Goal: Task Accomplishment & Management: Manage account settings

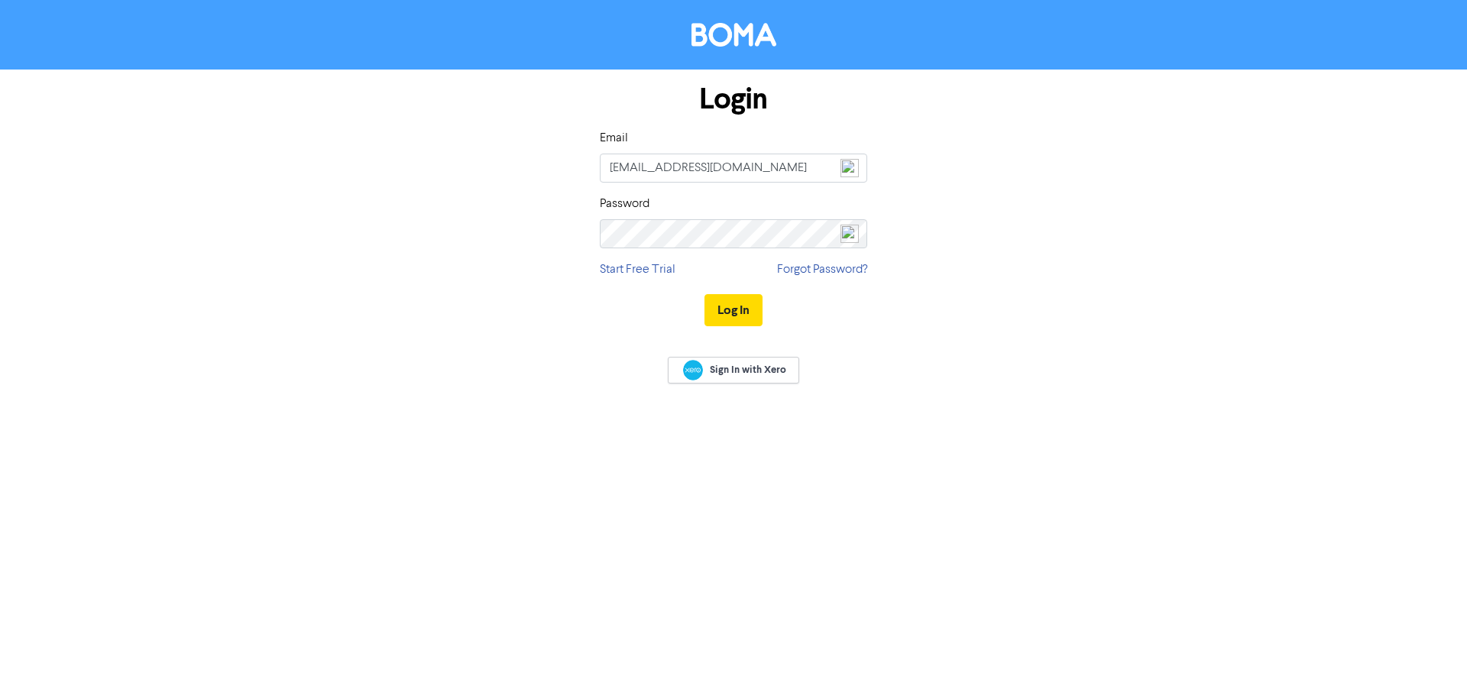
type input "[EMAIL_ADDRESS][DOMAIN_NAME]"
click at [731, 311] on button "Log In" at bounding box center [734, 310] width 58 height 32
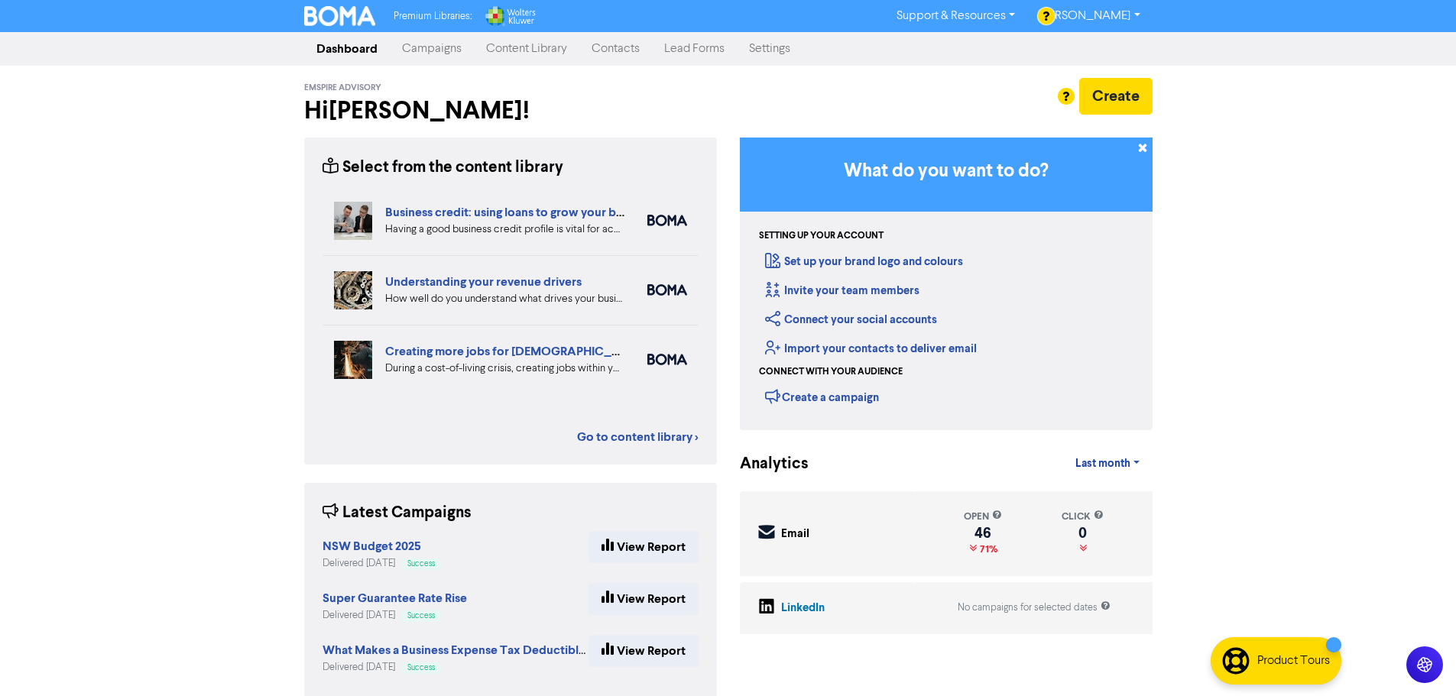
click at [615, 48] on link "Contacts" at bounding box center [615, 49] width 73 height 31
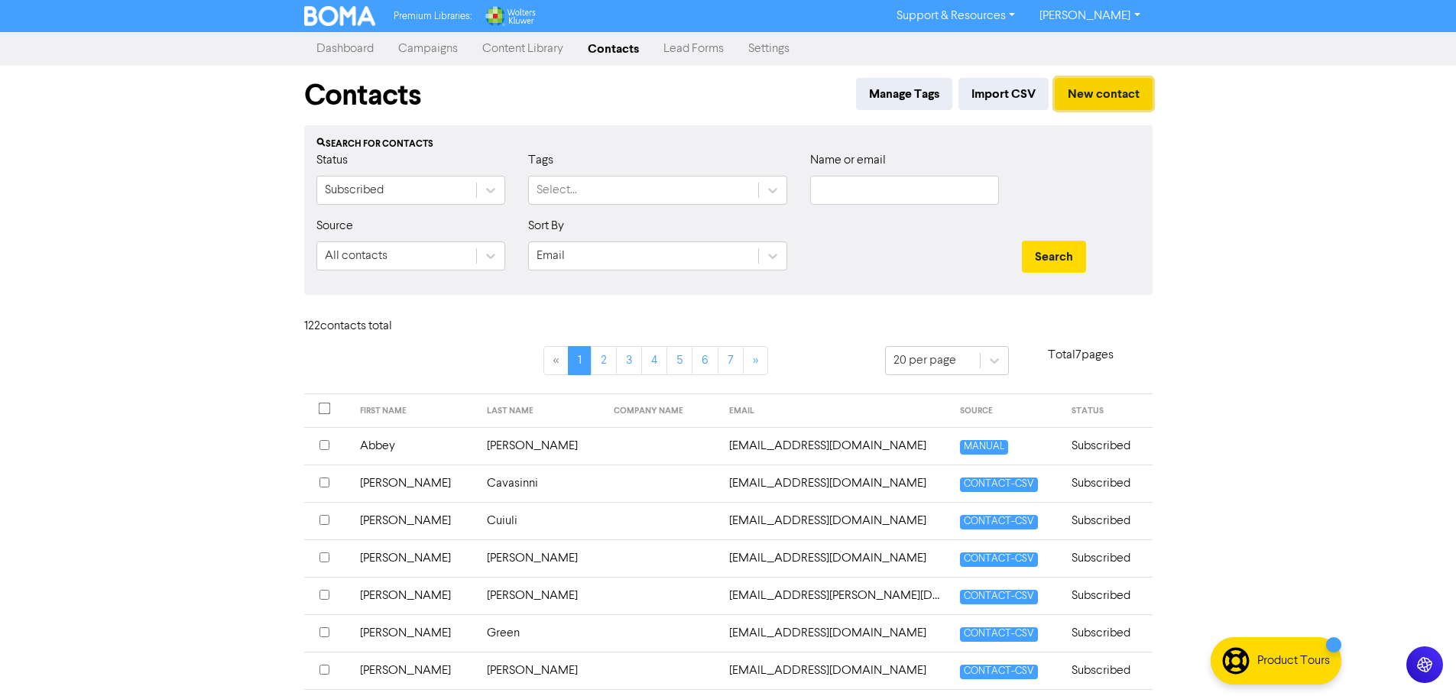
click at [1102, 84] on button "New contact" at bounding box center [1104, 94] width 98 height 32
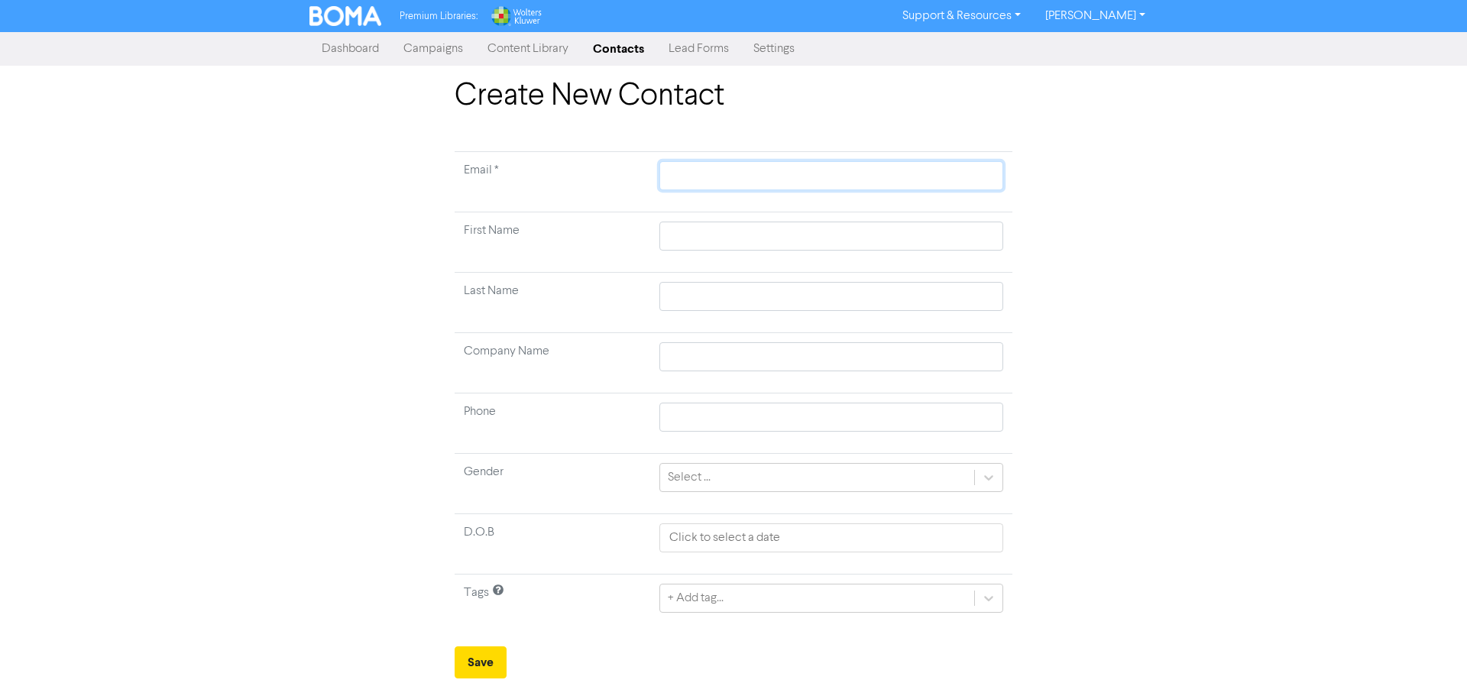
click at [672, 173] on input "text" at bounding box center [832, 175] width 344 height 29
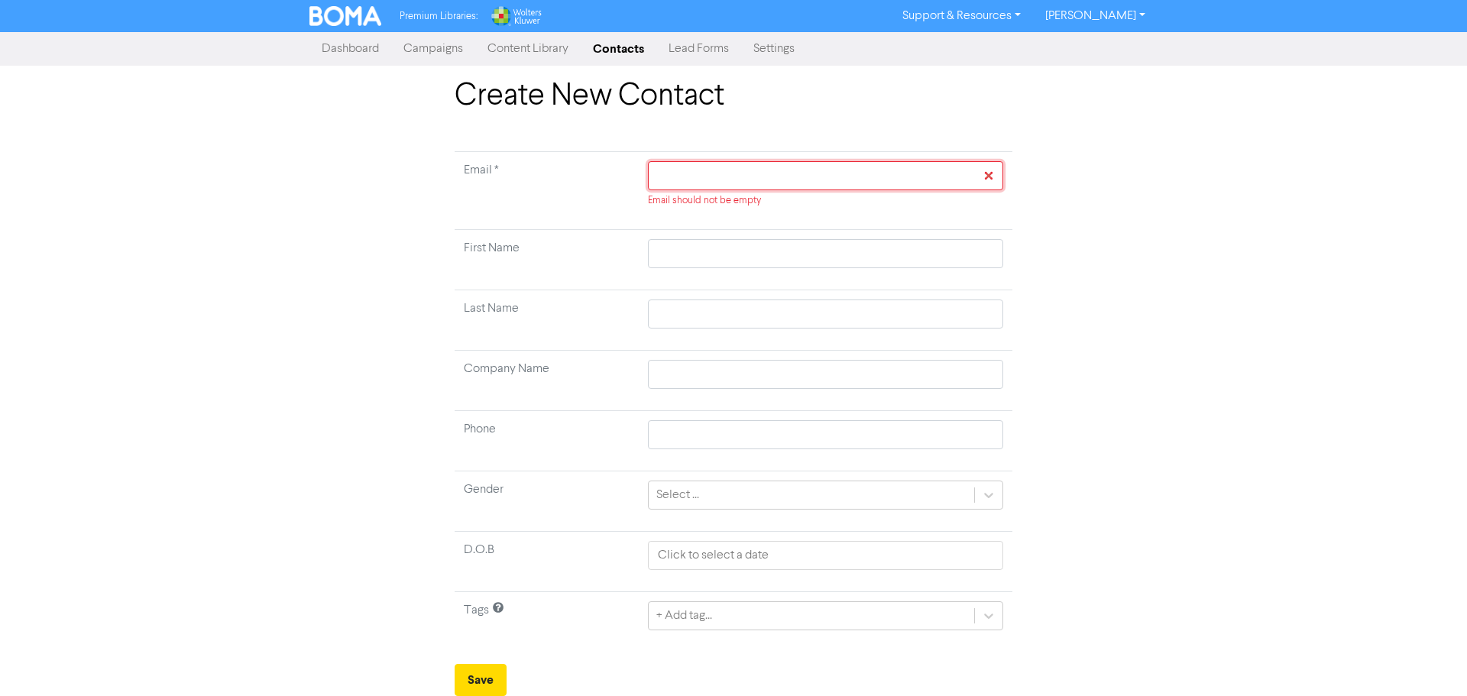
click at [703, 174] on input "text" at bounding box center [825, 175] width 355 height 29
type input "w"
type input "we"
type input "wel"
type input "wels"
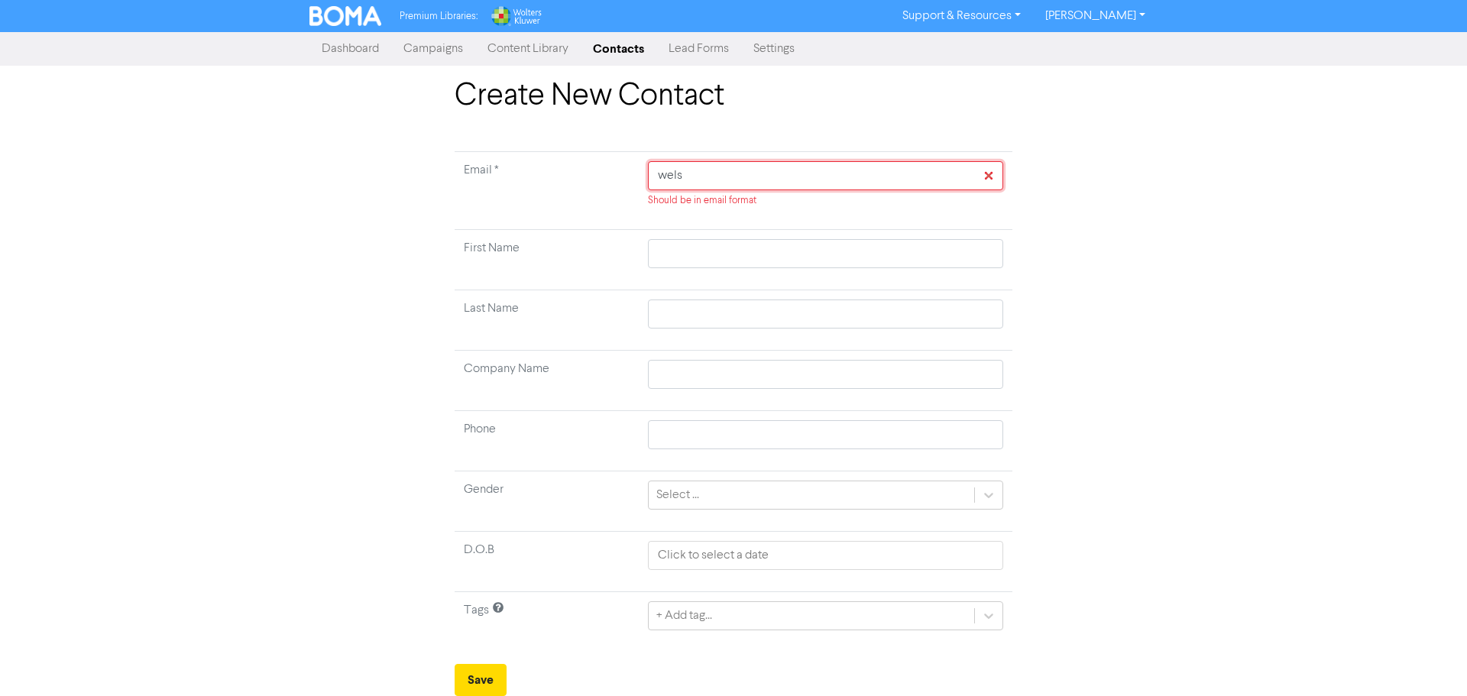
type input "welsh"
type input "welshg"
type input "welshgr"
type input "welshgra"
type input "welshgrac"
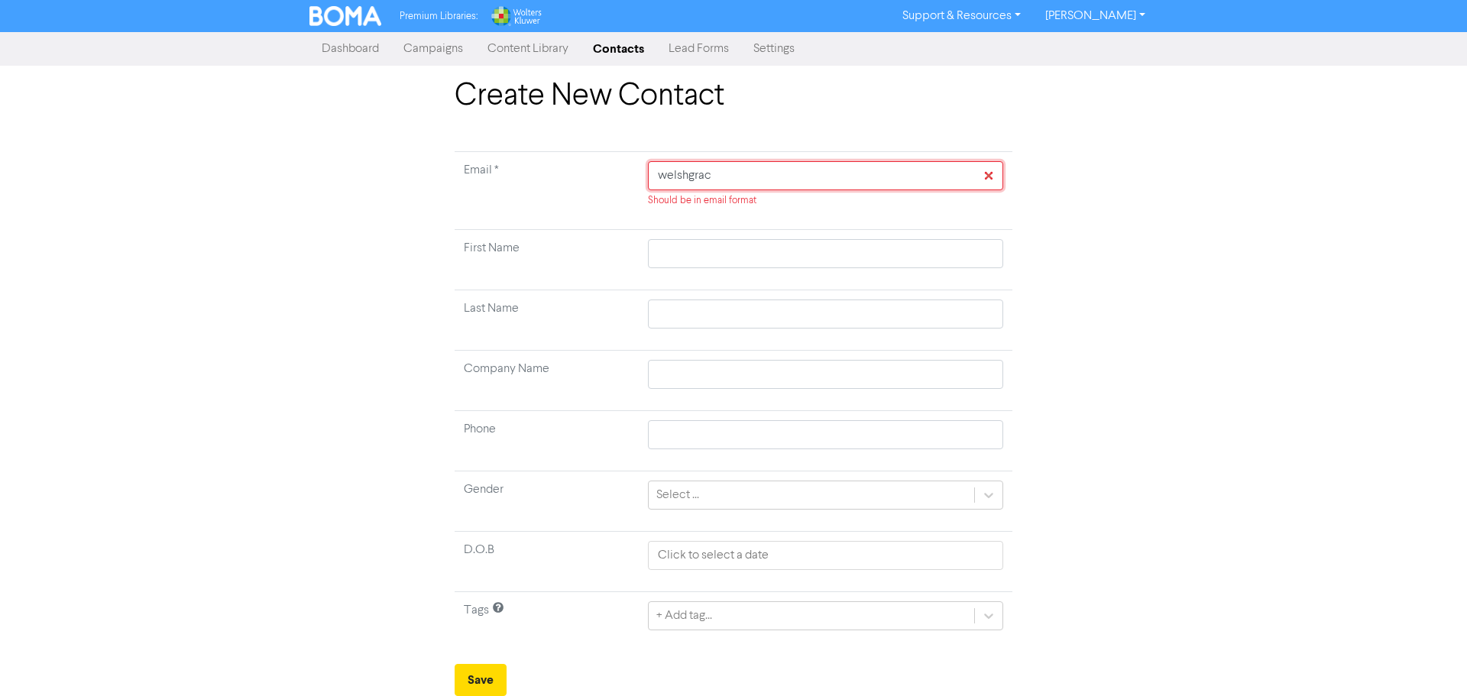
type input "welshgrace"
type input "welshgrace@"
type input "welshgrace@g"
type input "welshgrace@gm"
type input "welshgrace@gma"
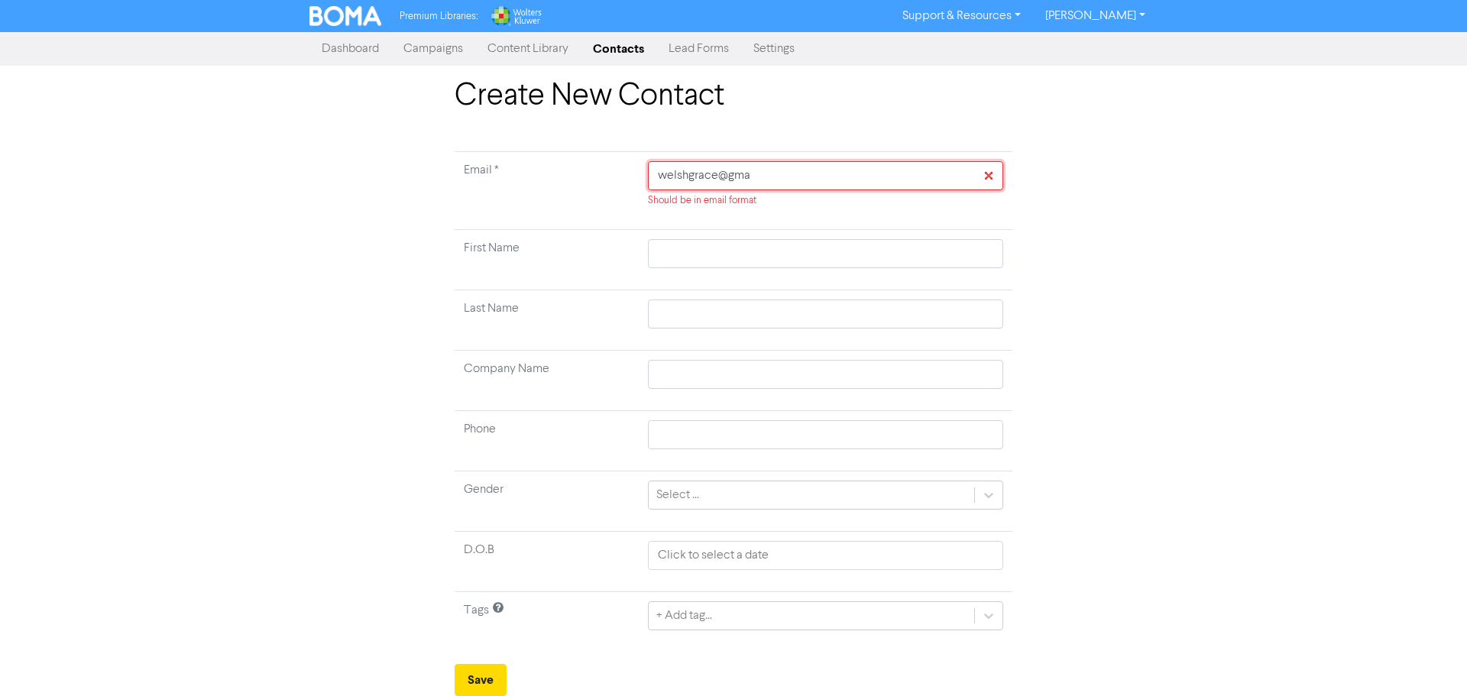
type input "welshgrace@gmai"
type input "[EMAIL_ADDRESS]"
type input "[EMAIL_ADDRESS]."
type input "welshgrace@gmail.c"
type input "[EMAIL_ADDRESS][DOMAIN_NAME]"
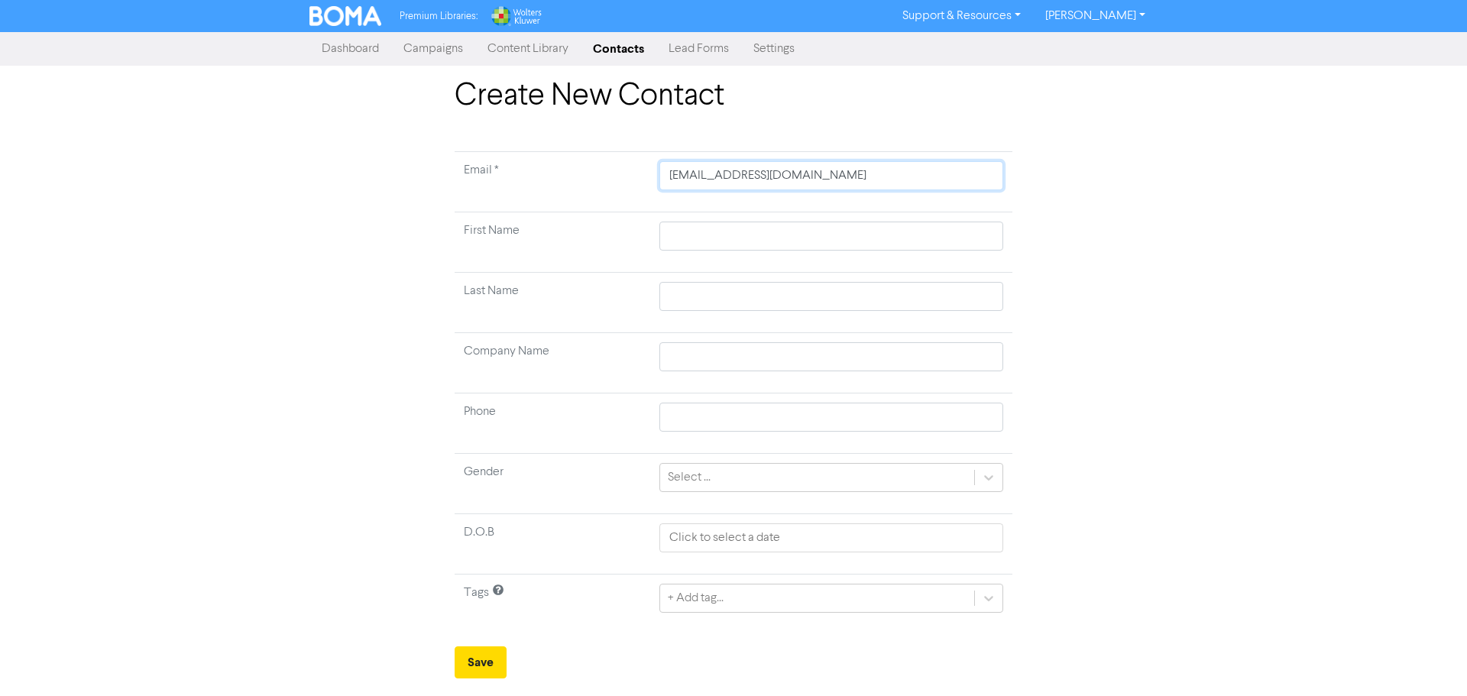
type input "[EMAIL_ADDRESS][DOMAIN_NAME]"
click at [711, 237] on input "text" at bounding box center [832, 236] width 344 height 29
type input "G"
type input "Gr"
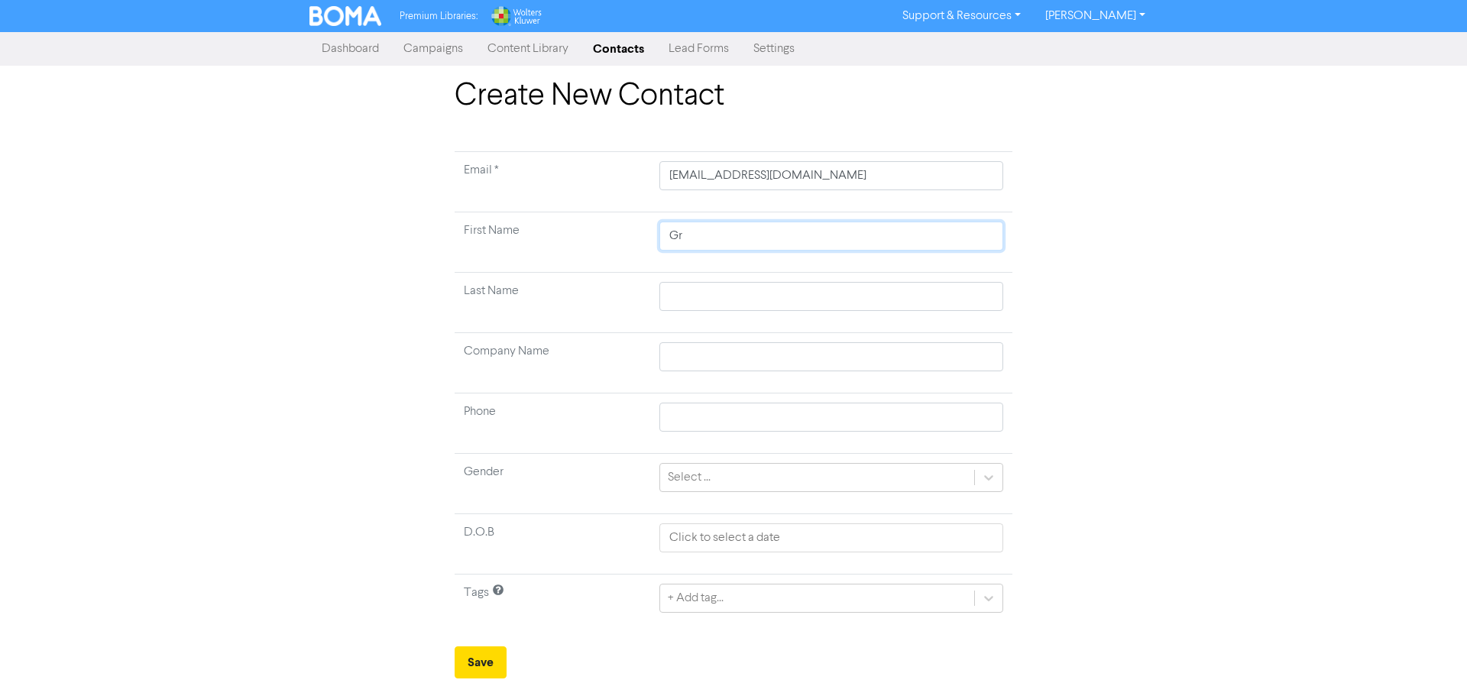
type input "Gra"
type input "Grac"
type input "Grace"
type input "W"
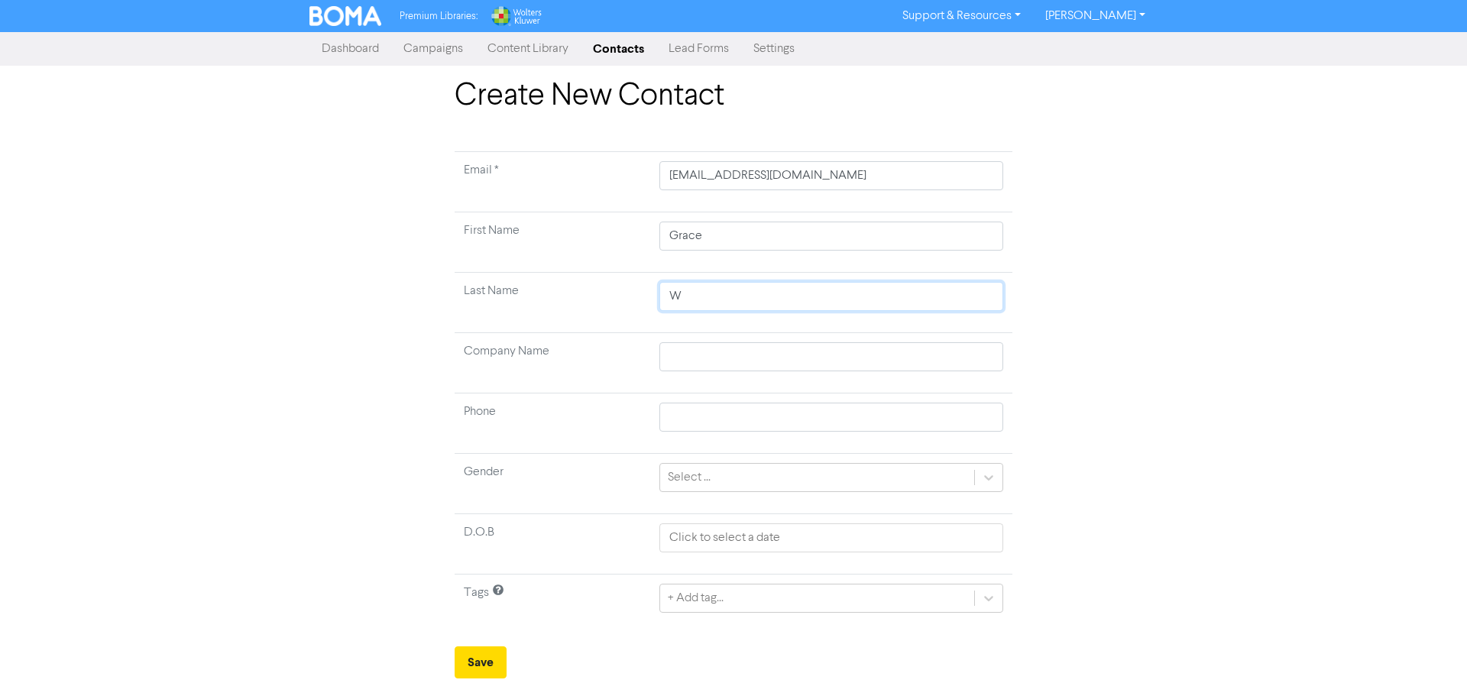
type input "We"
type input "Wel"
type input "Wels"
type input "Welsh"
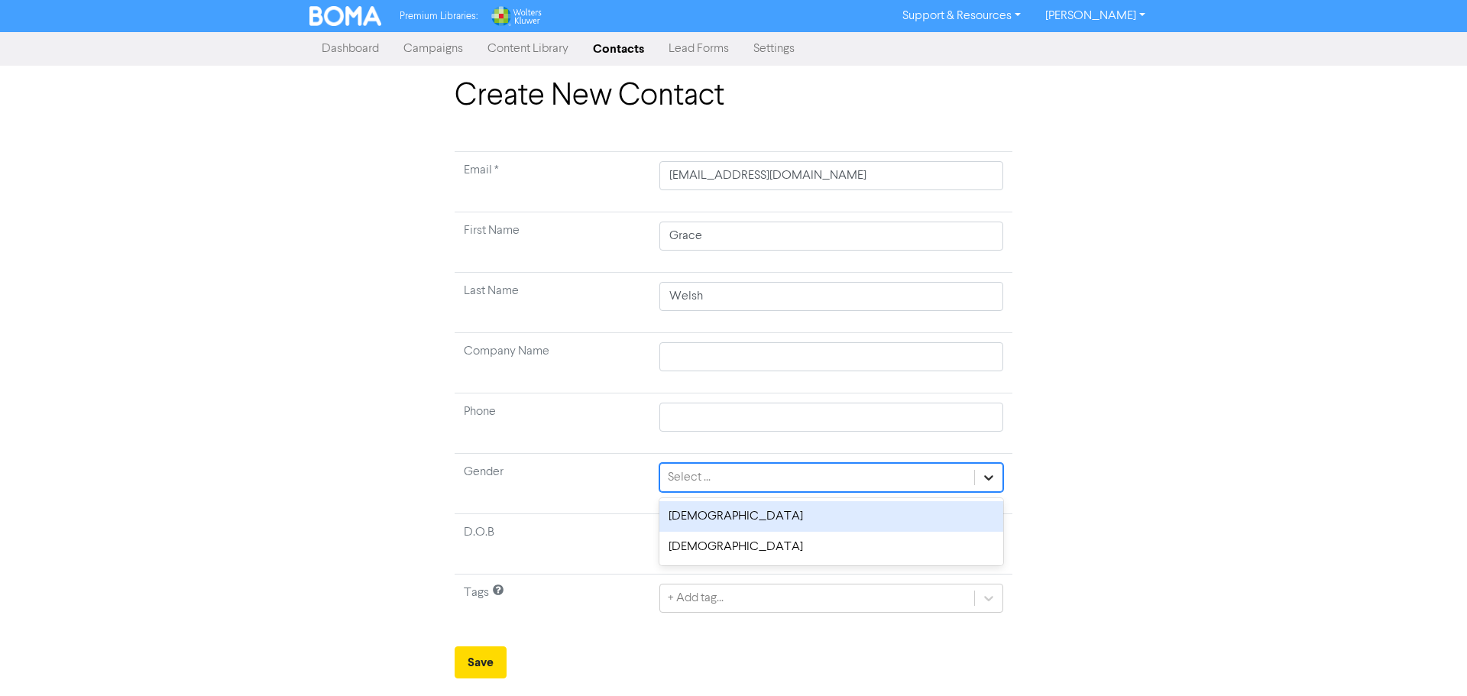
click at [987, 476] on icon at bounding box center [988, 477] width 15 height 15
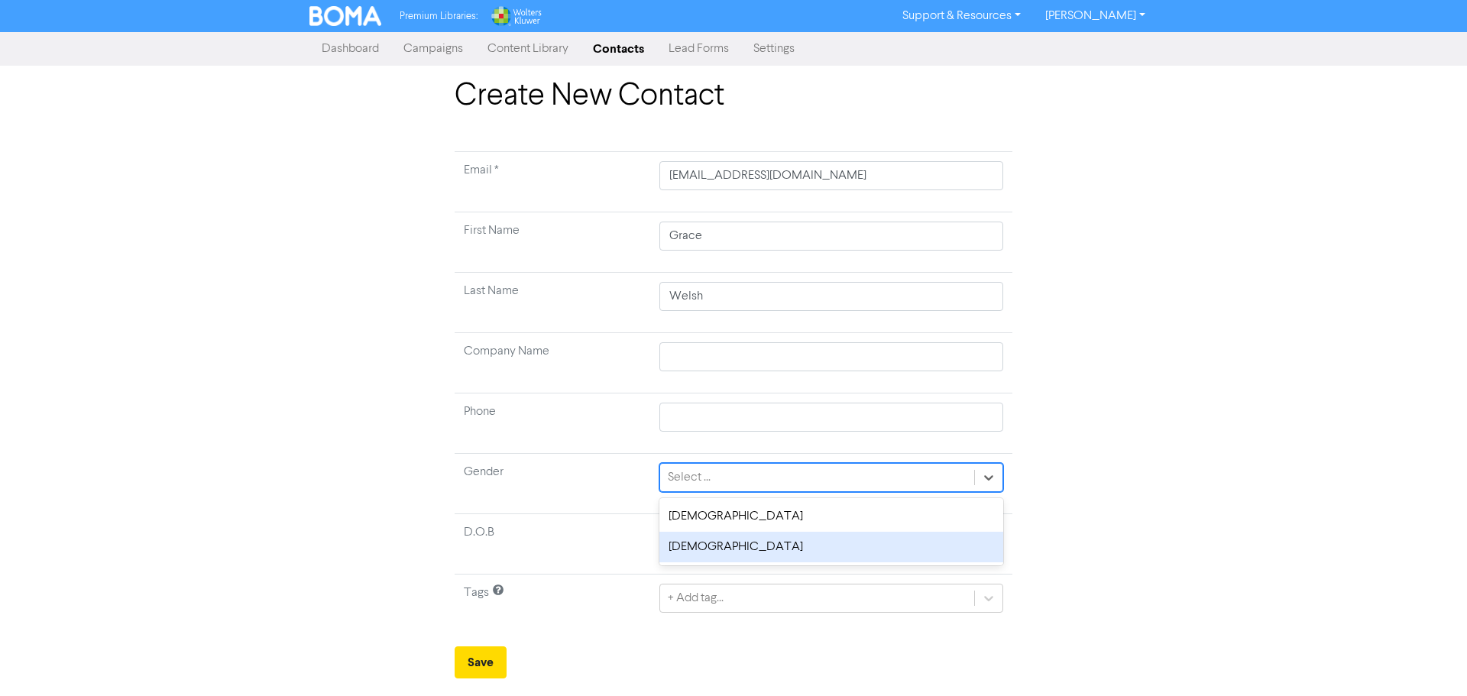
click at [710, 547] on div "[DEMOGRAPHIC_DATA]" at bounding box center [832, 547] width 344 height 31
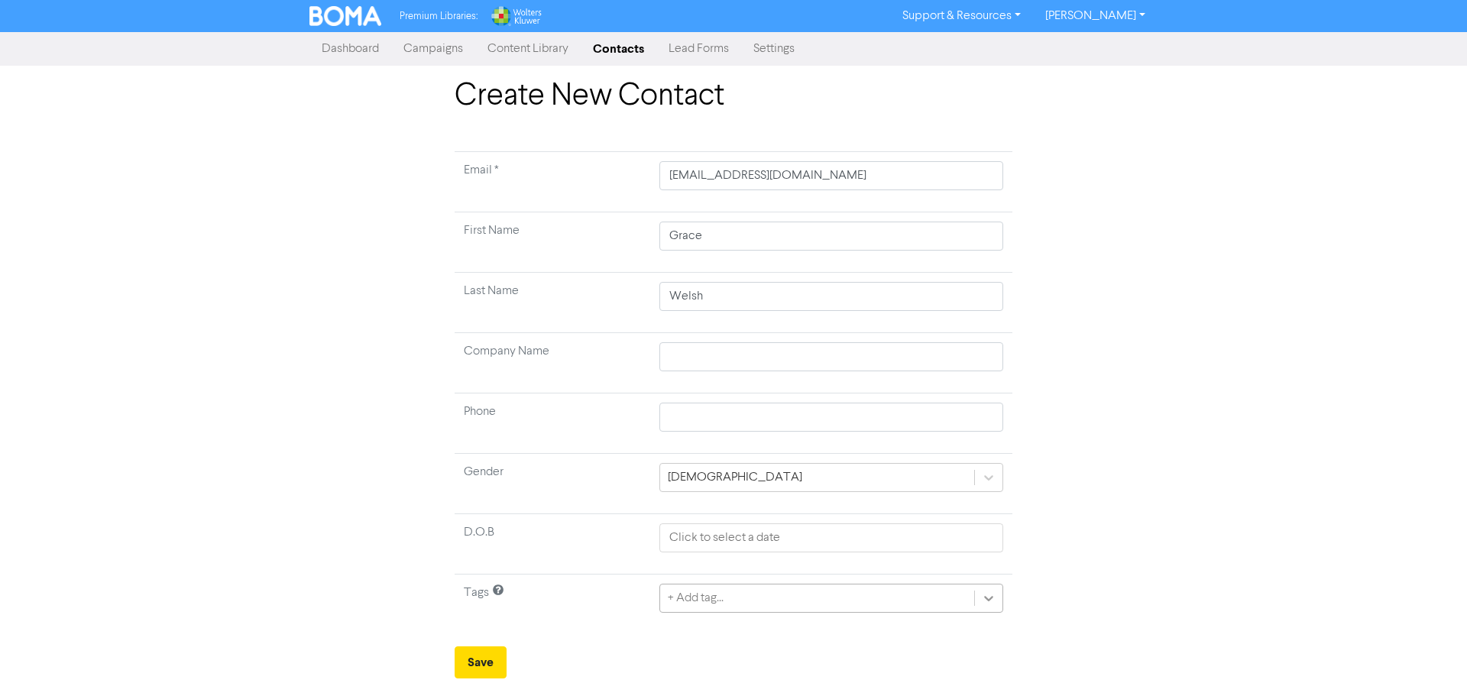
click at [989, 599] on div "+ Add tag..." at bounding box center [832, 598] width 344 height 29
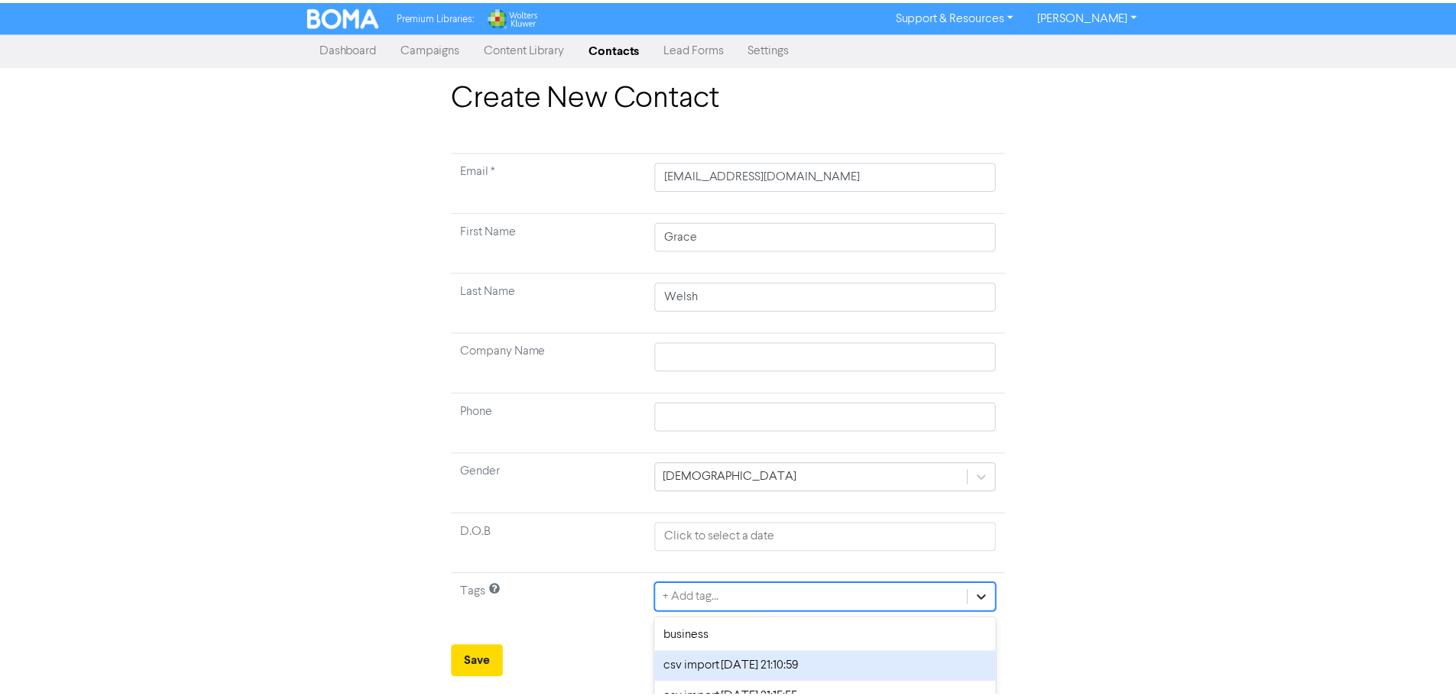
scroll to position [82, 0]
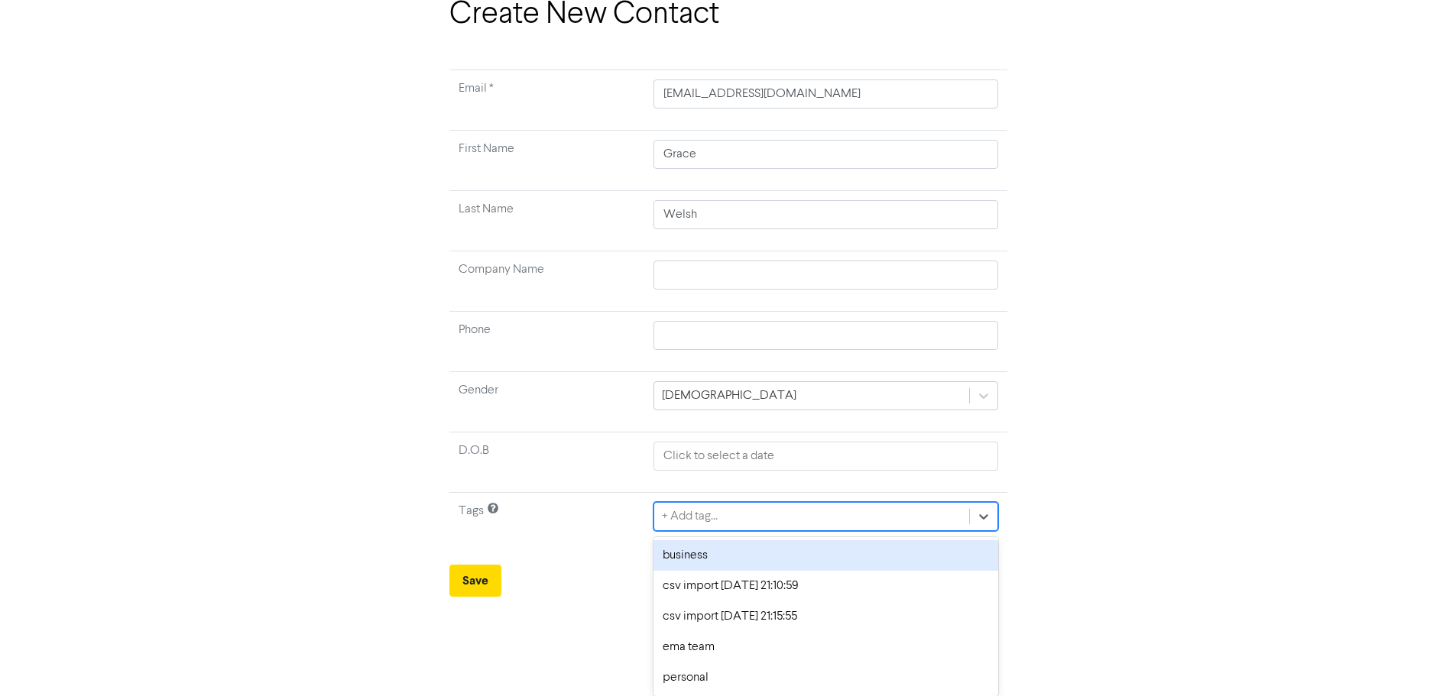
click at [686, 551] on div "business" at bounding box center [825, 555] width 344 height 31
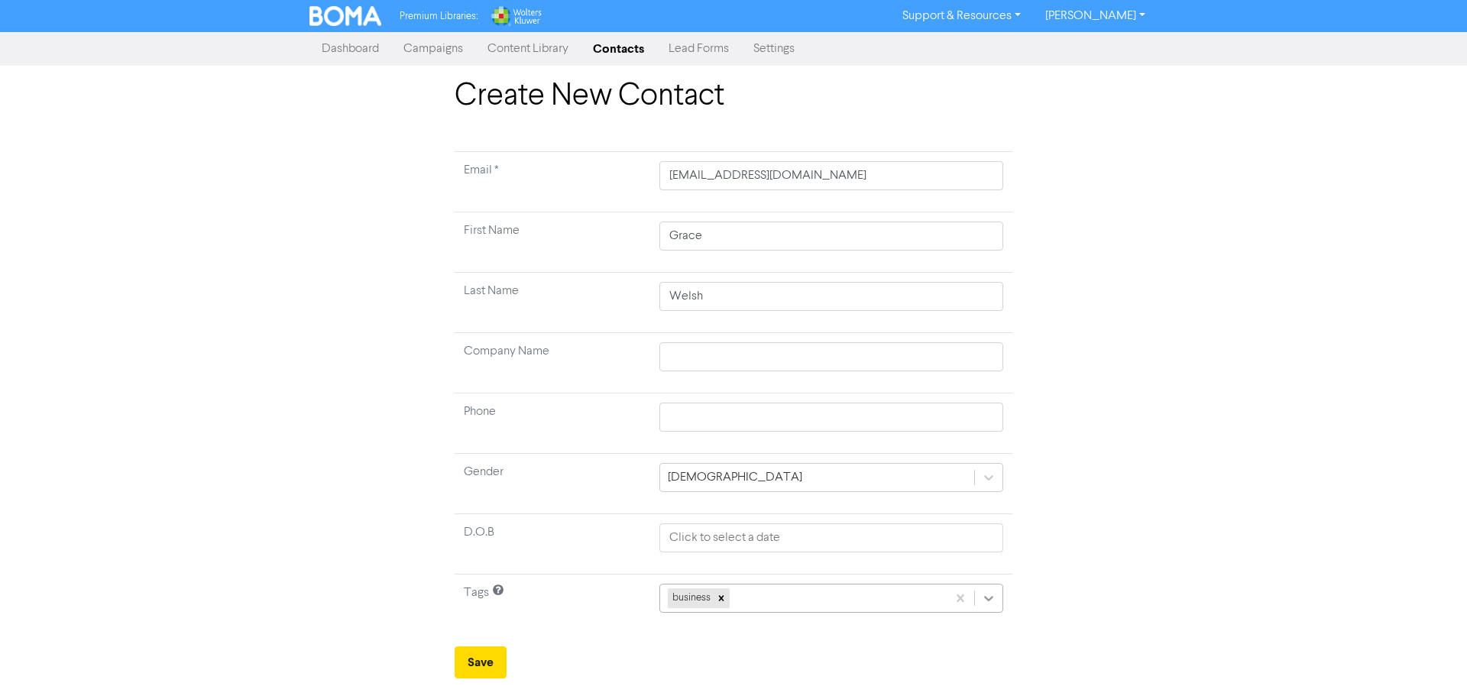
click at [991, 597] on div "business" at bounding box center [832, 598] width 344 height 29
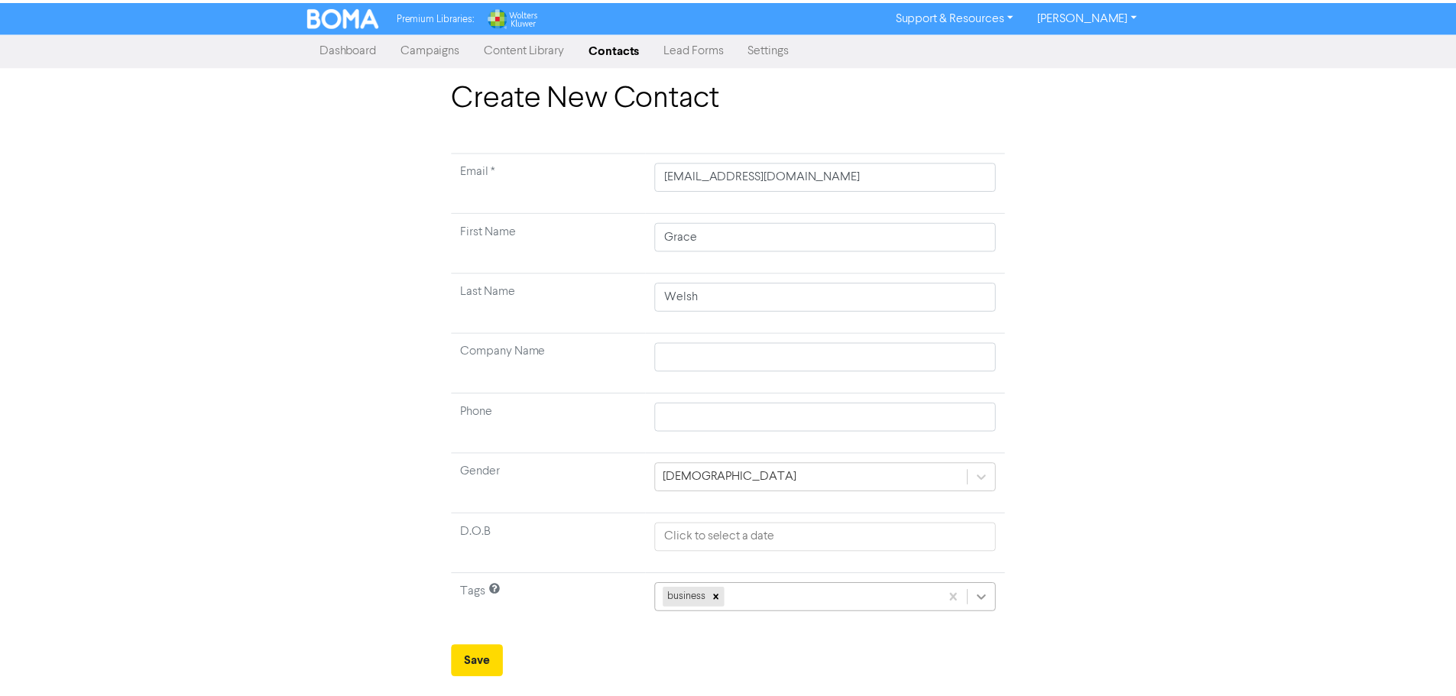
scroll to position [51, 0]
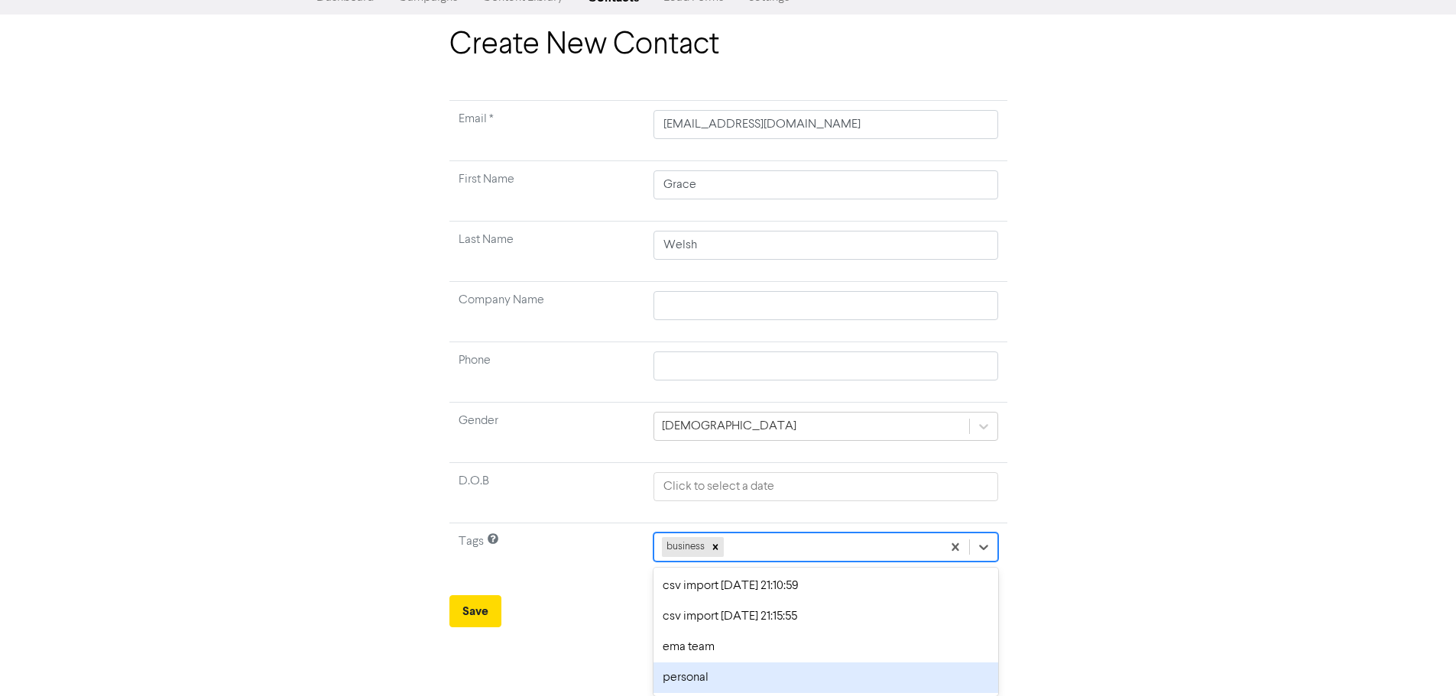
click at [719, 676] on div "personal" at bounding box center [825, 678] width 344 height 31
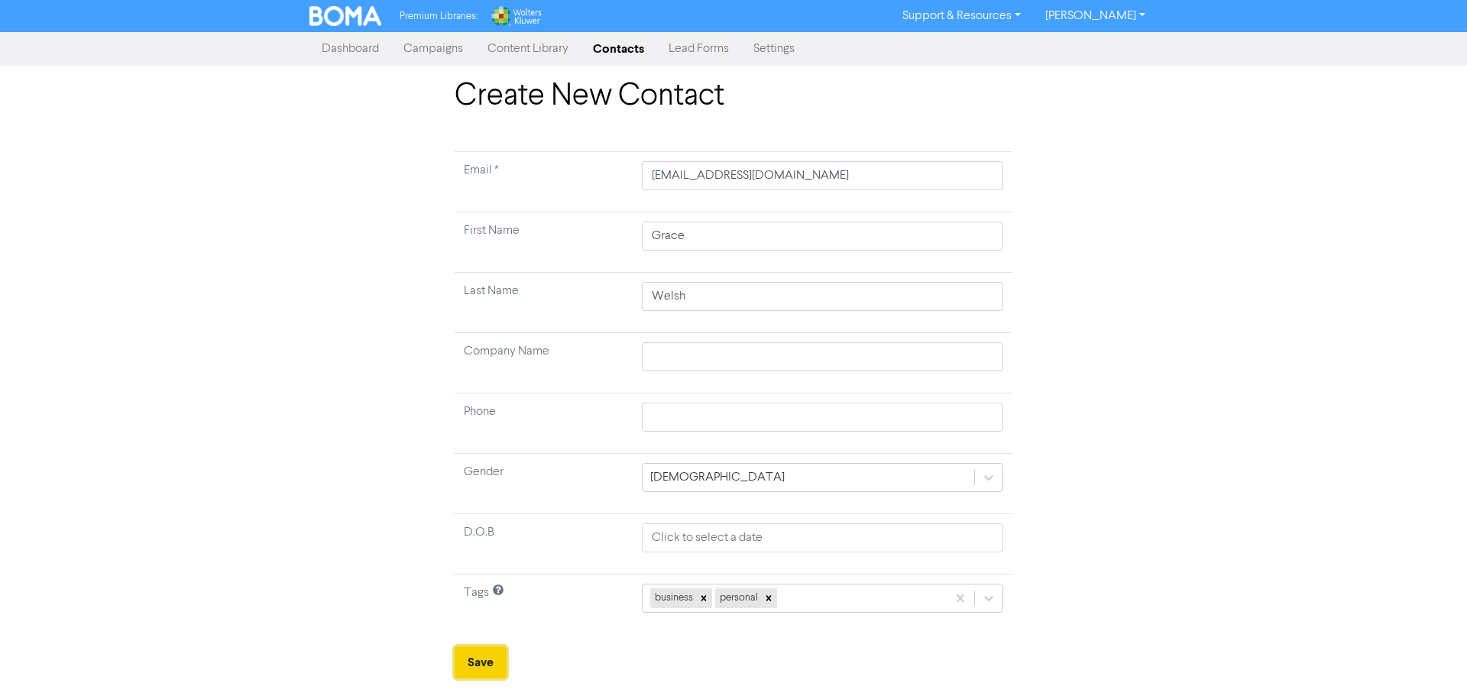
click at [471, 660] on button "Save" at bounding box center [481, 663] width 52 height 32
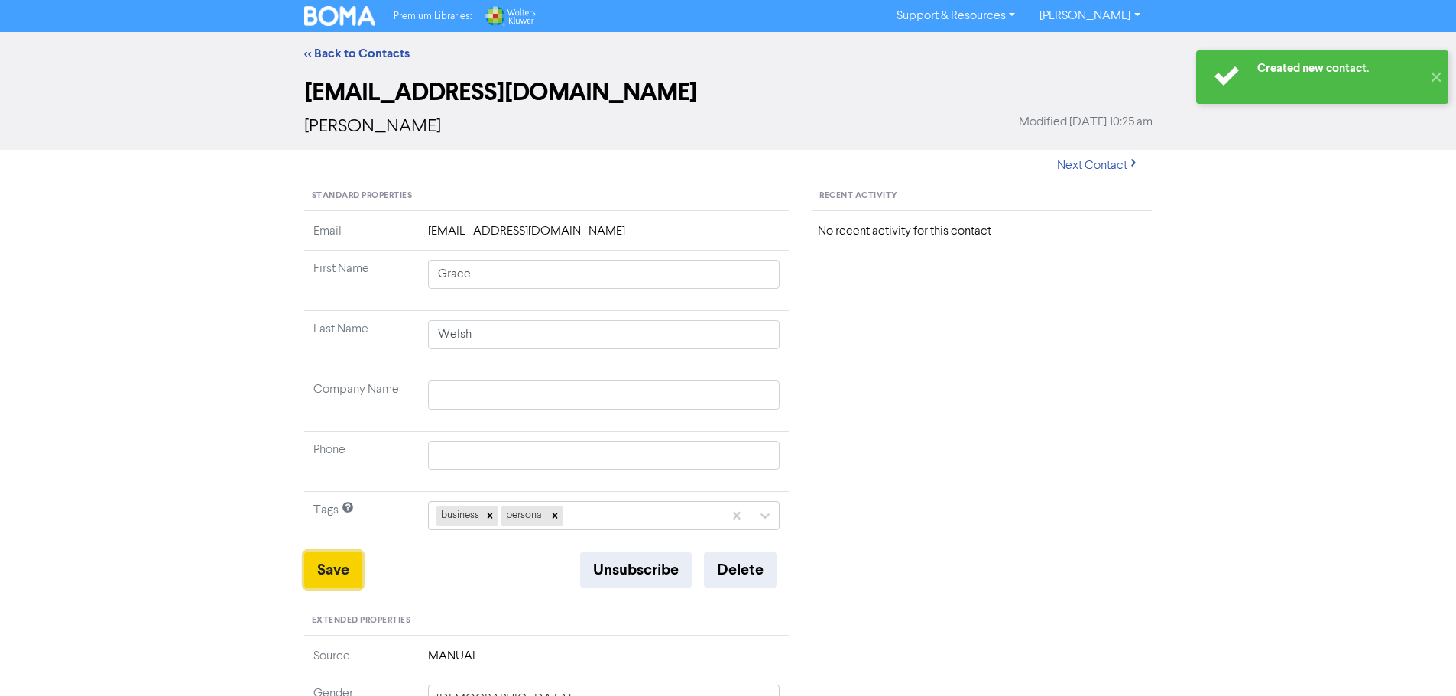
click at [329, 568] on button "Save" at bounding box center [333, 570] width 58 height 37
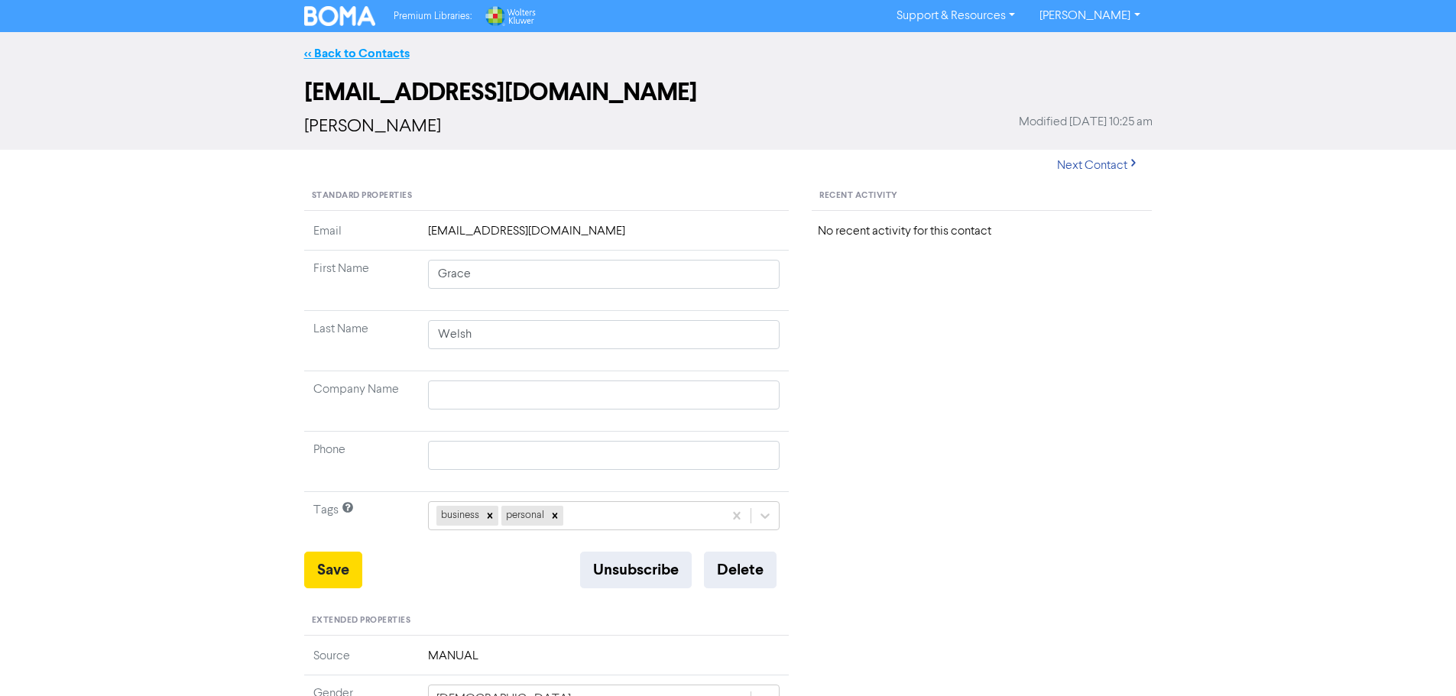
click at [371, 51] on link "<< Back to Contacts" at bounding box center [356, 53] width 105 height 15
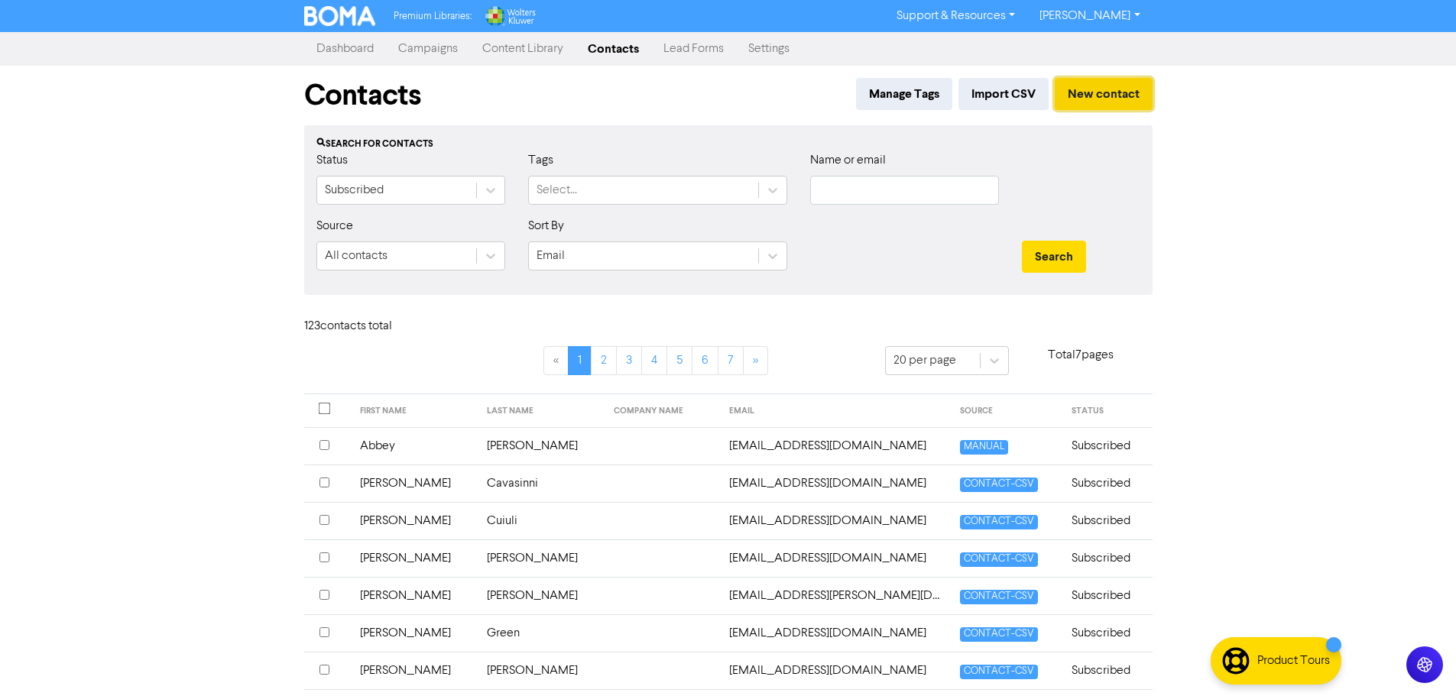
click at [1103, 96] on button "New contact" at bounding box center [1104, 94] width 98 height 32
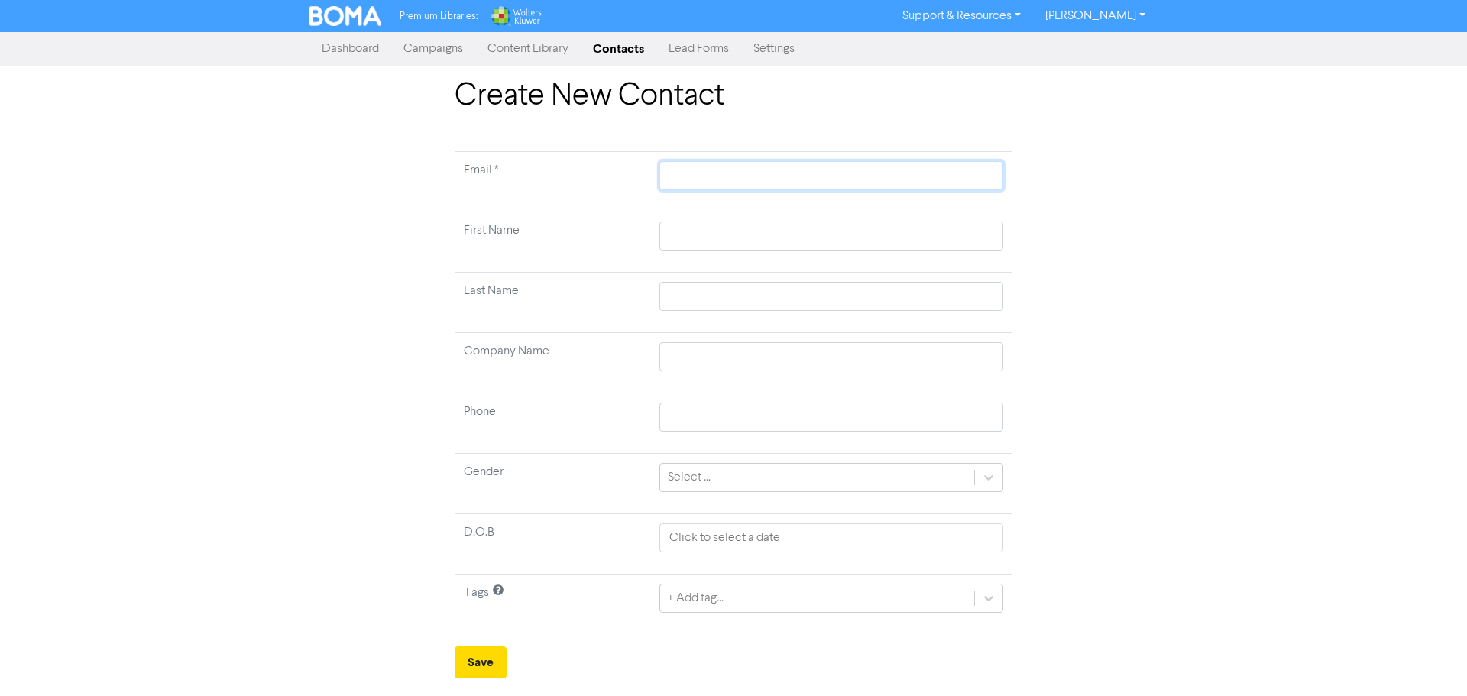
click at [719, 173] on input "text" at bounding box center [832, 175] width 344 height 29
type input "a"
type input "an"
type input "and"
type input "ande"
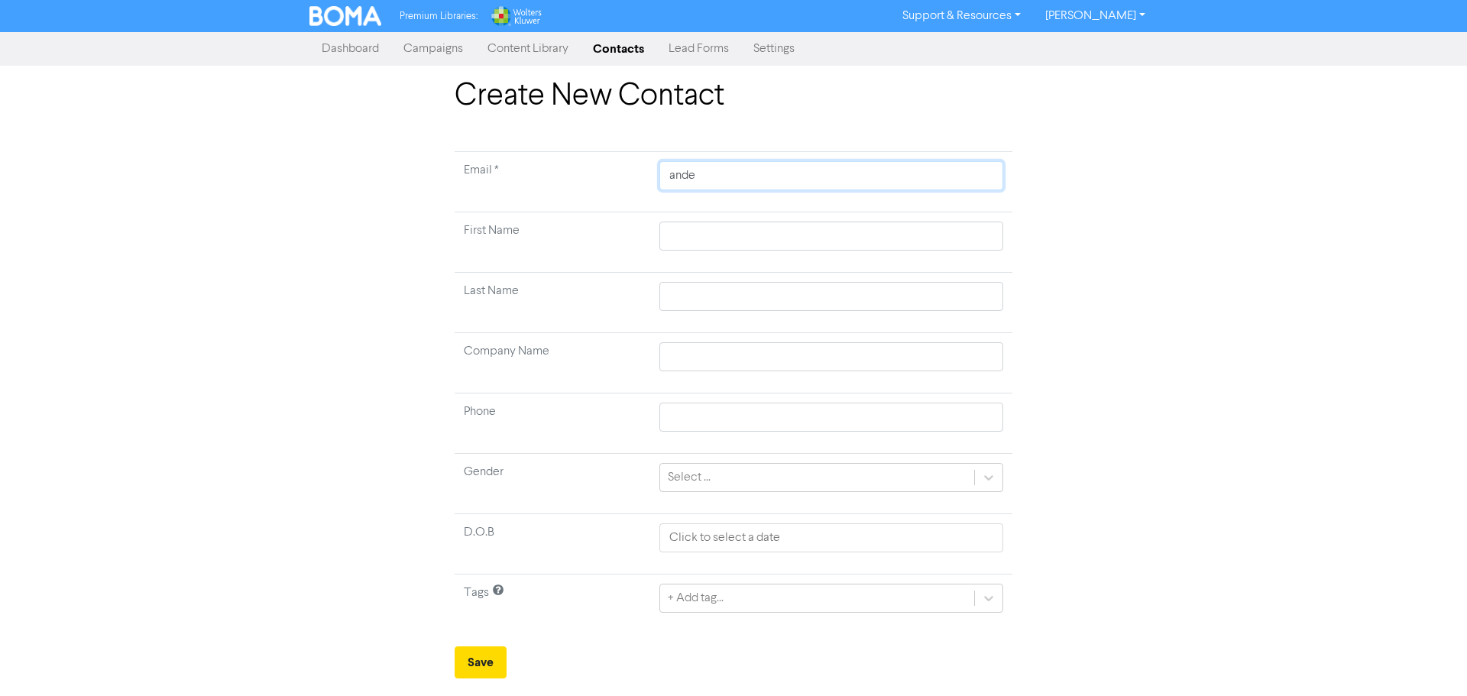
type input "ander"
type input "anders"
type input "anderse"
type input "[PERSON_NAME]"
type input "[PERSON_NAME]."
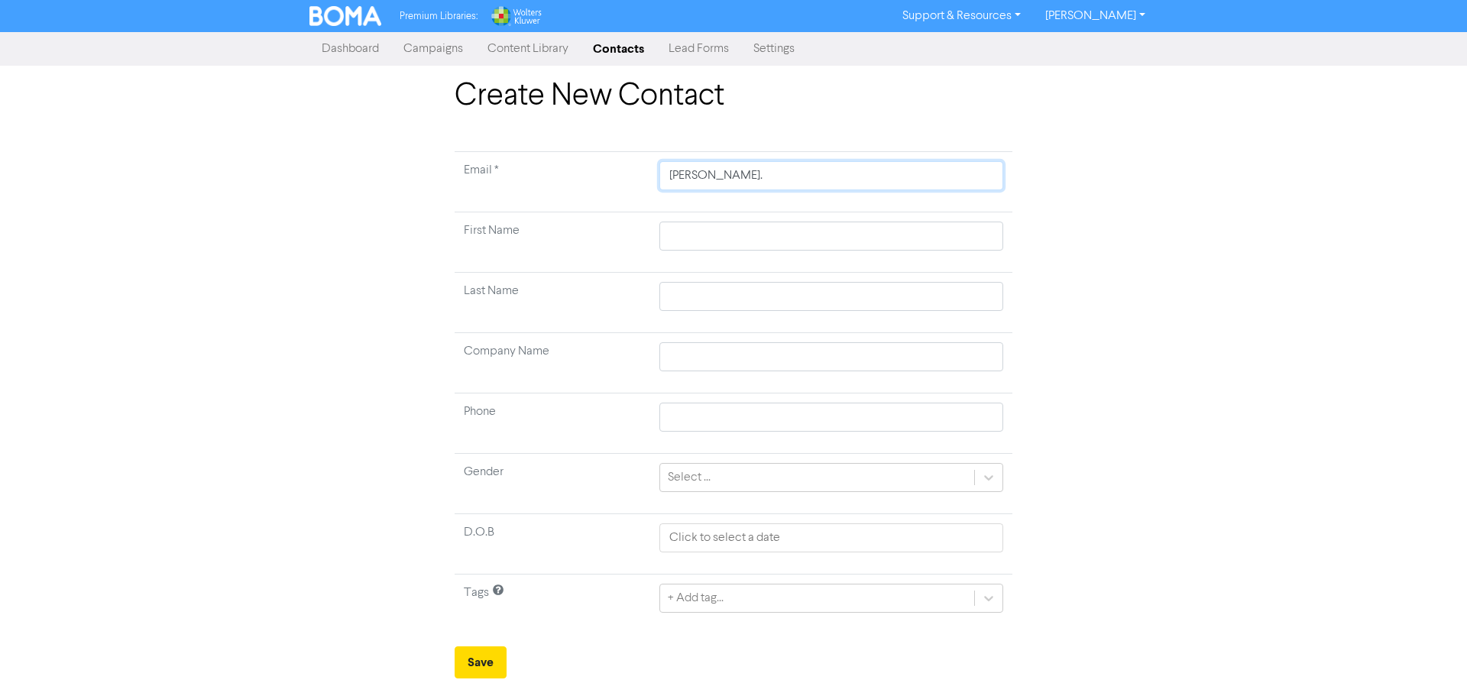
type input "[PERSON_NAME].l"
type input "[PERSON_NAME].le"
type input "[PERSON_NAME].[PERSON_NAME]"
click at [455, 647] on button "Save" at bounding box center [481, 663] width 52 height 32
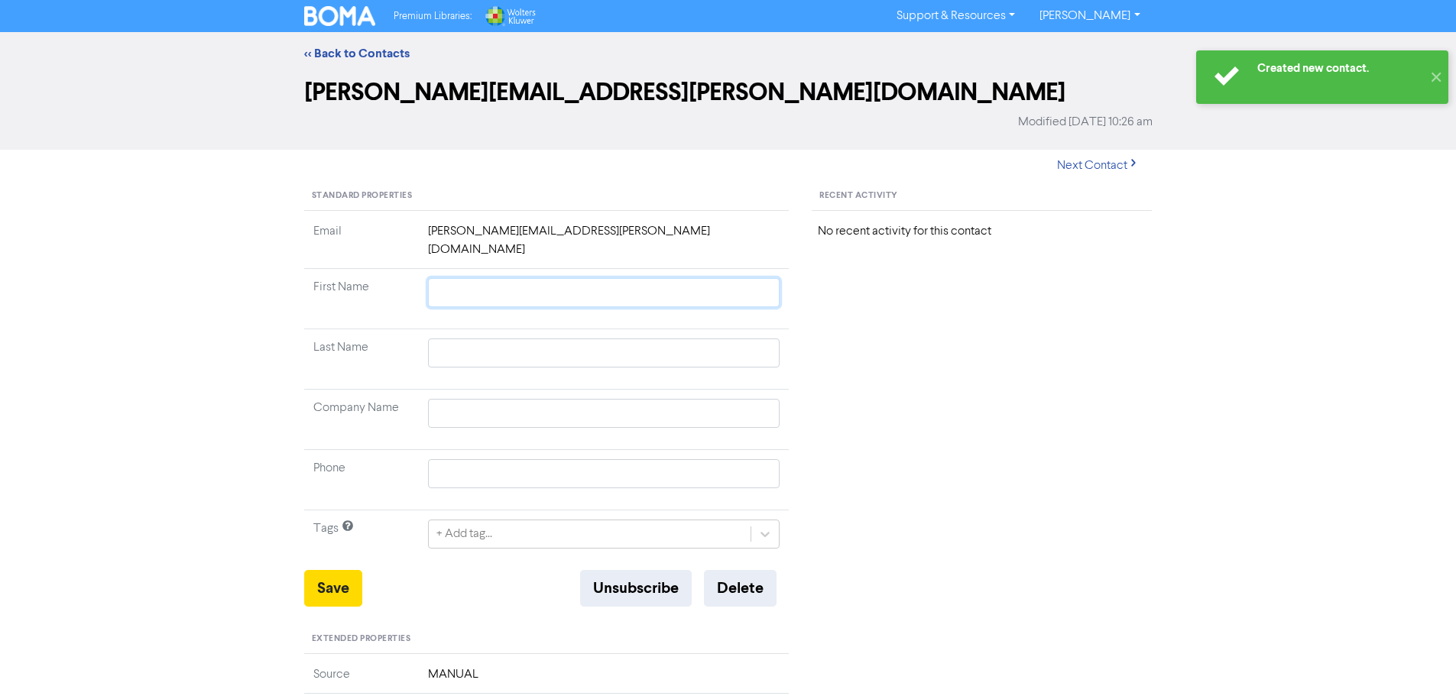
click at [487, 278] on input "text" at bounding box center [604, 292] width 352 height 29
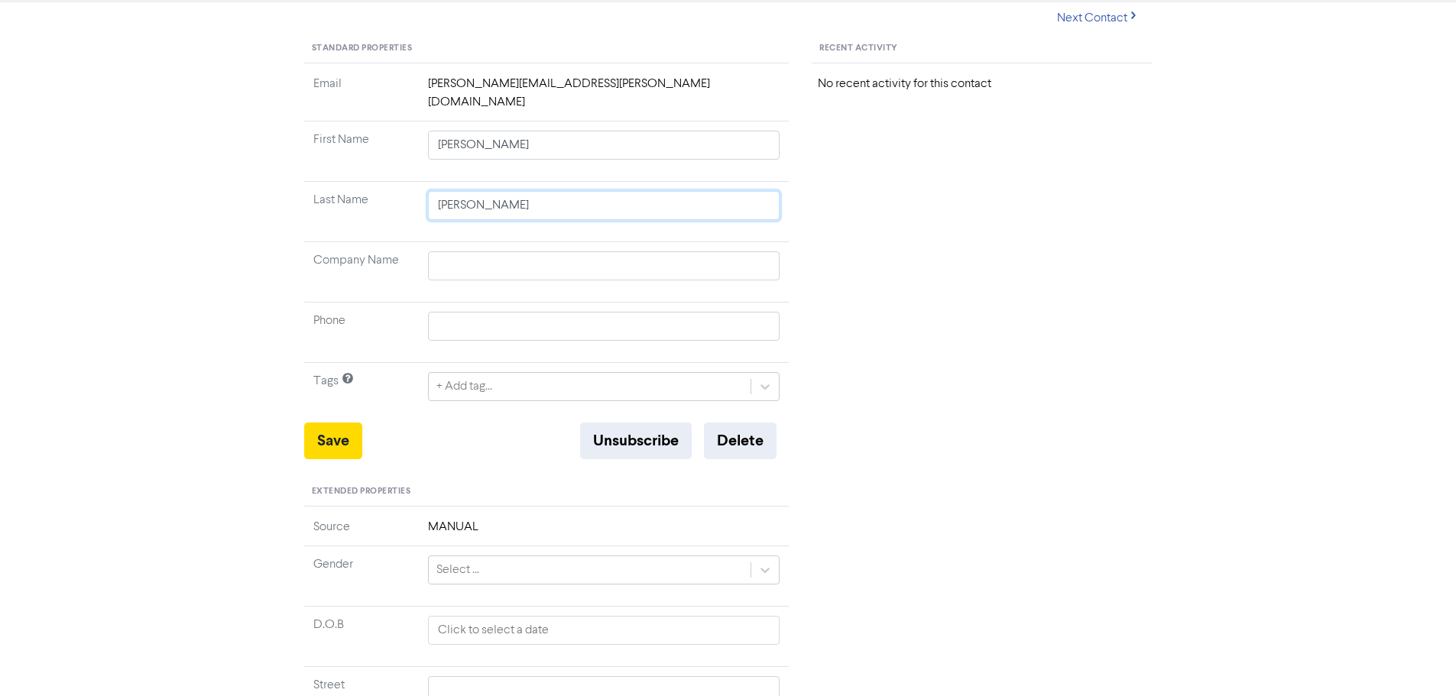
scroll to position [153, 0]
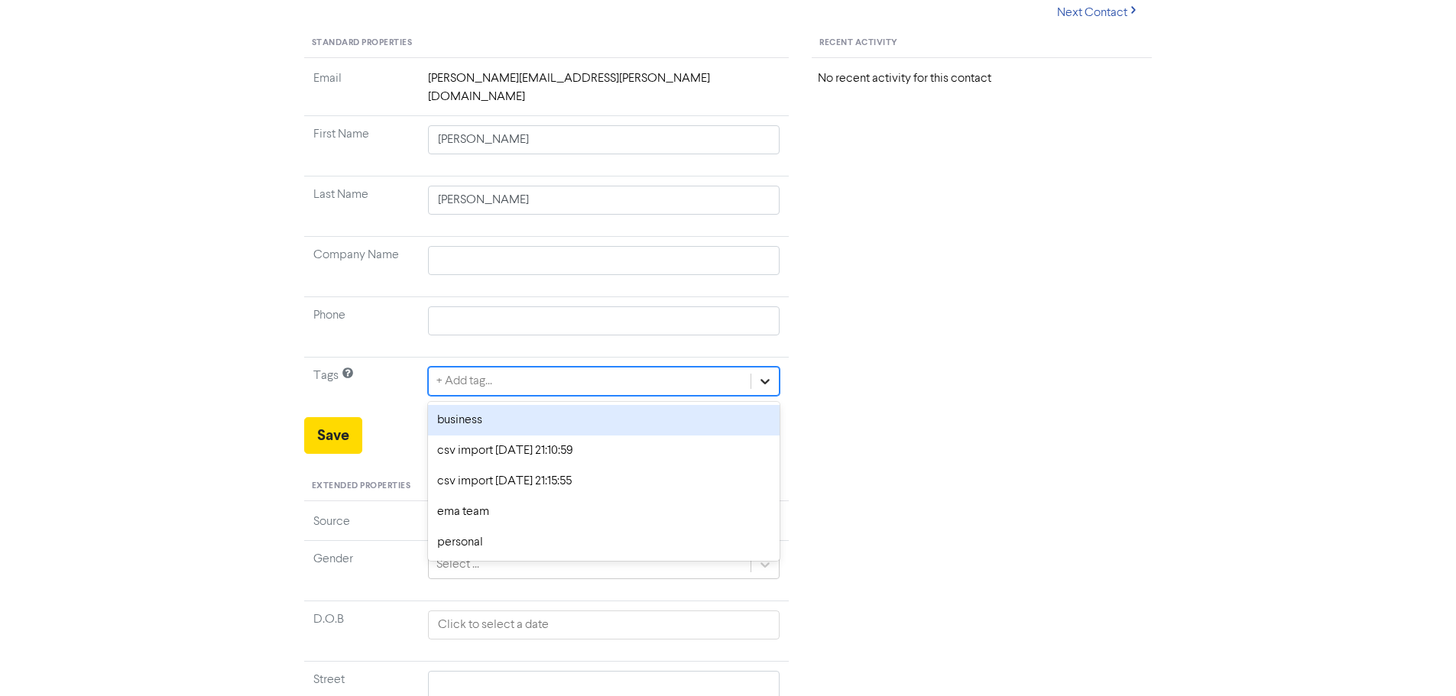
click at [767, 374] on icon at bounding box center [764, 381] width 15 height 15
click at [563, 405] on div "business" at bounding box center [604, 420] width 352 height 31
click at [761, 374] on icon at bounding box center [764, 381] width 15 height 15
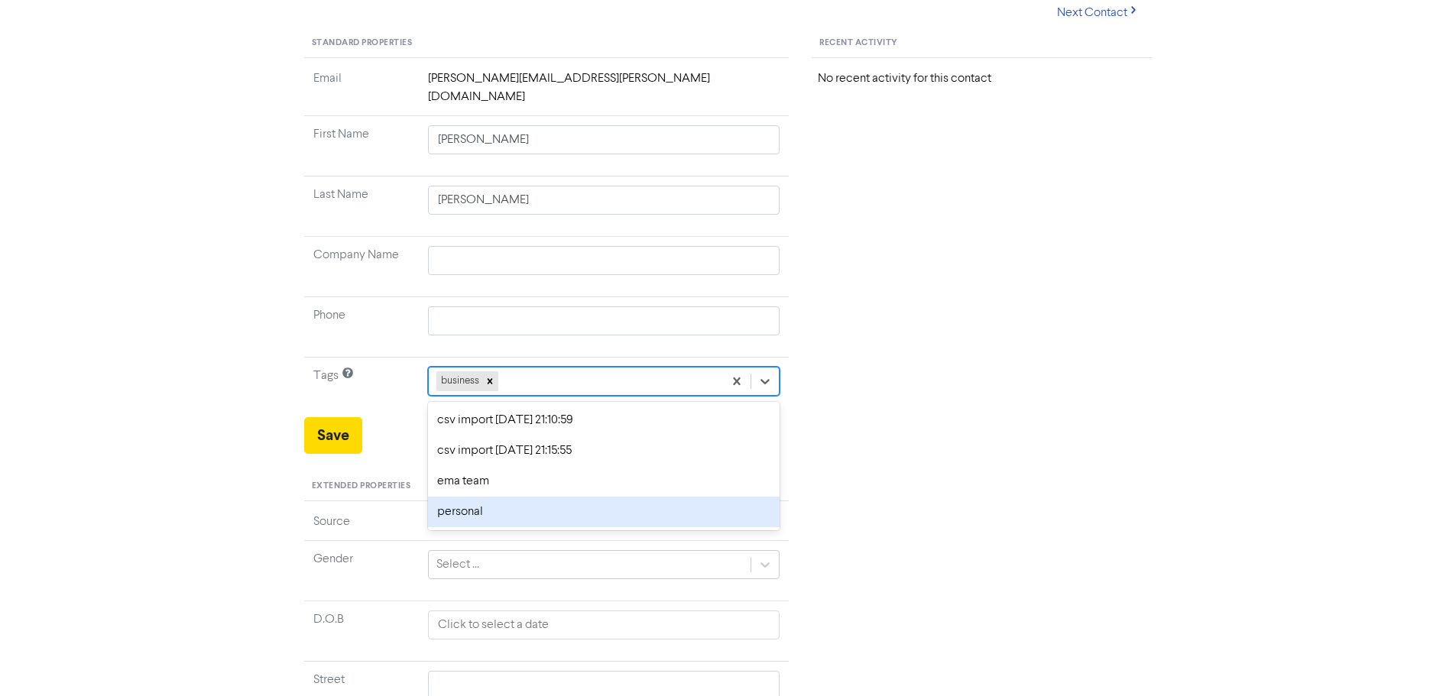
click at [471, 503] on div "personal" at bounding box center [604, 512] width 352 height 31
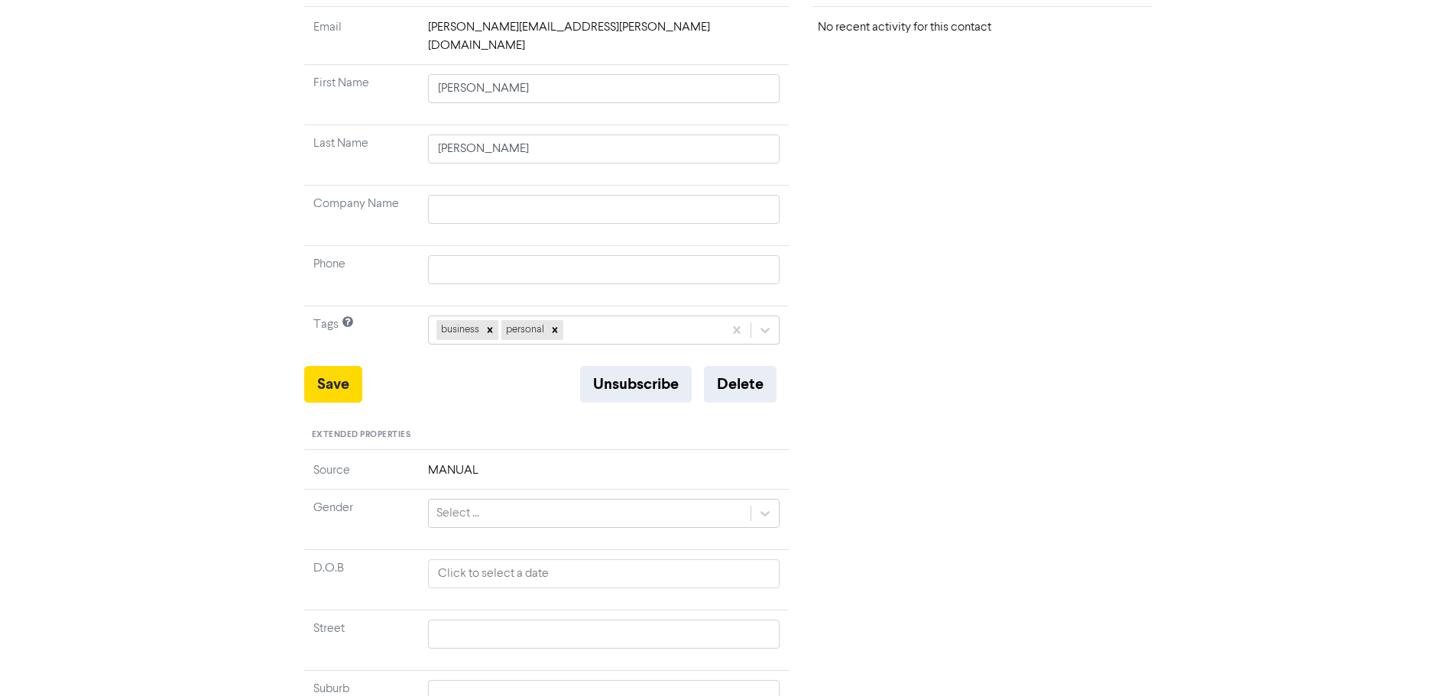
scroll to position [382, 0]
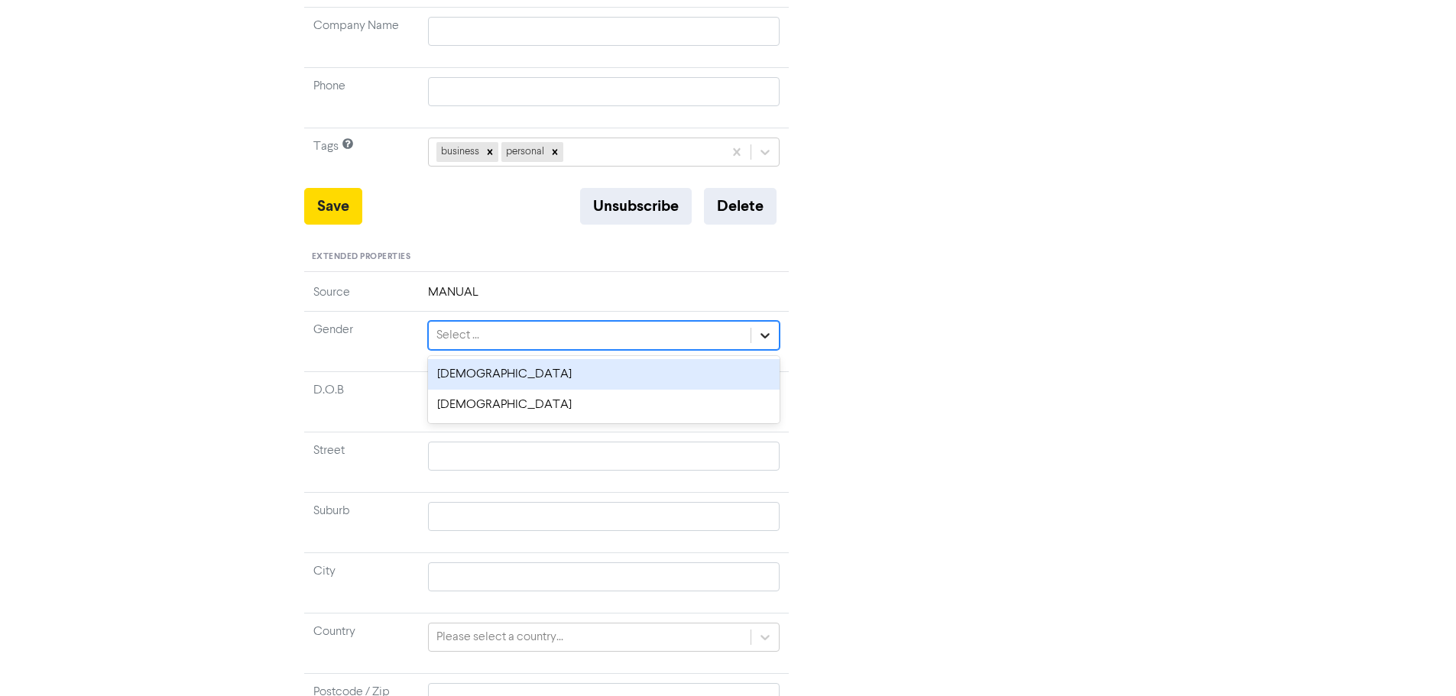
click at [767, 328] on icon at bounding box center [764, 335] width 15 height 15
click at [488, 359] on div "[DEMOGRAPHIC_DATA]" at bounding box center [604, 374] width 352 height 31
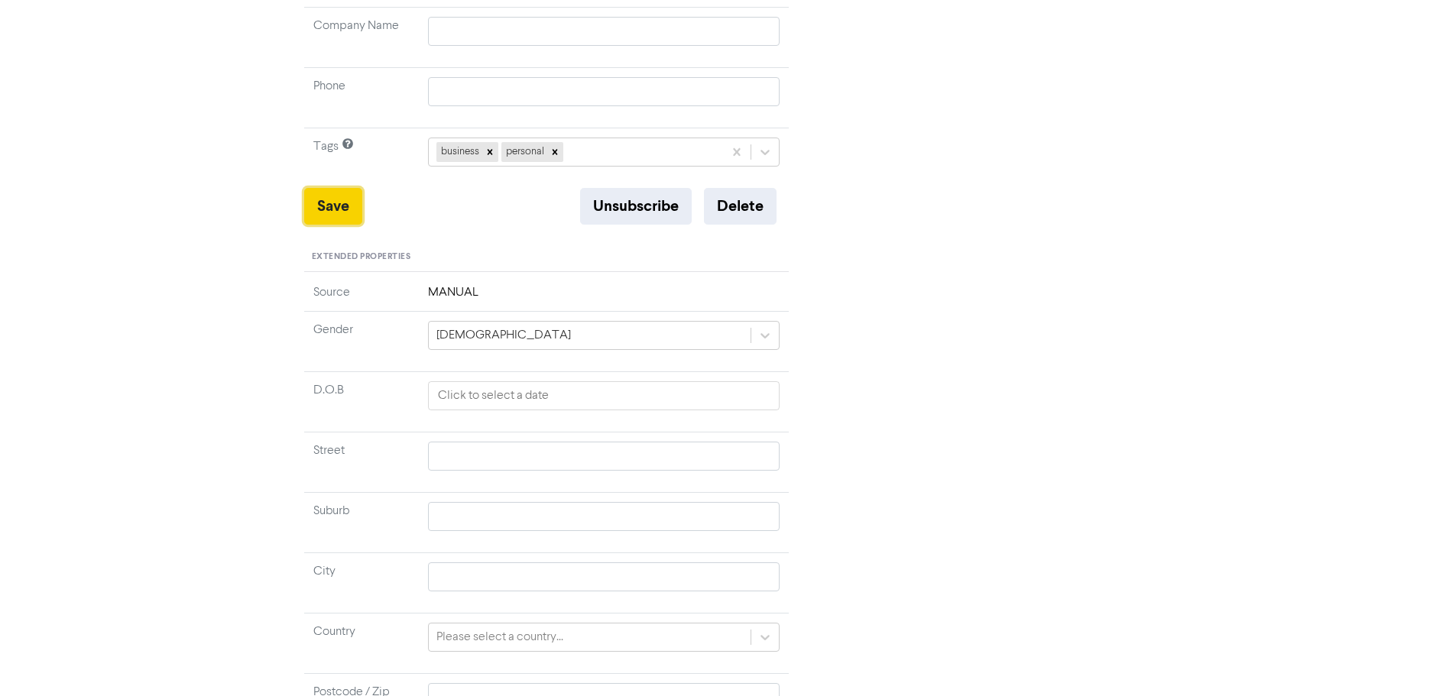
click at [340, 189] on button "Save" at bounding box center [333, 206] width 58 height 37
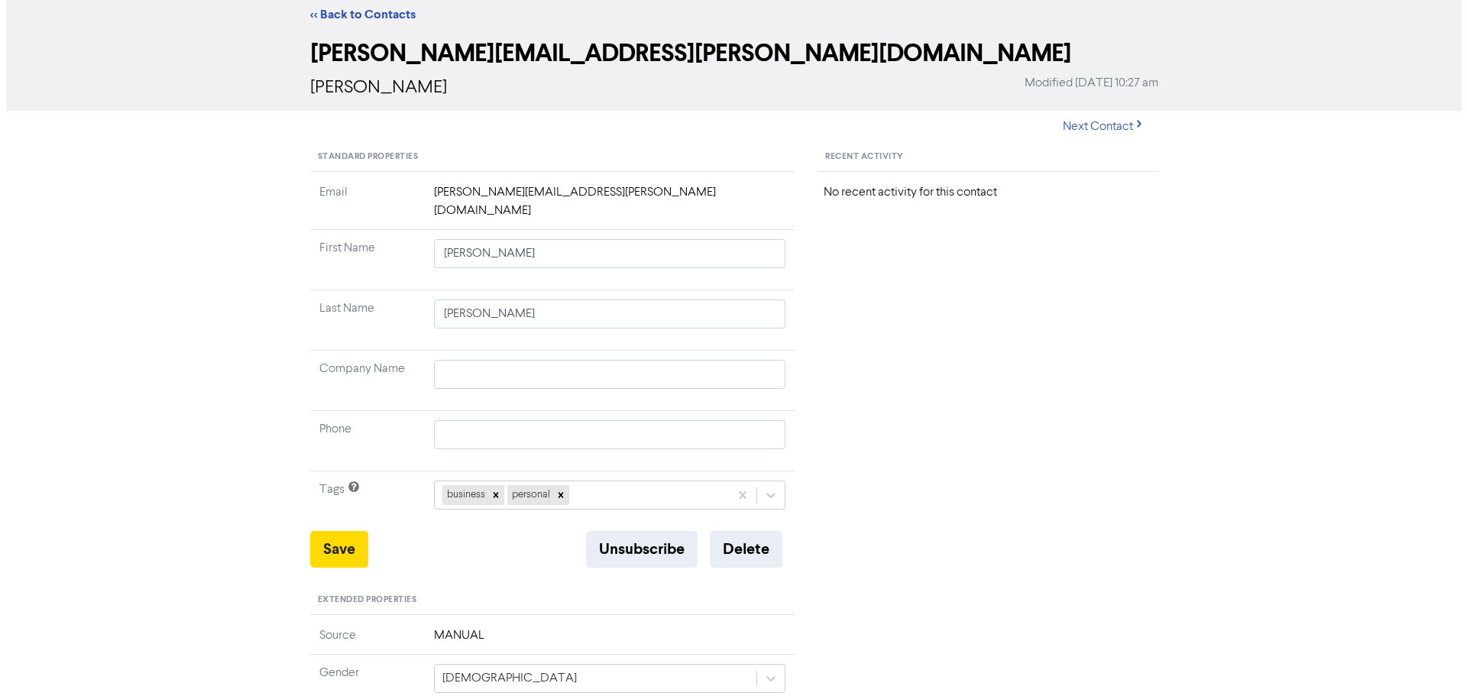
scroll to position [0, 0]
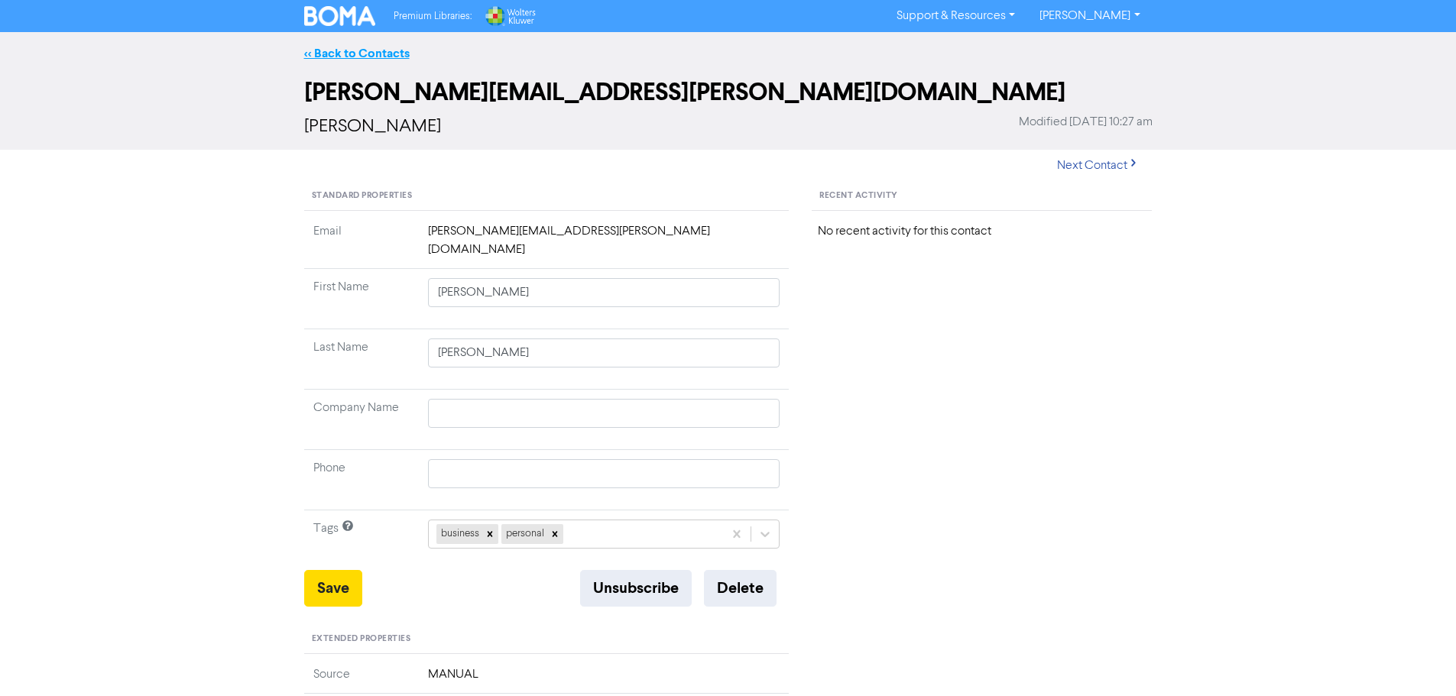
click at [333, 48] on link "<< Back to Contacts" at bounding box center [356, 53] width 105 height 15
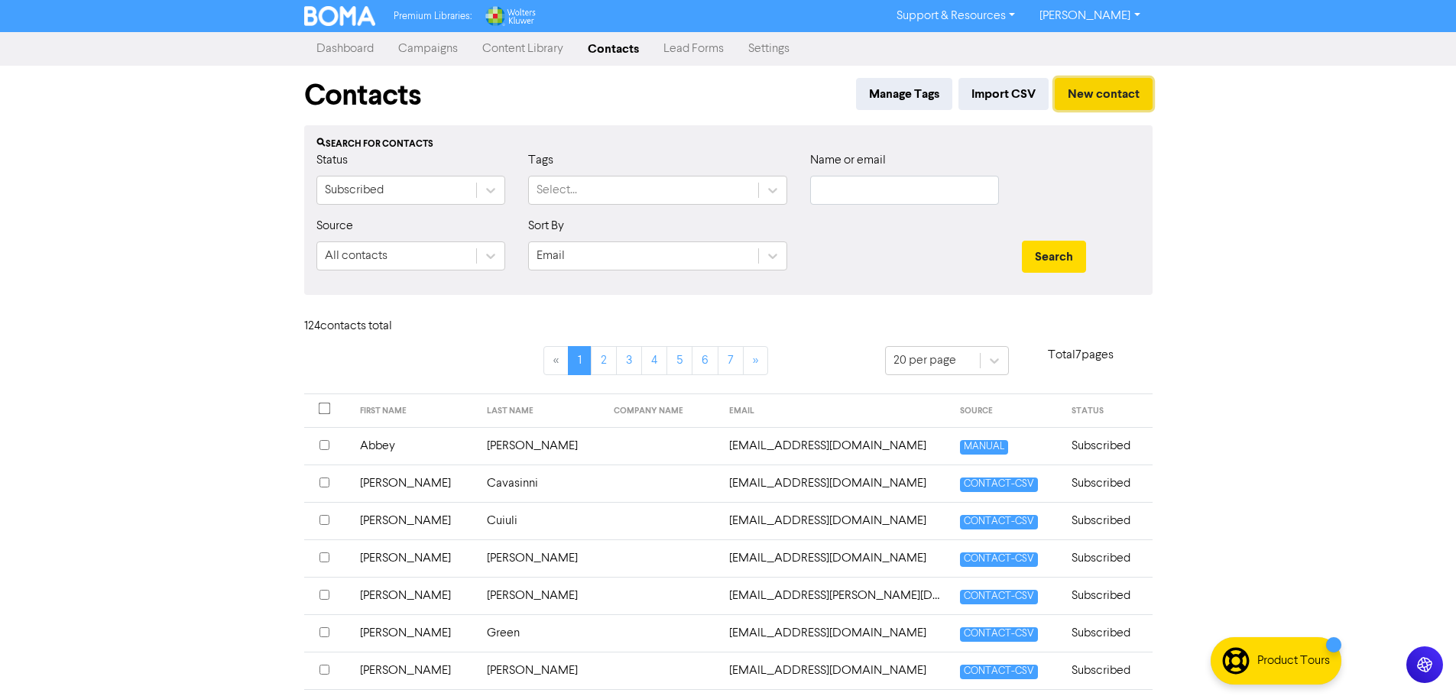
click at [1097, 94] on button "New contact" at bounding box center [1104, 94] width 98 height 32
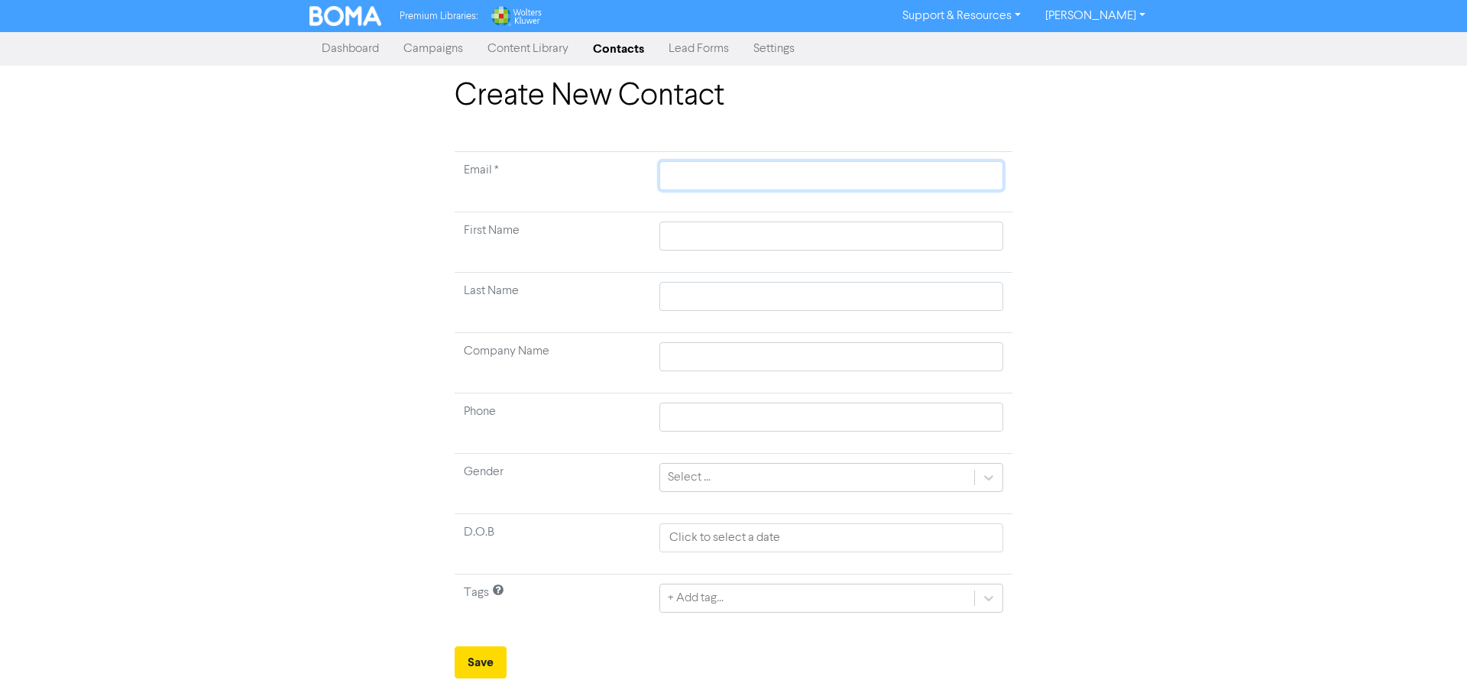
click at [676, 178] on input "text" at bounding box center [832, 175] width 344 height 29
click at [987, 477] on icon at bounding box center [988, 477] width 15 height 15
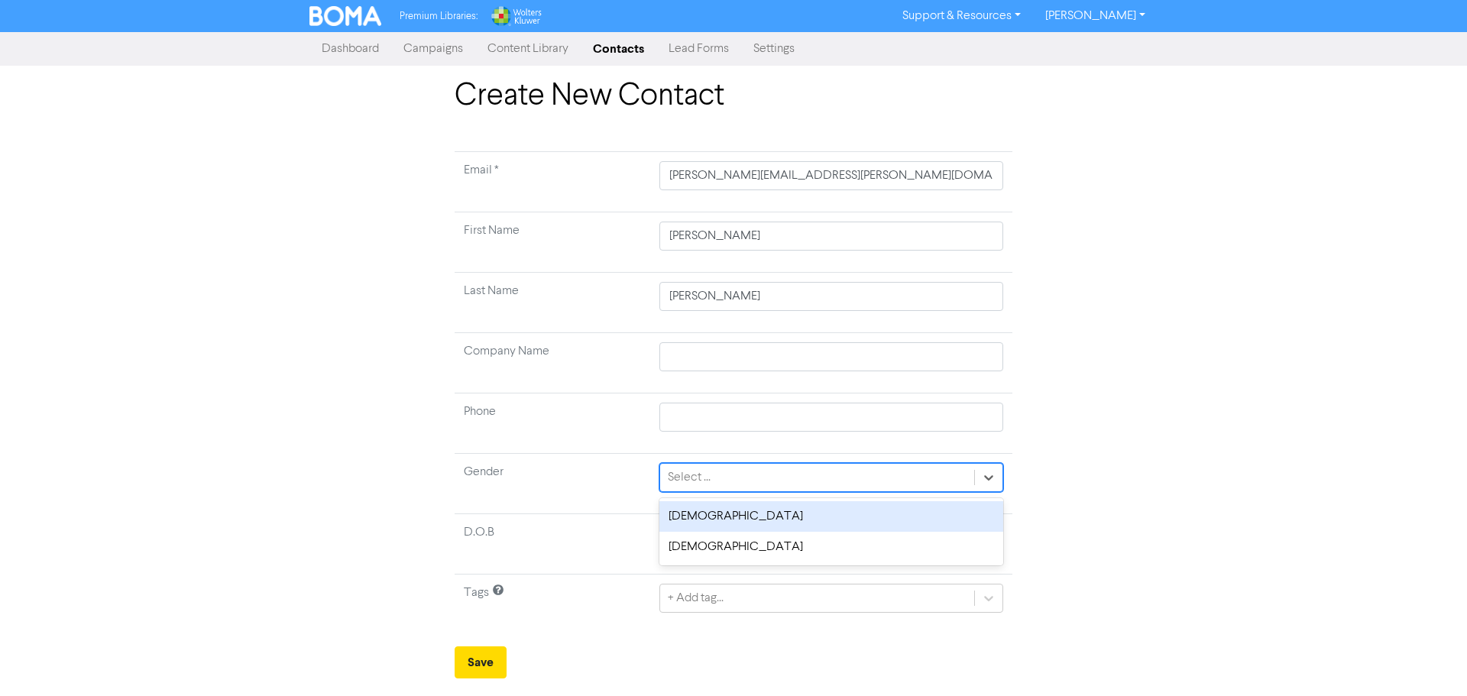
click at [674, 510] on div "[DEMOGRAPHIC_DATA]" at bounding box center [832, 516] width 344 height 31
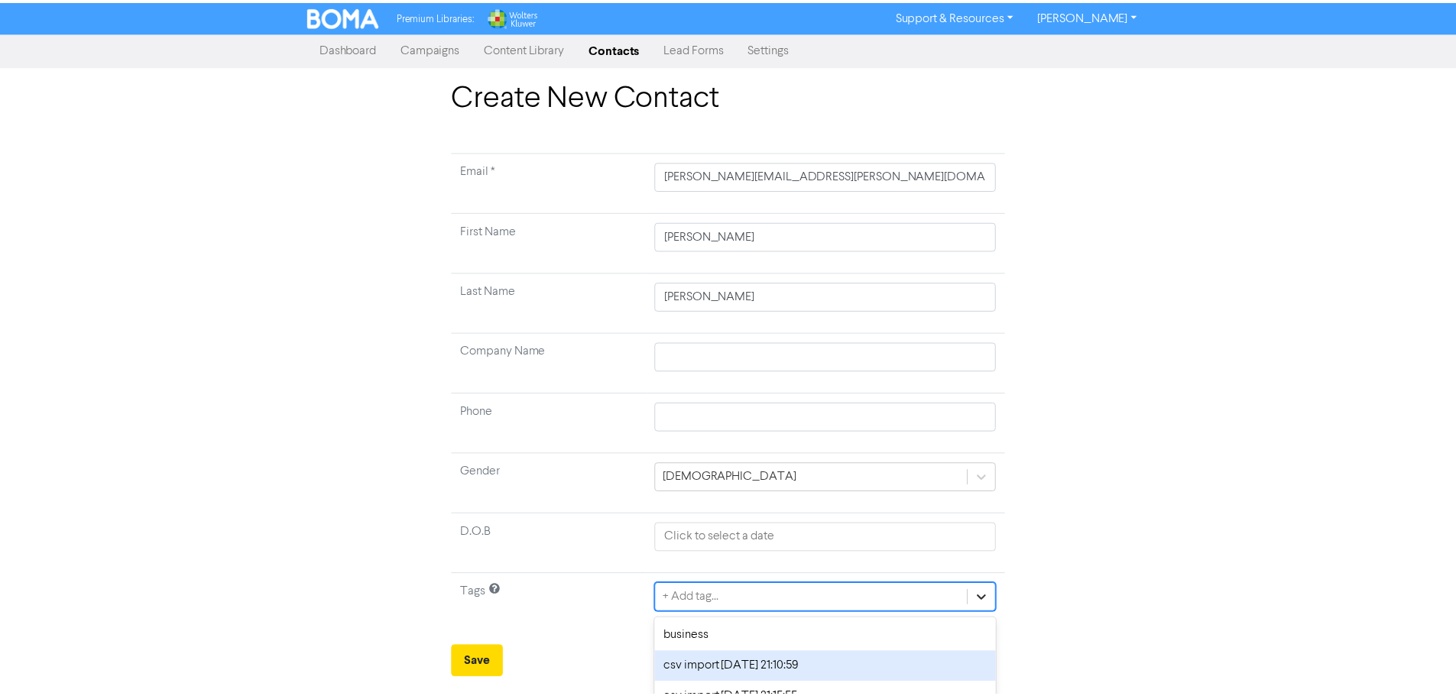
scroll to position [82, 0]
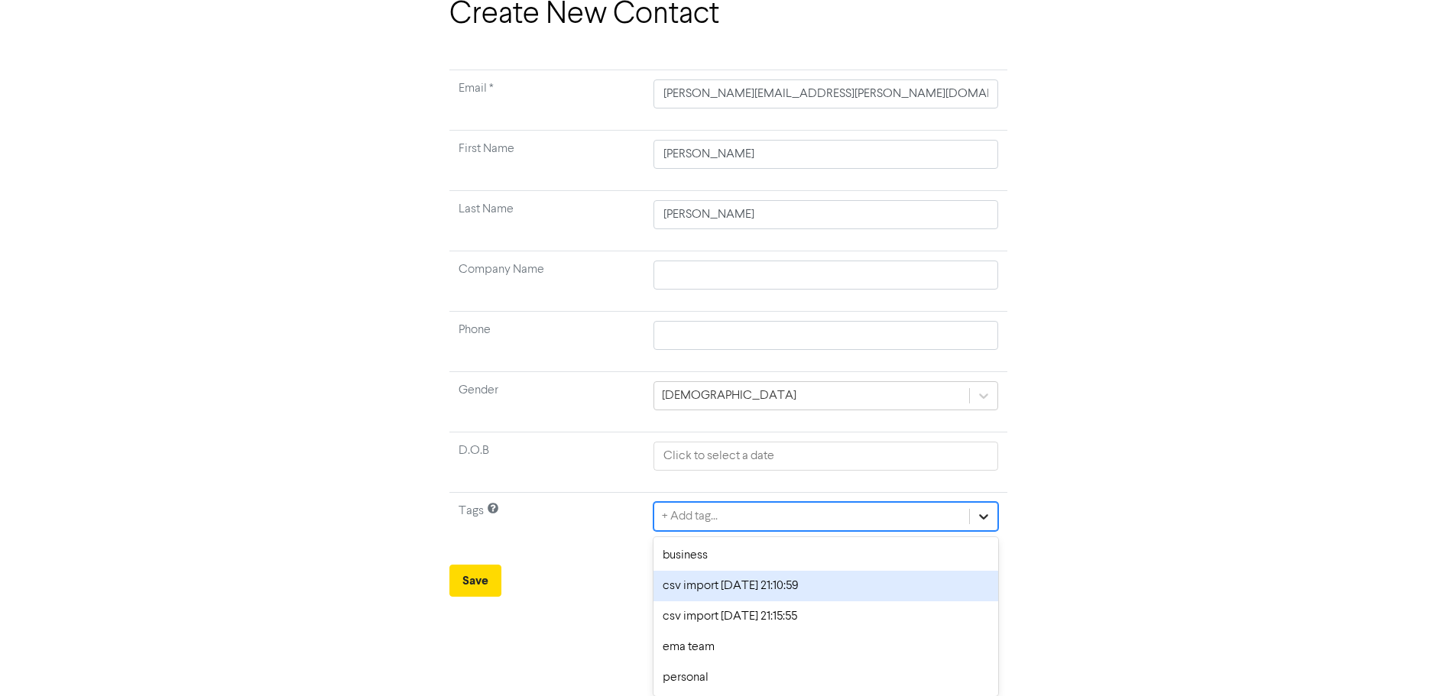
click at [990, 531] on div "option csv import [DATE] 21:10:59 focused, 2 of 5. 5 results available. Use Up …" at bounding box center [825, 516] width 344 height 29
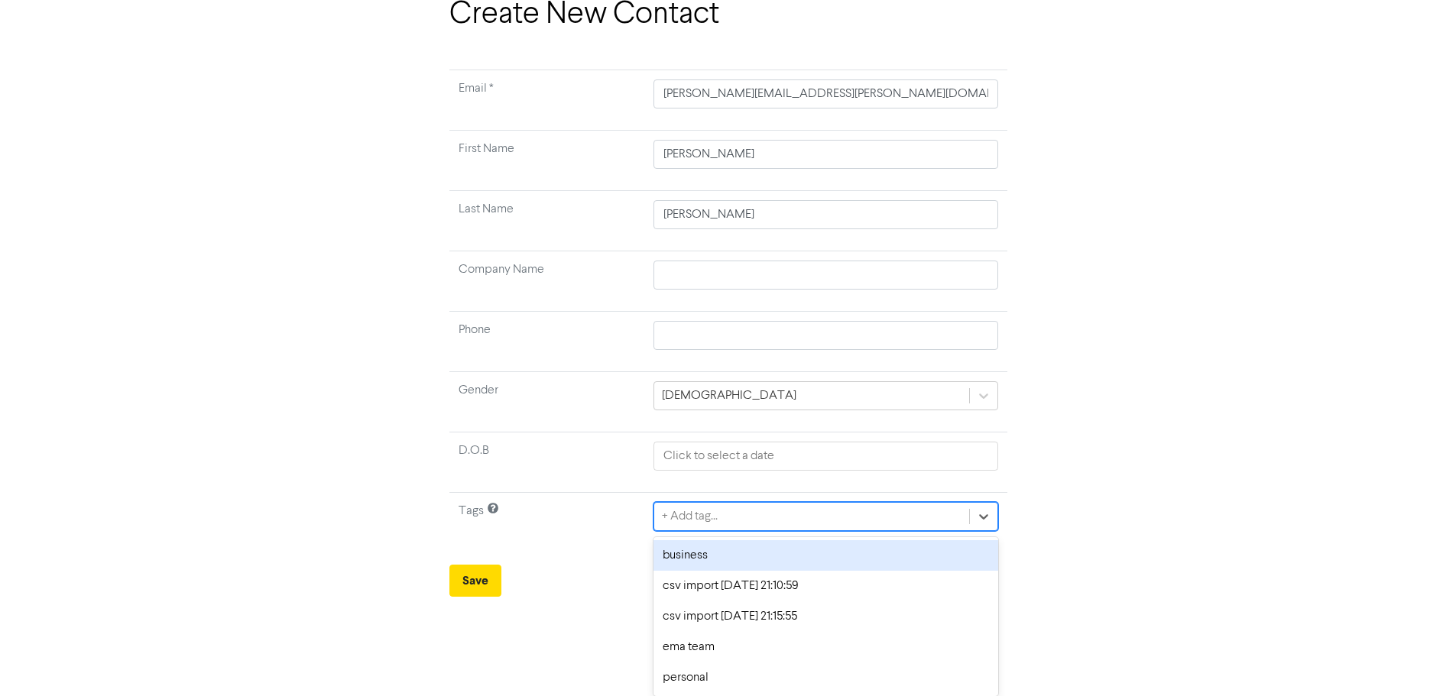
click at [743, 546] on div "business" at bounding box center [825, 555] width 344 height 31
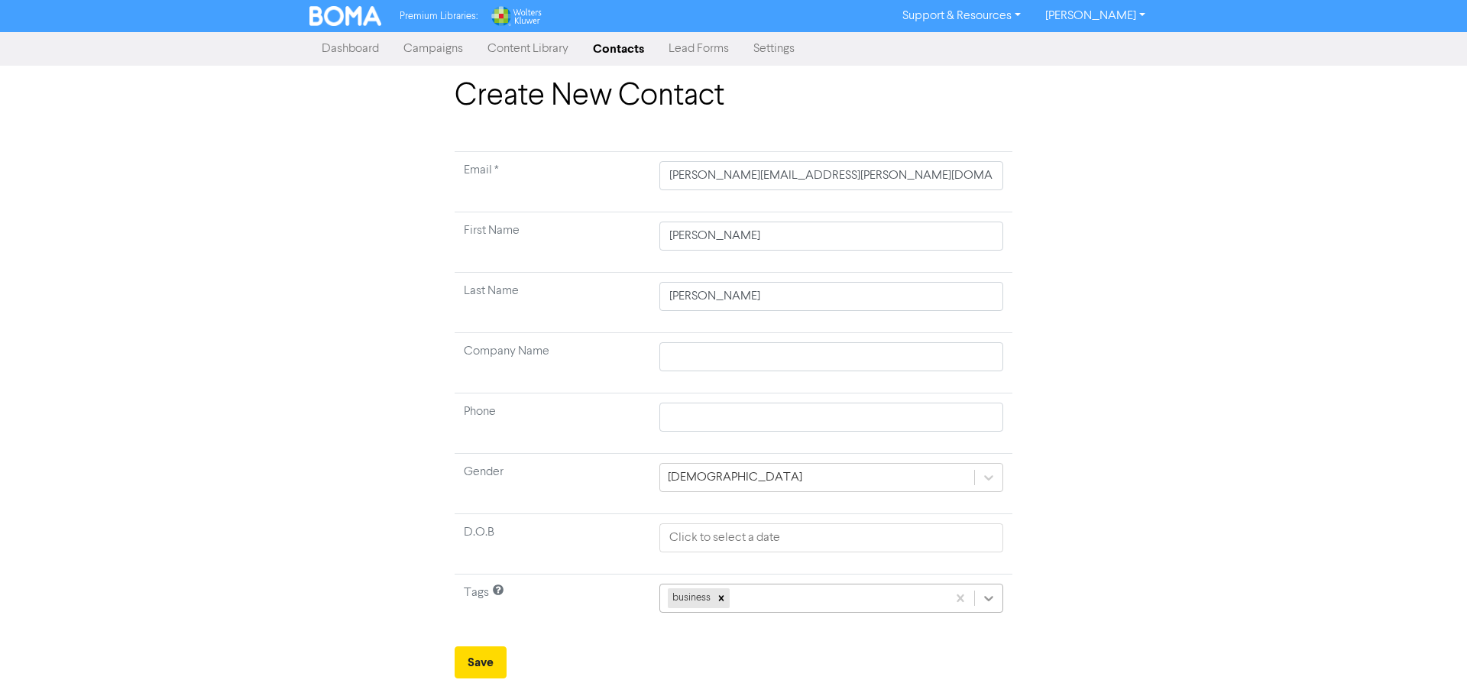
click at [993, 604] on div "business" at bounding box center [832, 598] width 344 height 29
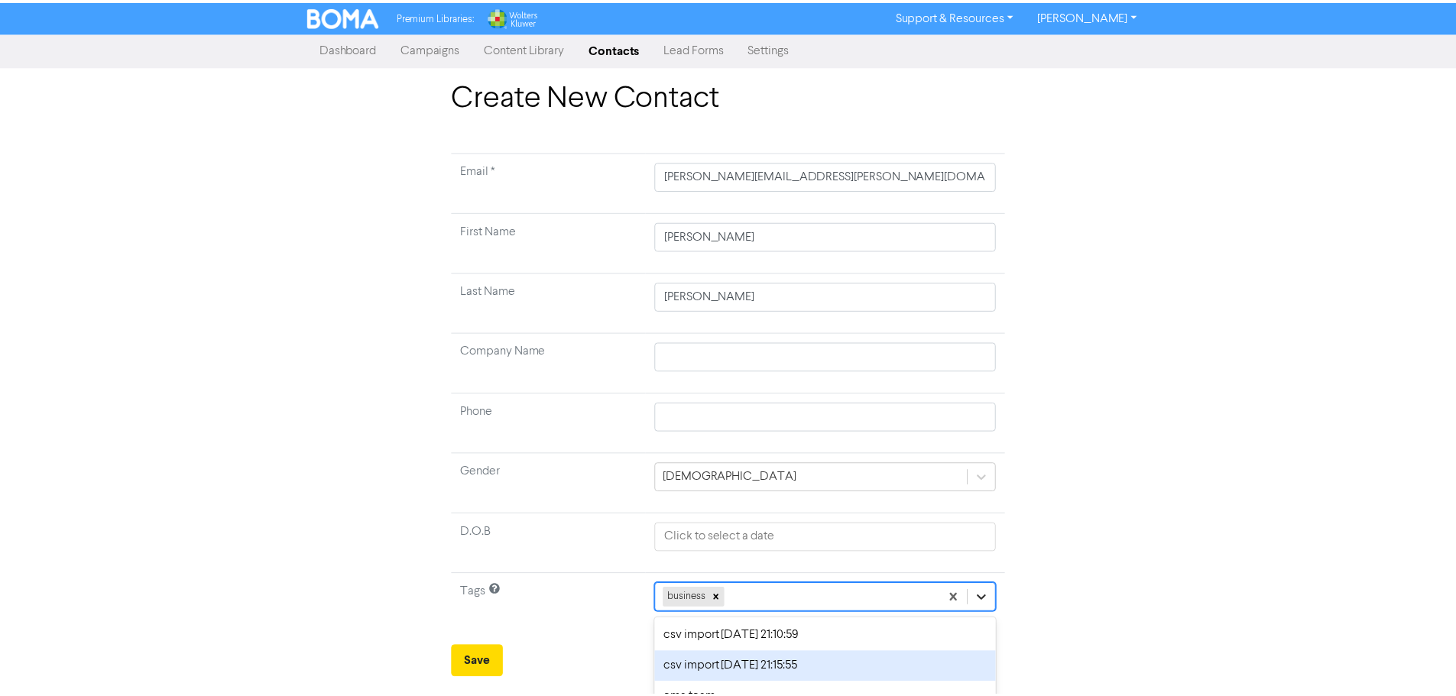
scroll to position [51, 0]
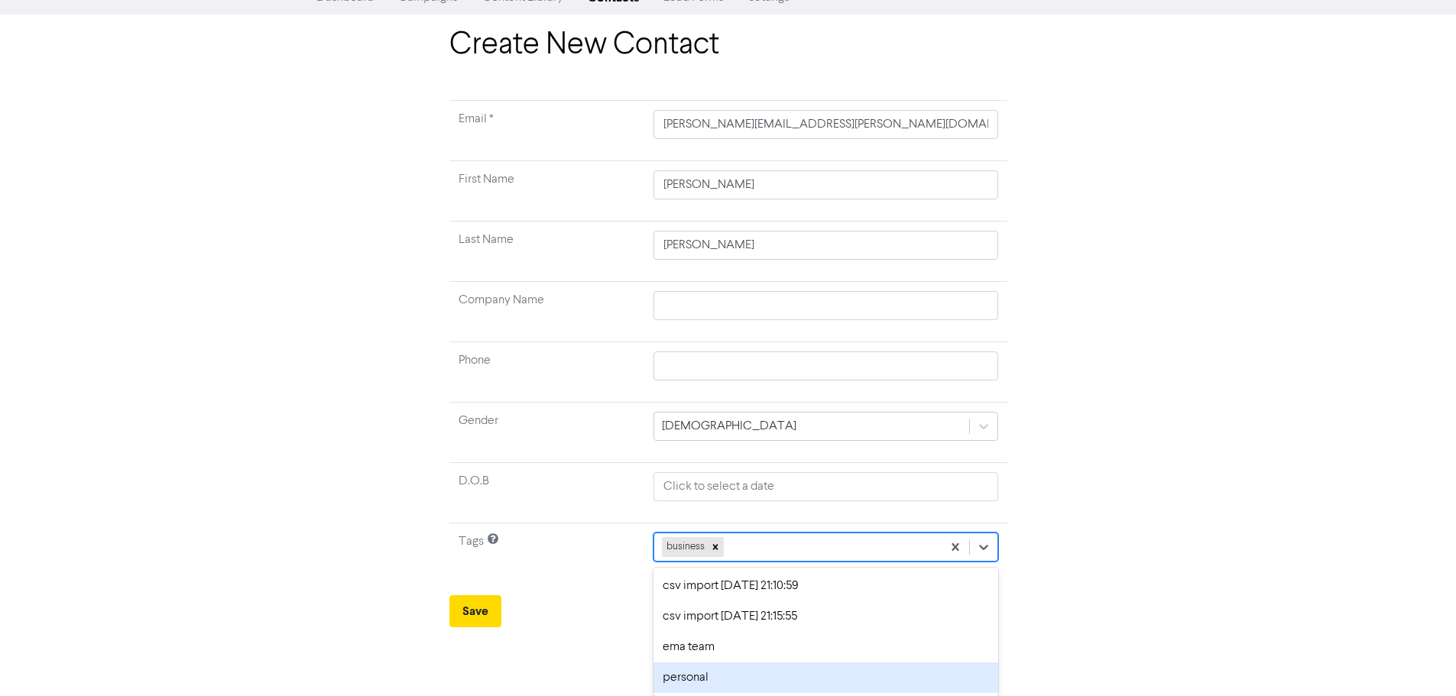
click at [689, 680] on div "personal" at bounding box center [825, 678] width 344 height 31
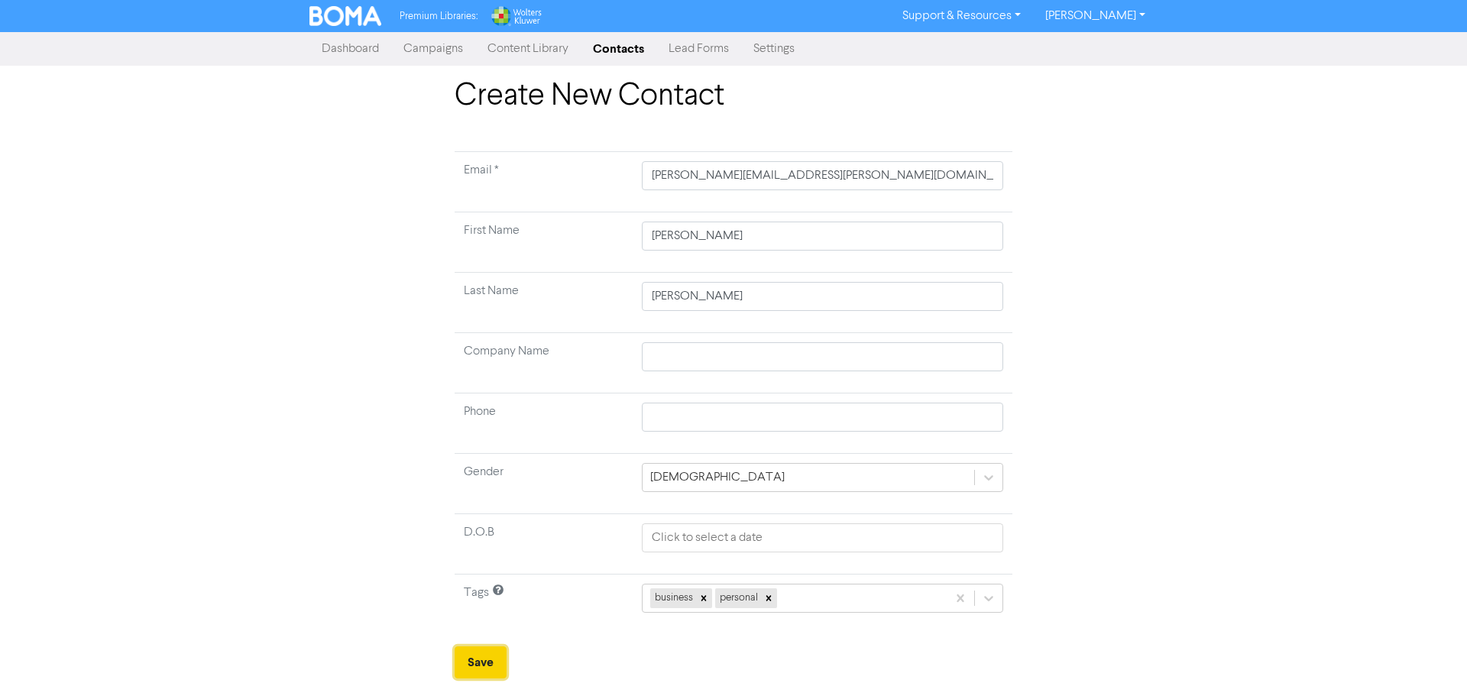
click at [470, 666] on button "Save" at bounding box center [481, 663] width 52 height 32
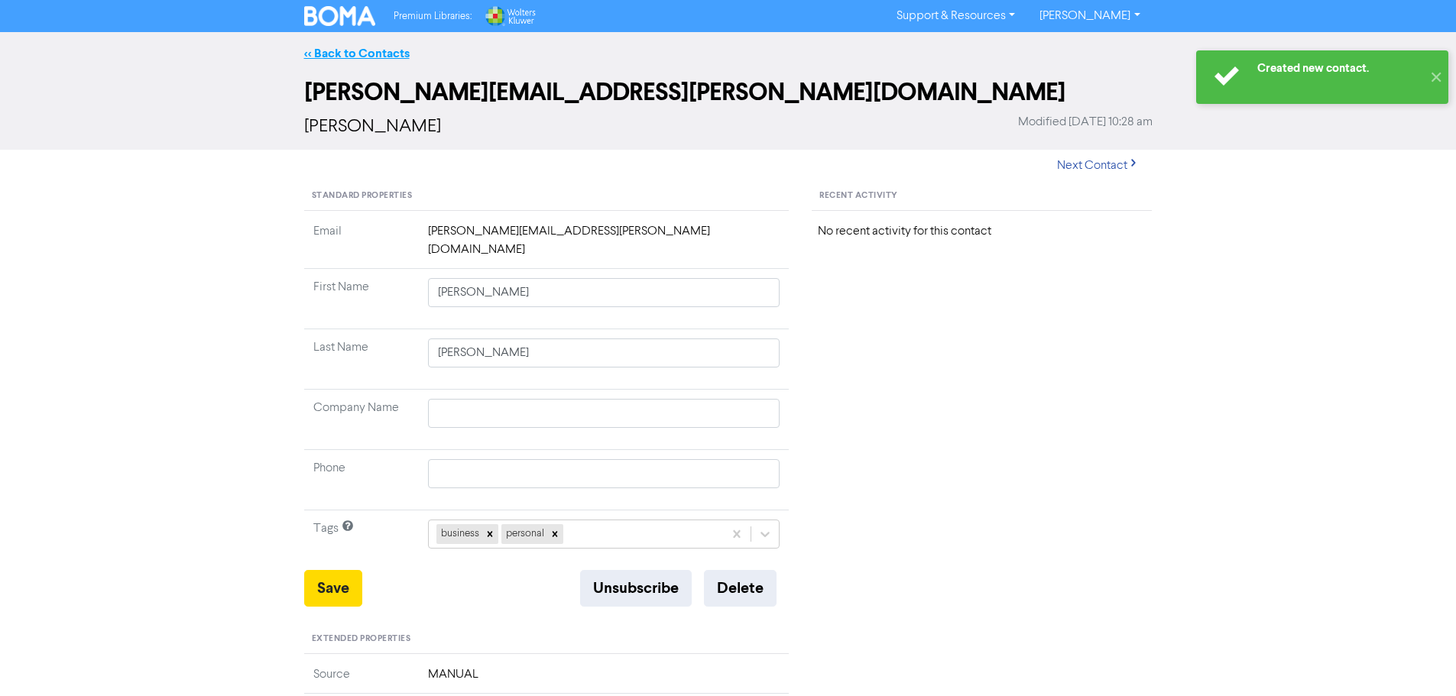
click at [356, 57] on link "<< Back to Contacts" at bounding box center [356, 53] width 105 height 15
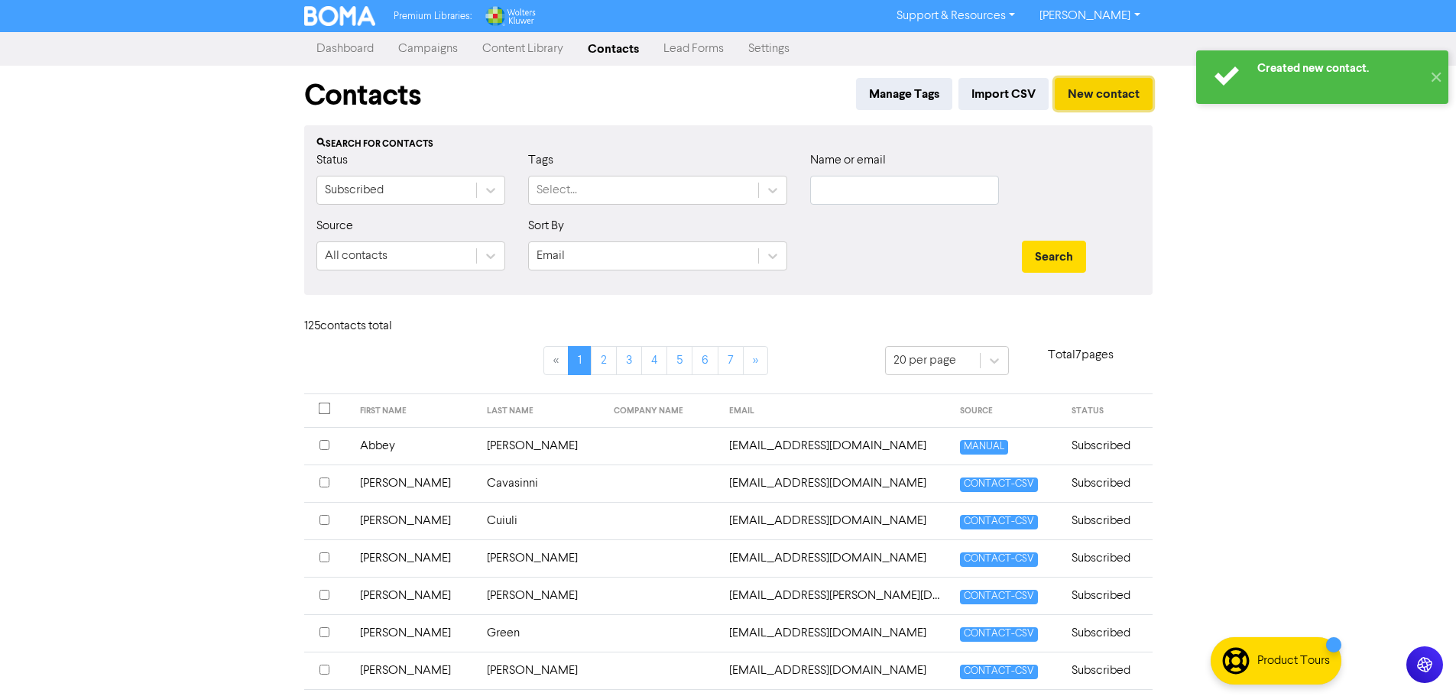
click at [1114, 98] on button "New contact" at bounding box center [1104, 94] width 98 height 32
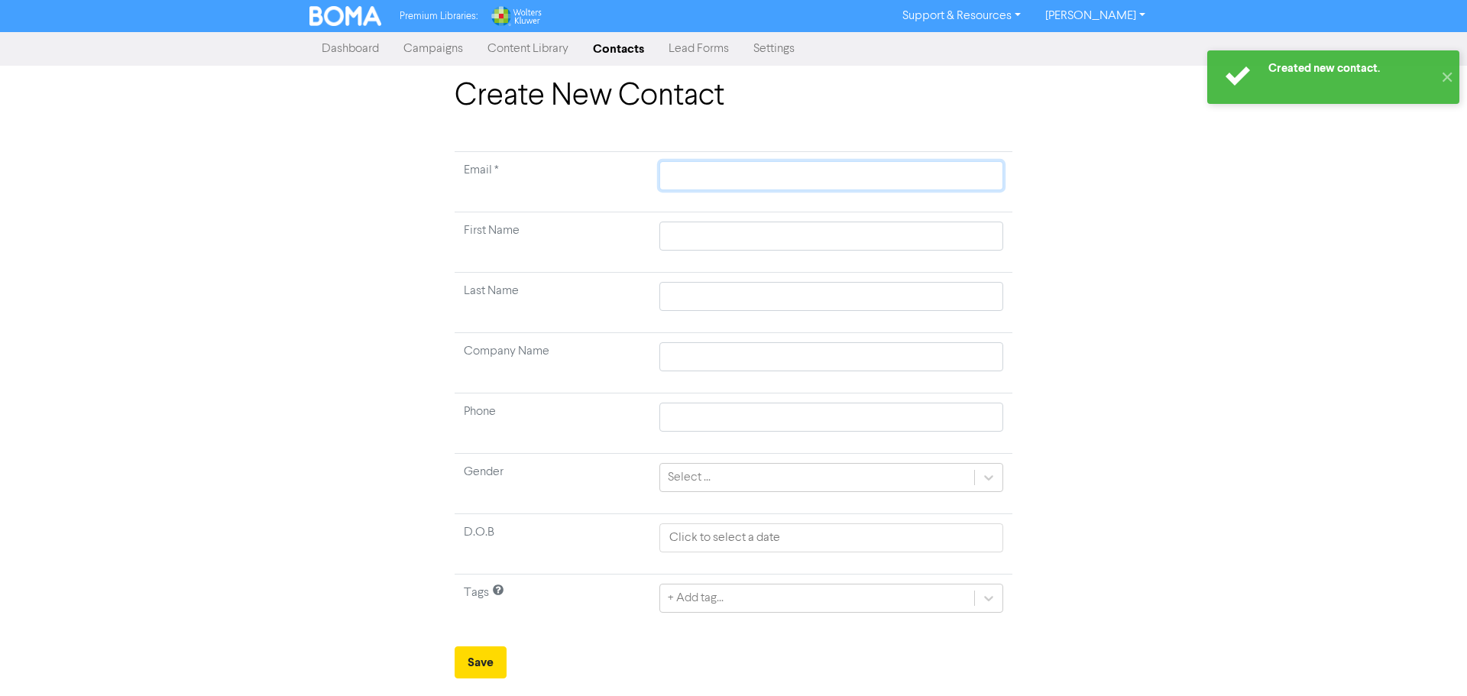
click at [703, 184] on input "text" at bounding box center [832, 175] width 344 height 29
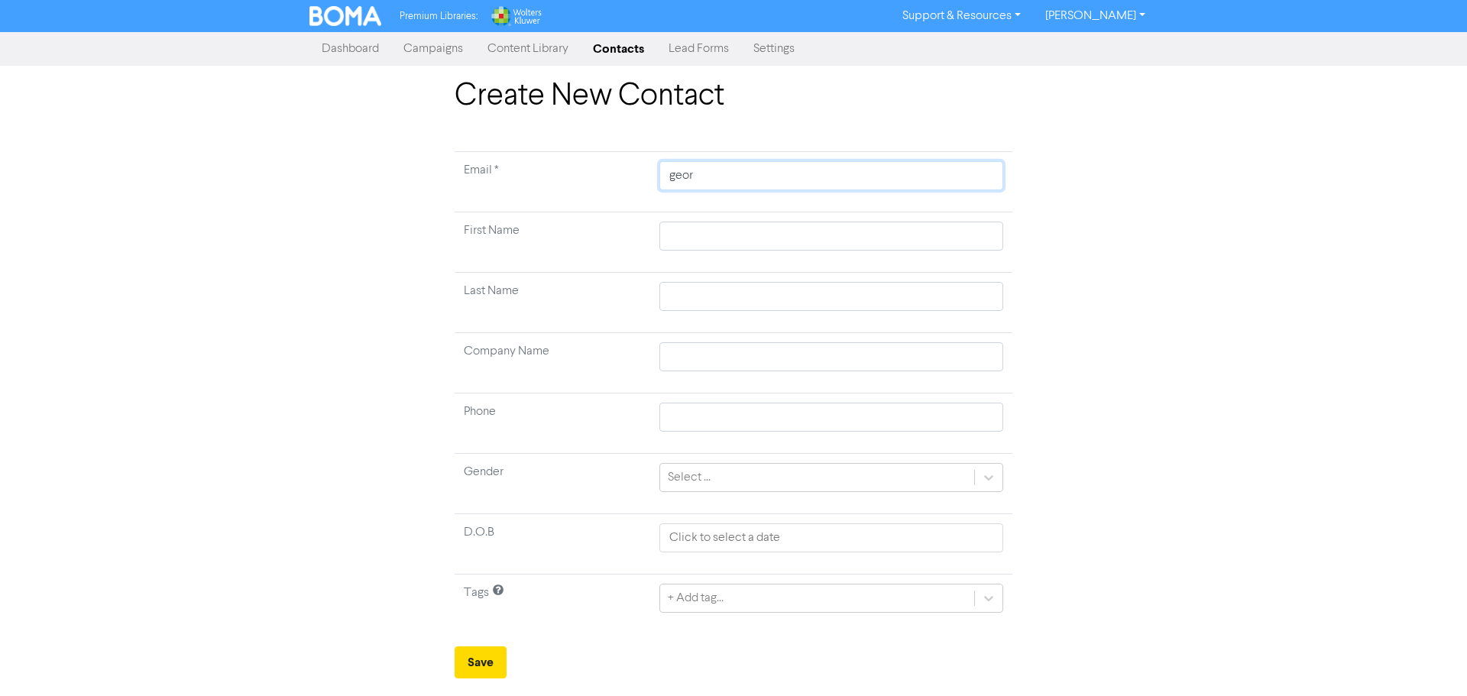
drag, startPoint x: 731, startPoint y: 169, endPoint x: 625, endPoint y: 180, distance: 106.0
click at [625, 180] on tr "Email * geor" at bounding box center [734, 182] width 558 height 60
click at [710, 232] on input "text" at bounding box center [832, 236] width 344 height 29
click at [993, 481] on icon at bounding box center [988, 477] width 15 height 15
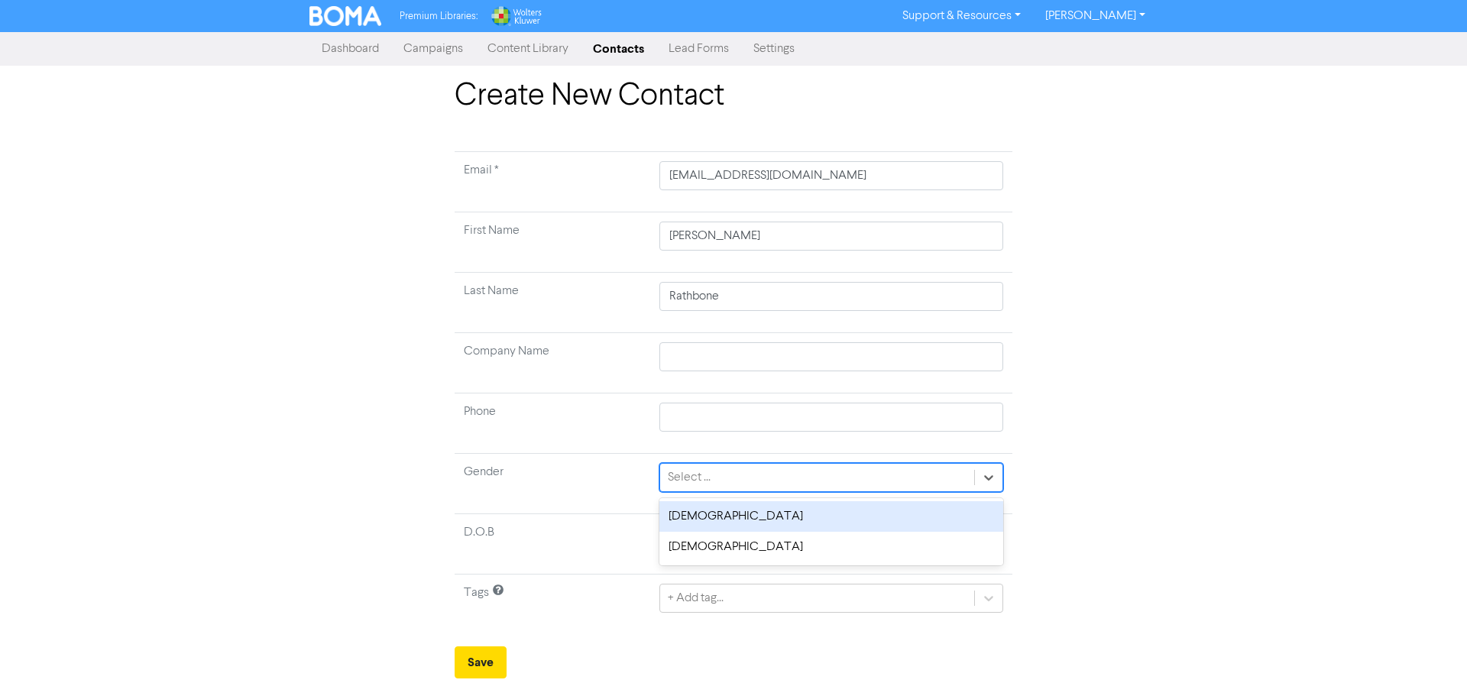
click at [708, 515] on div "[DEMOGRAPHIC_DATA]" at bounding box center [832, 516] width 344 height 31
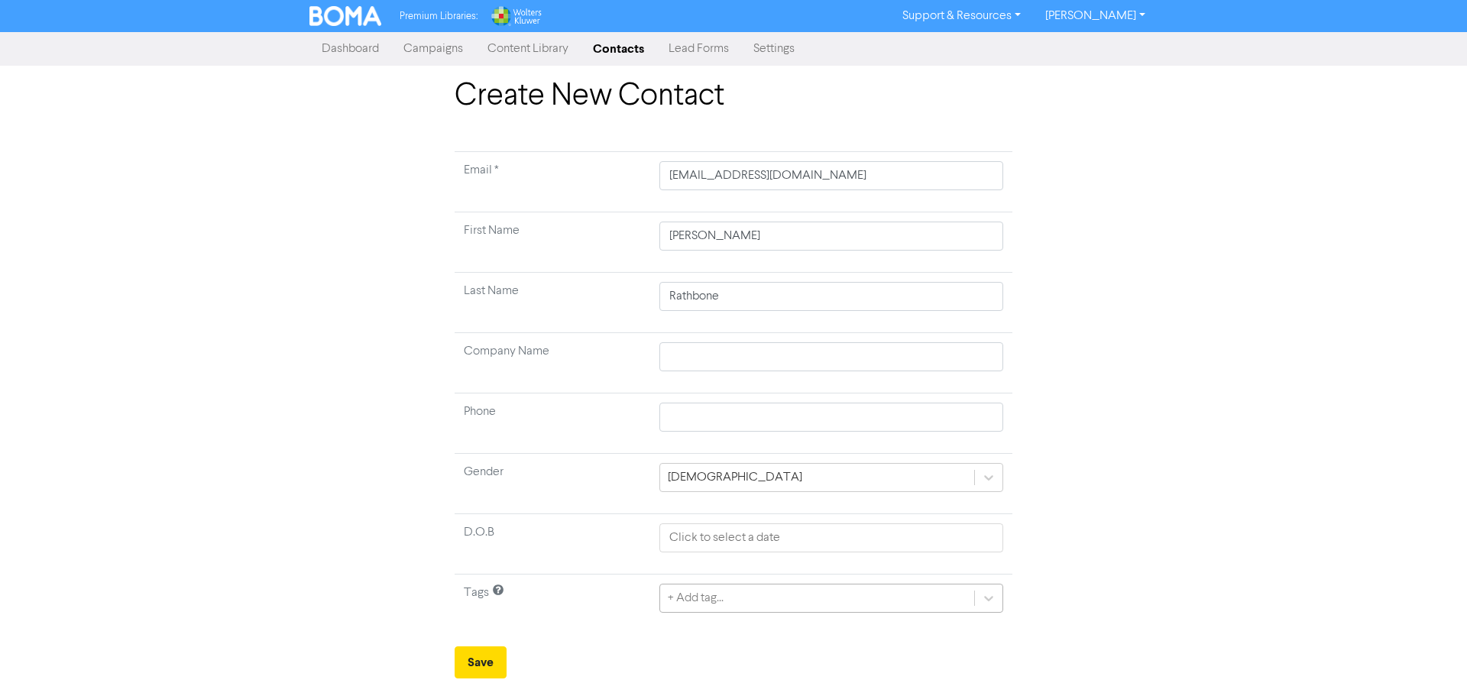
click at [974, 595] on div "+ Add tag..." at bounding box center [832, 598] width 344 height 29
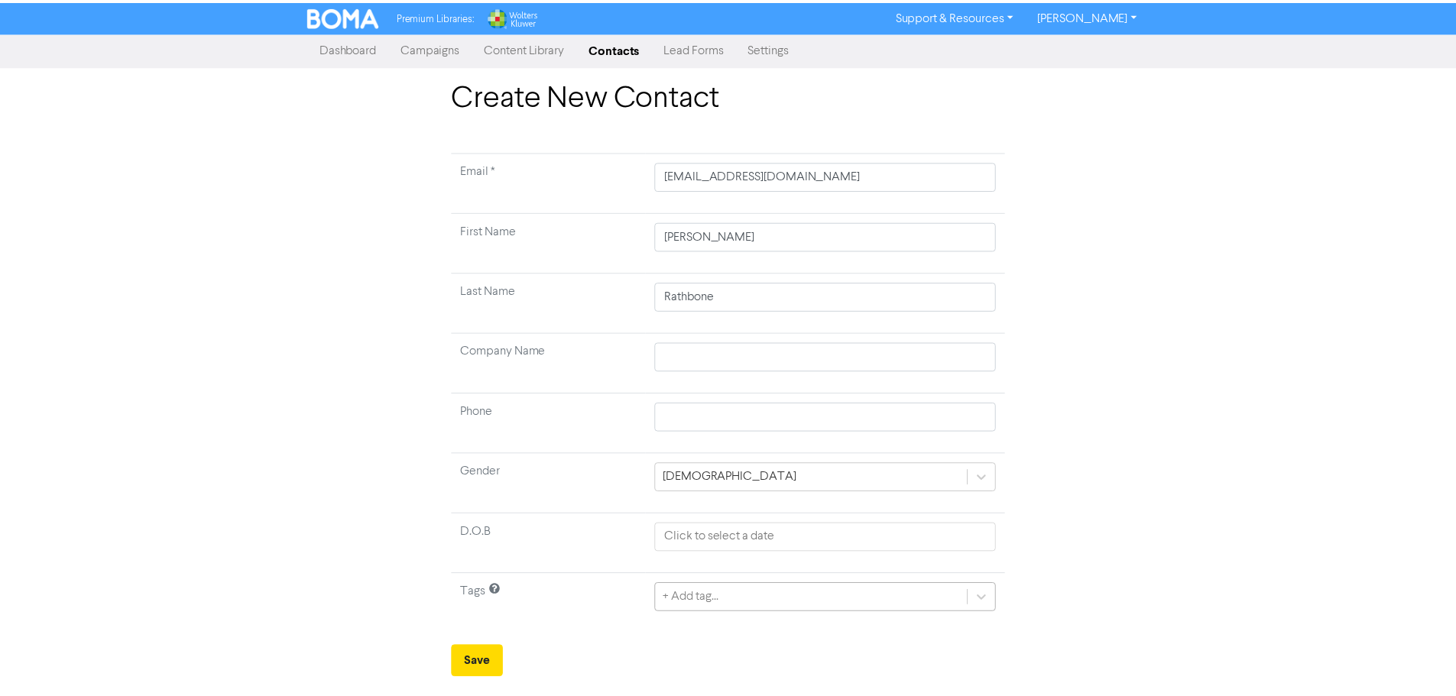
scroll to position [82, 0]
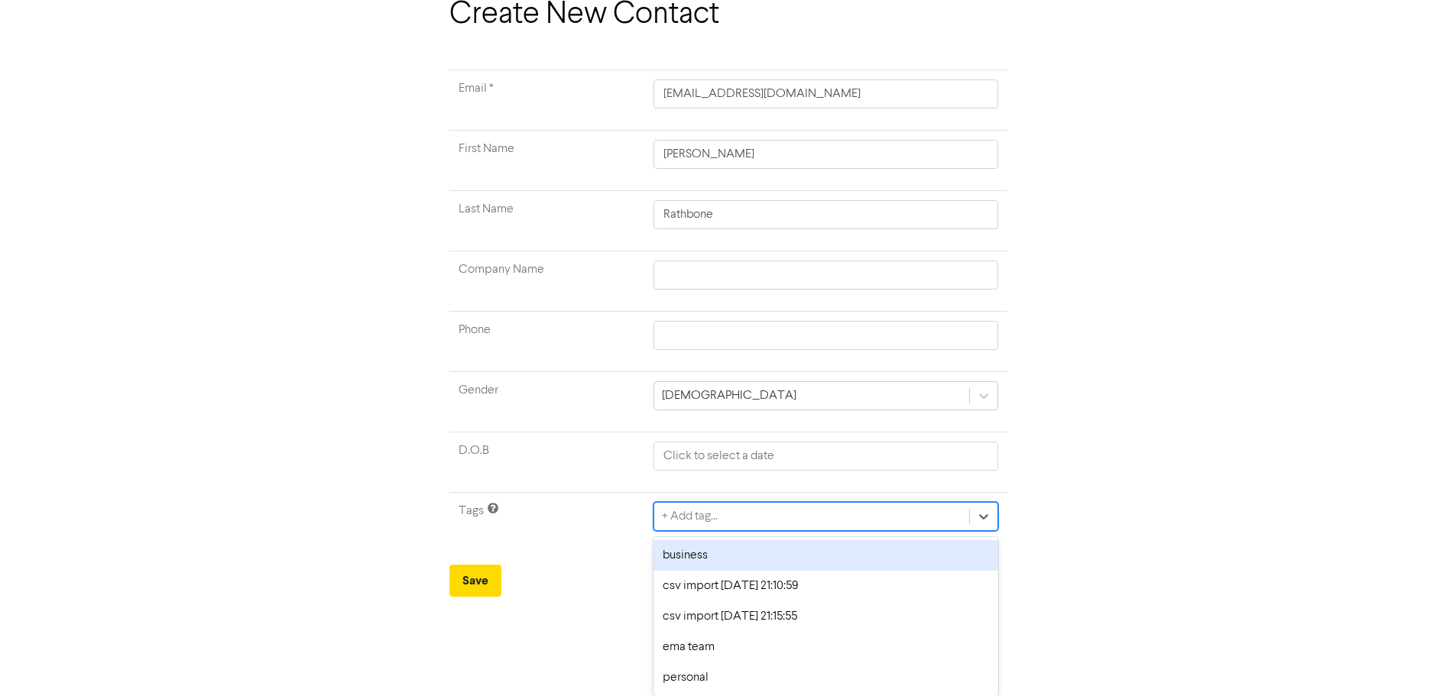
click at [757, 556] on div "business" at bounding box center [825, 555] width 344 height 31
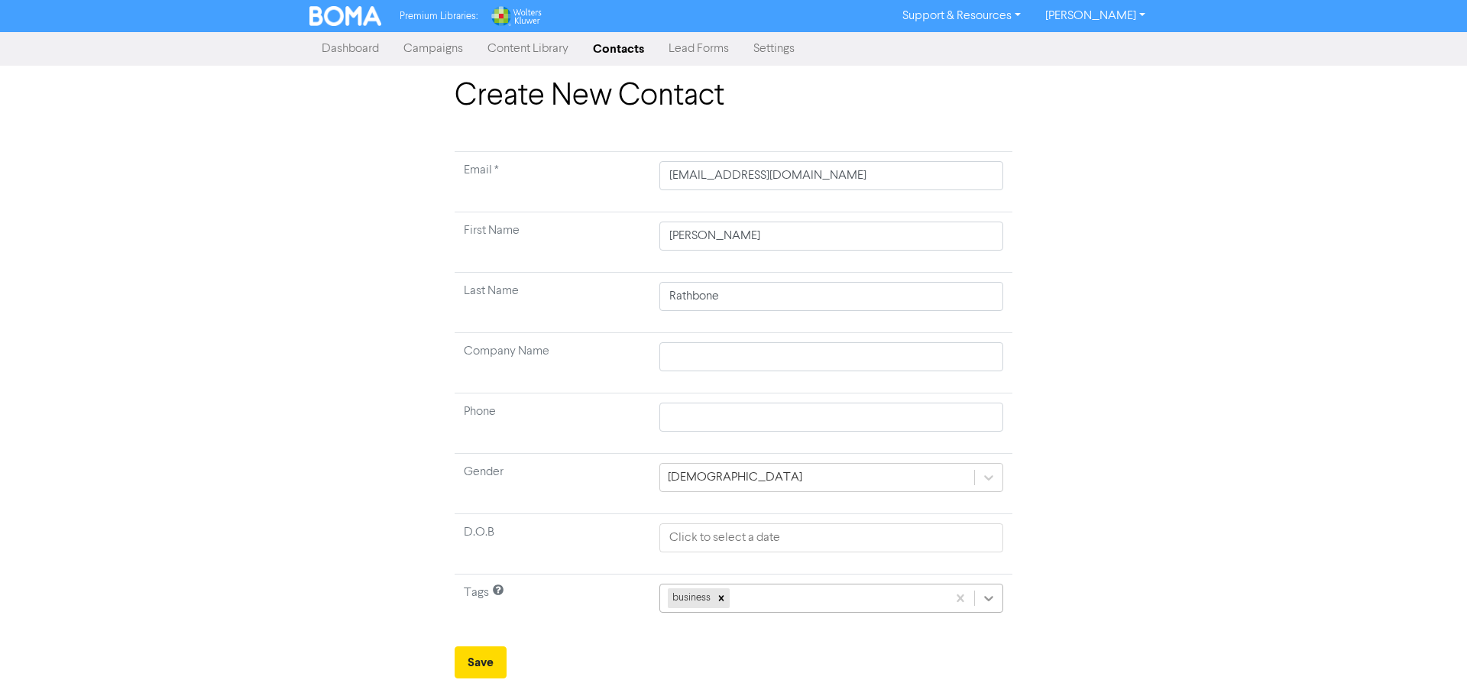
click at [987, 601] on div "business" at bounding box center [832, 598] width 344 height 29
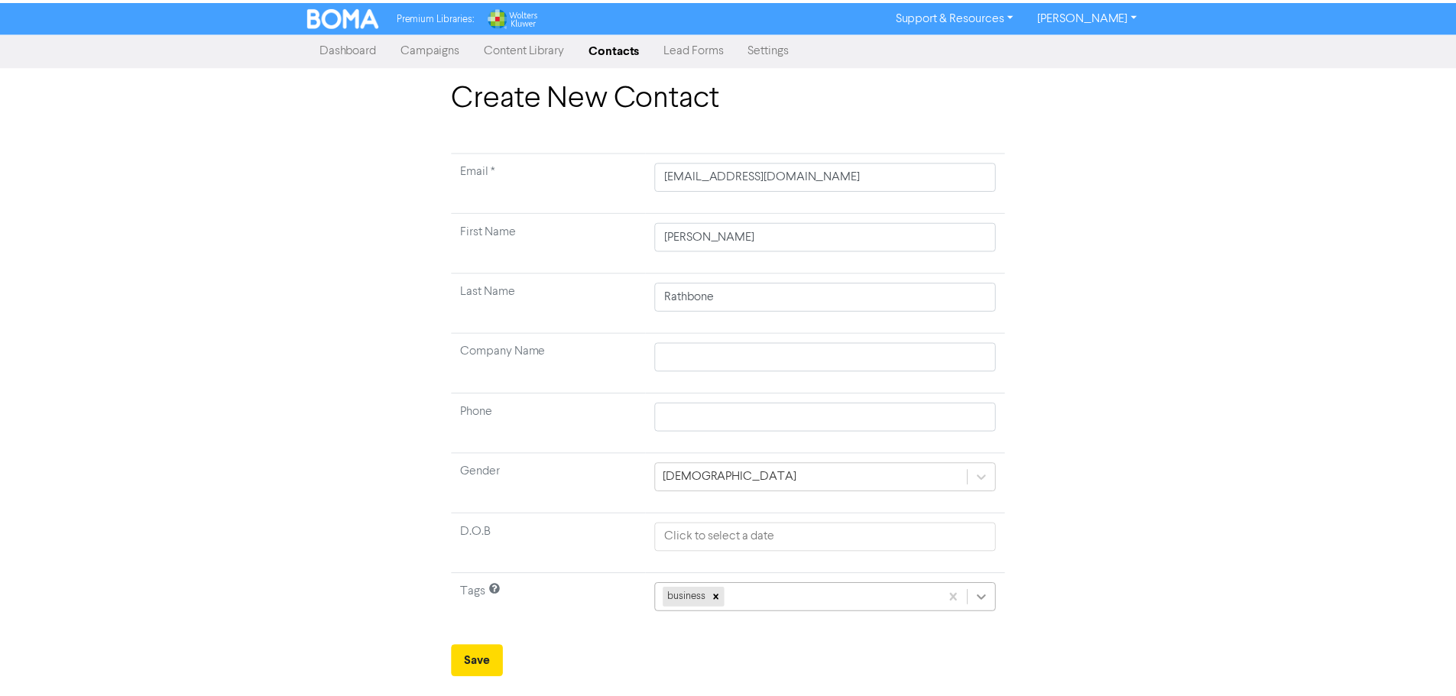
scroll to position [51, 0]
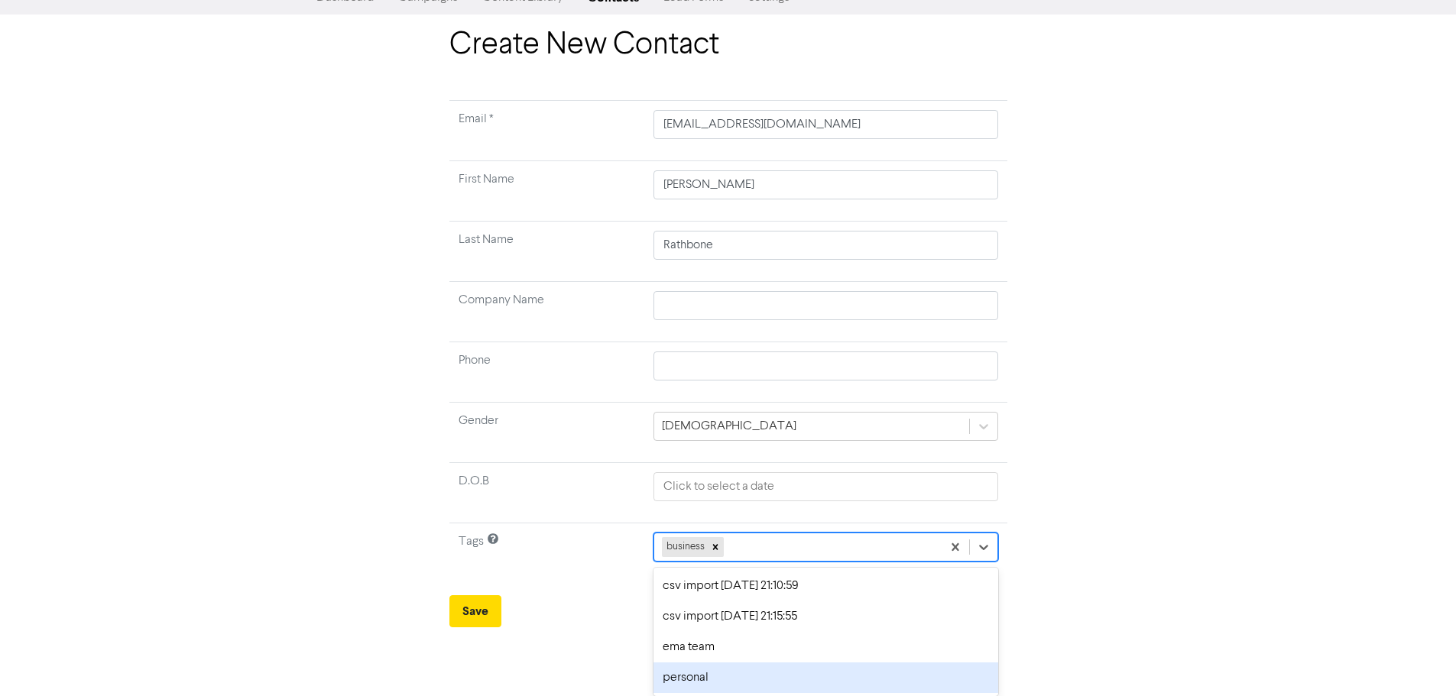
click at [689, 675] on div "personal" at bounding box center [825, 678] width 344 height 31
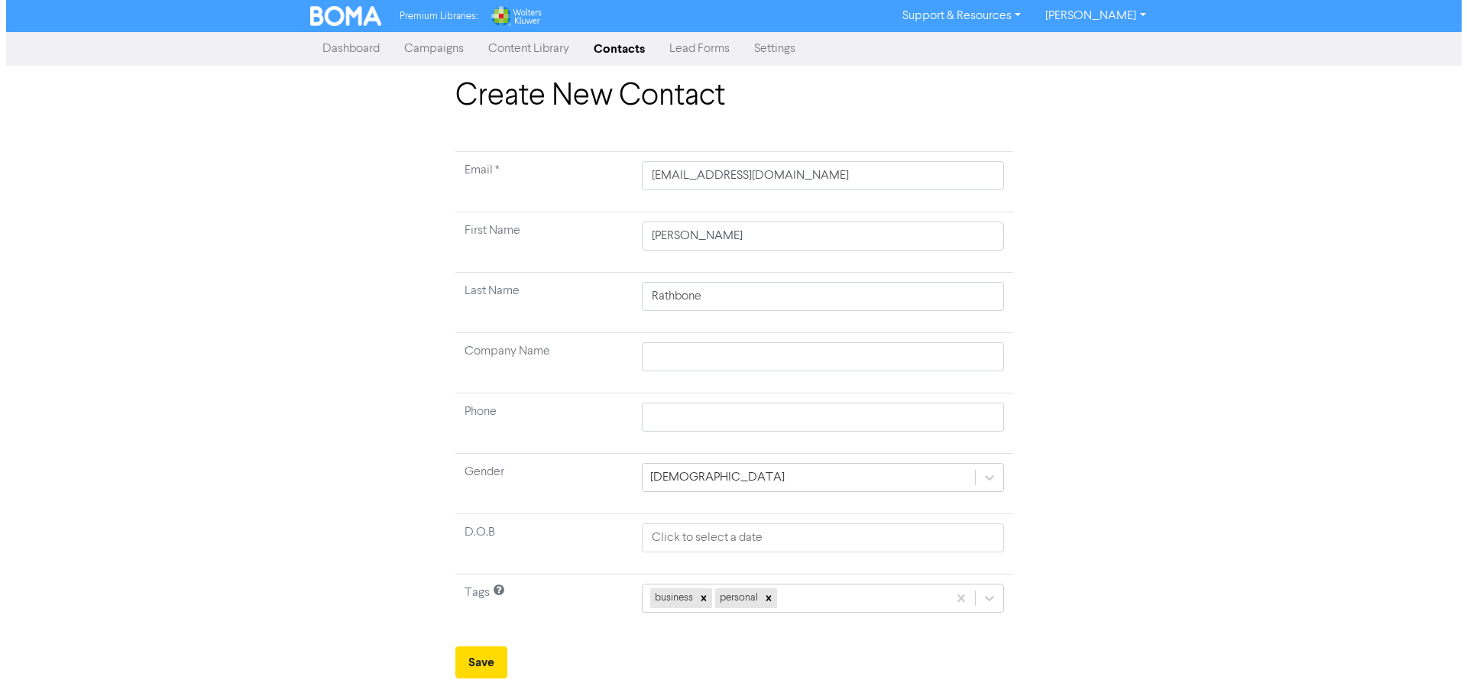
scroll to position [0, 0]
click at [483, 656] on button "Save" at bounding box center [481, 663] width 52 height 32
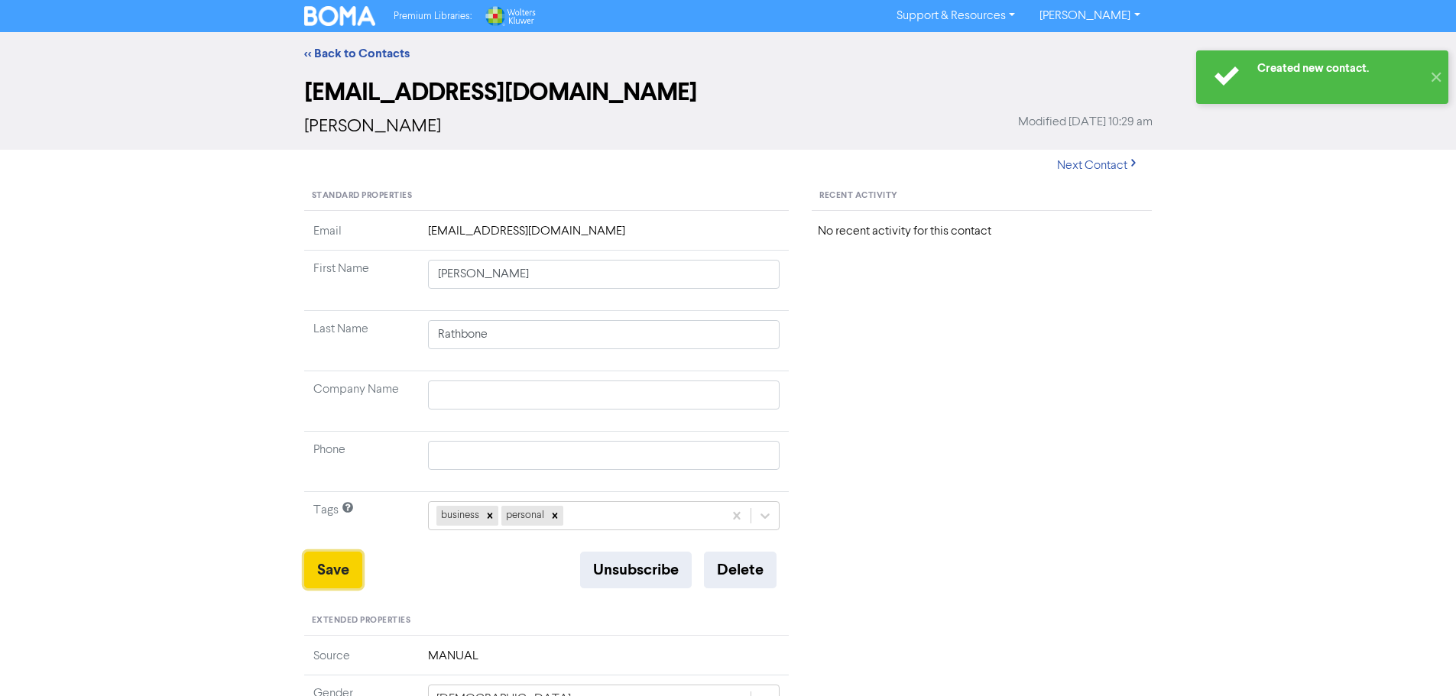
click at [328, 573] on button "Save" at bounding box center [333, 570] width 58 height 37
click at [352, 51] on link "<< Back to Contacts" at bounding box center [356, 53] width 105 height 15
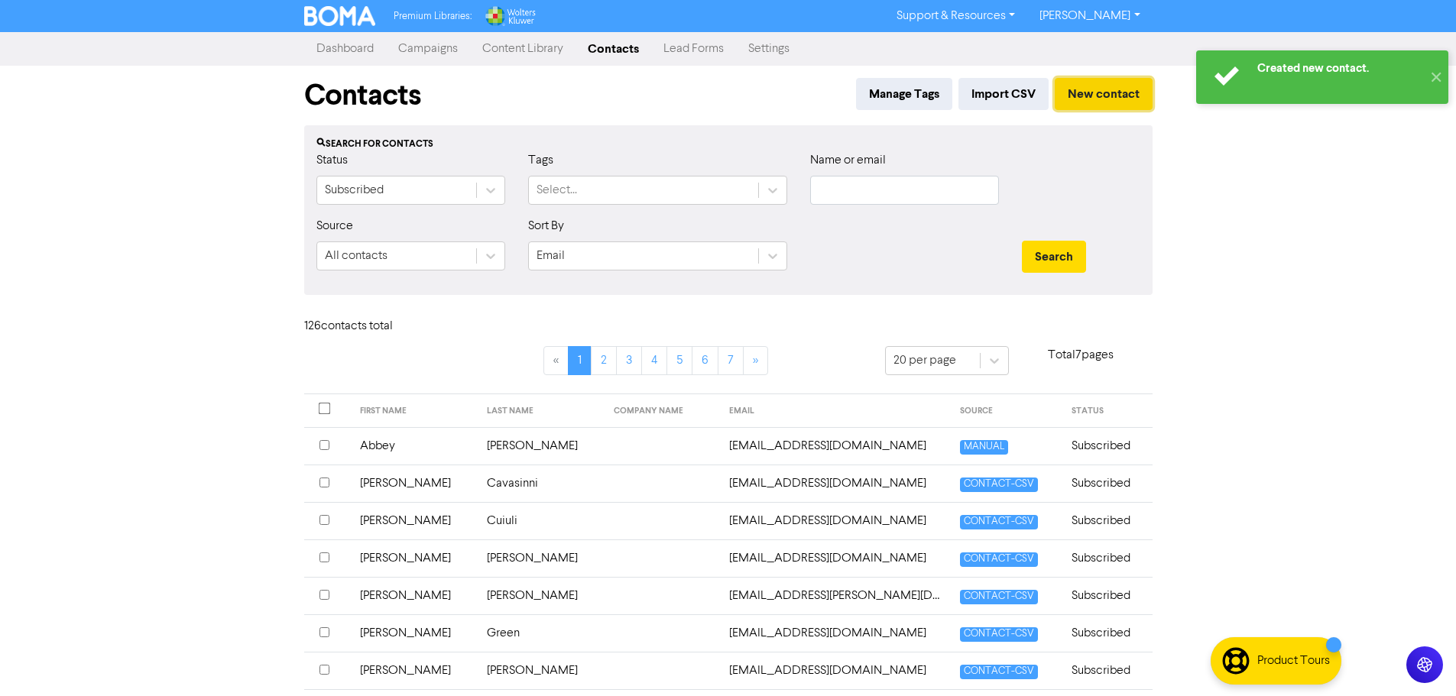
click at [1095, 98] on button "New contact" at bounding box center [1104, 94] width 98 height 32
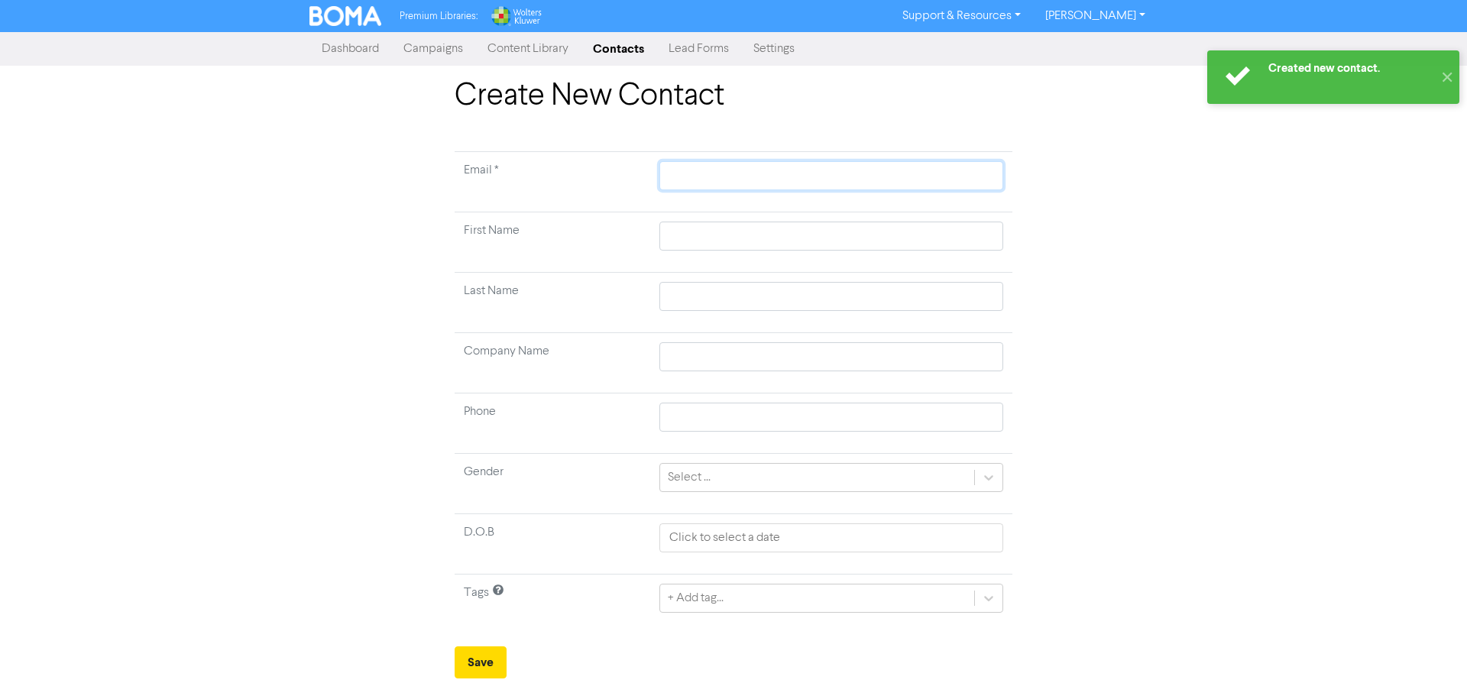
click at [704, 164] on input "text" at bounding box center [832, 175] width 344 height 29
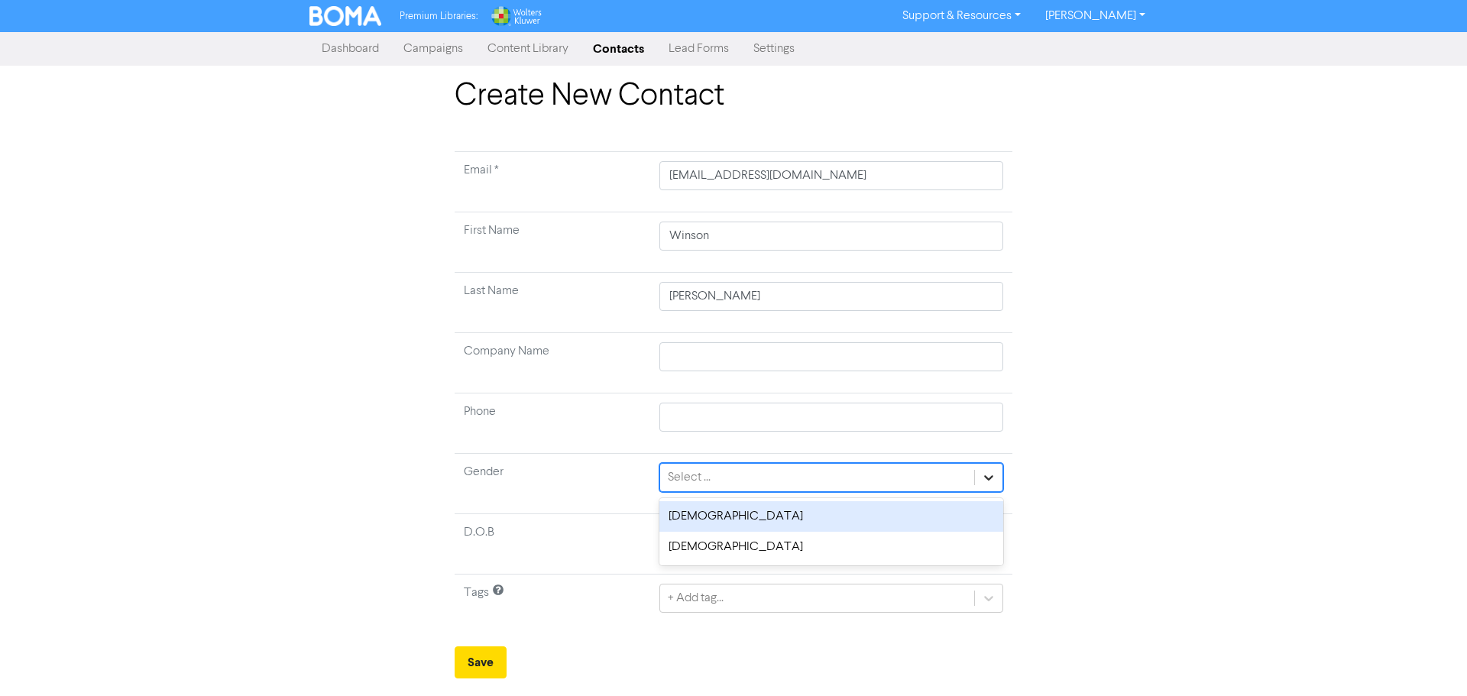
click at [990, 468] on div at bounding box center [989, 478] width 28 height 28
click at [718, 519] on div "[DEMOGRAPHIC_DATA]" at bounding box center [832, 516] width 344 height 31
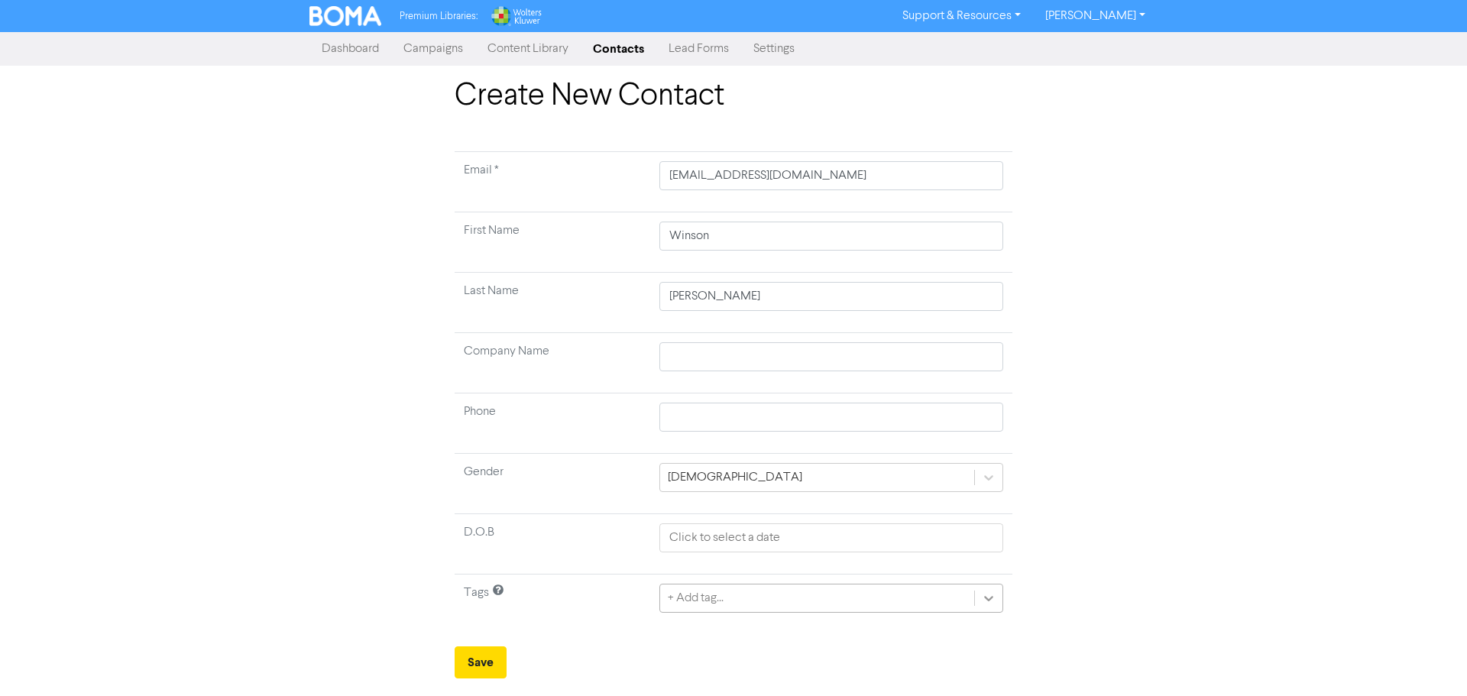
click at [990, 601] on div "+ Add tag..." at bounding box center [832, 598] width 344 height 29
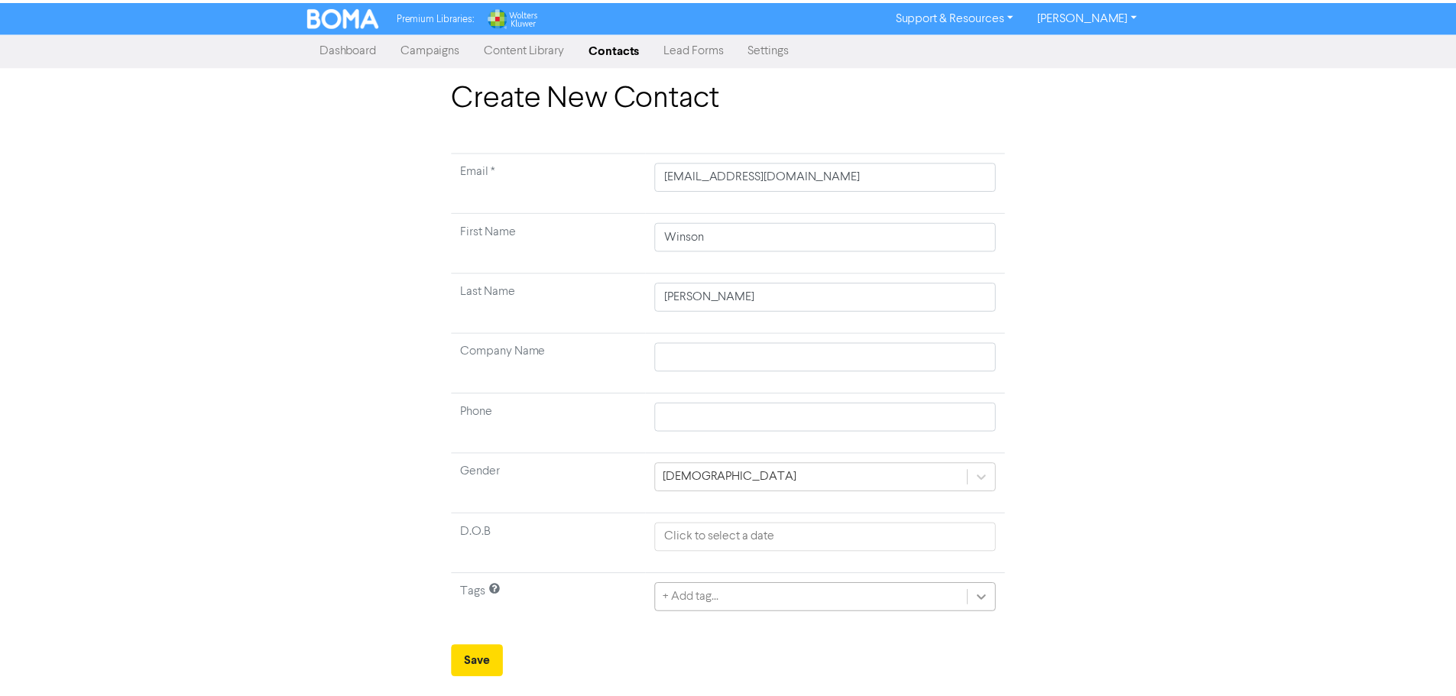
scroll to position [82, 0]
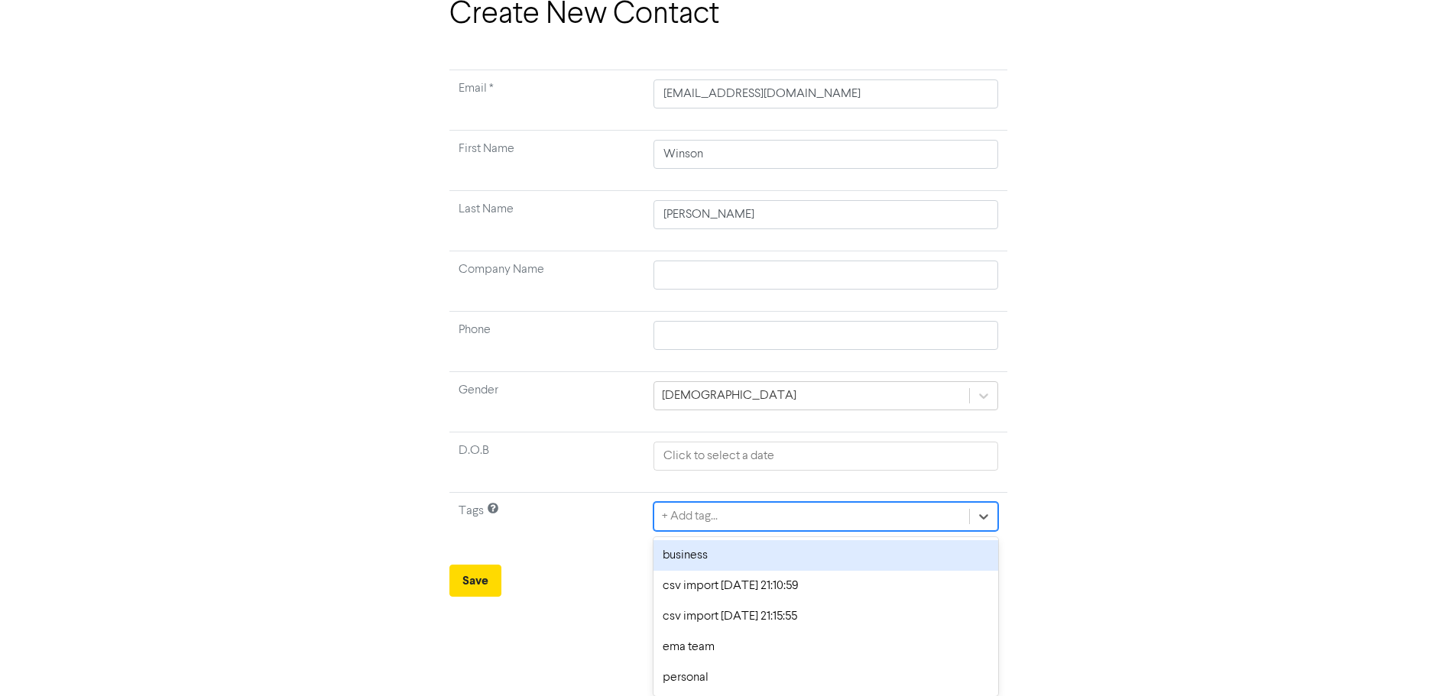
click at [717, 557] on div "business" at bounding box center [825, 555] width 344 height 31
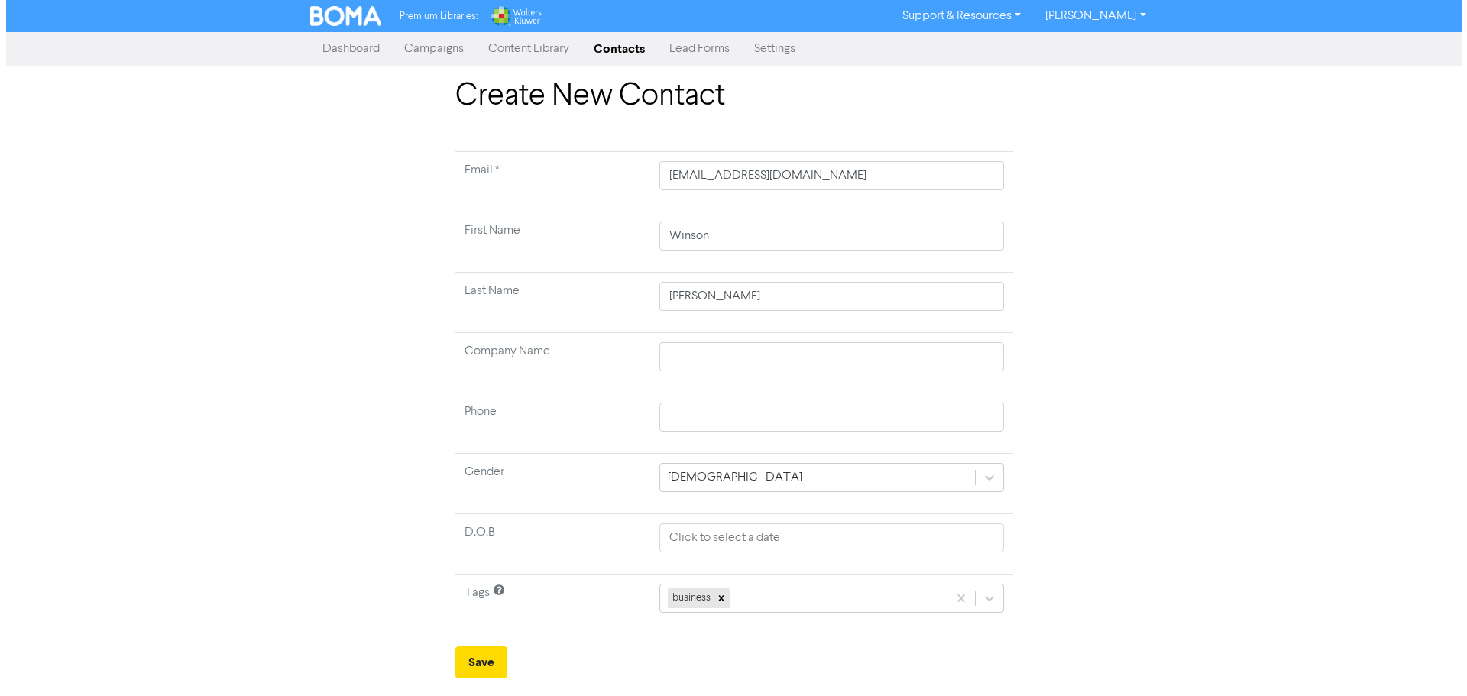
scroll to position [0, 0]
click at [990, 600] on div "business" at bounding box center [832, 598] width 344 height 29
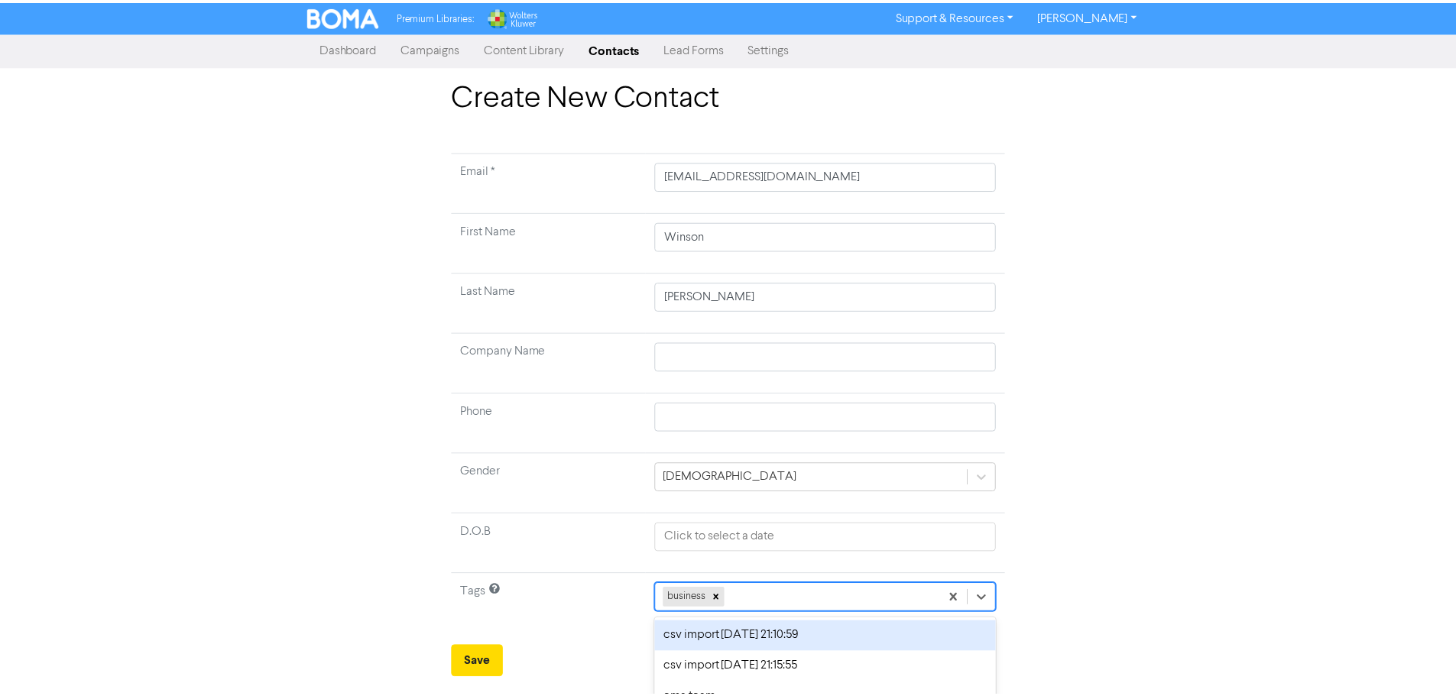
scroll to position [51, 0]
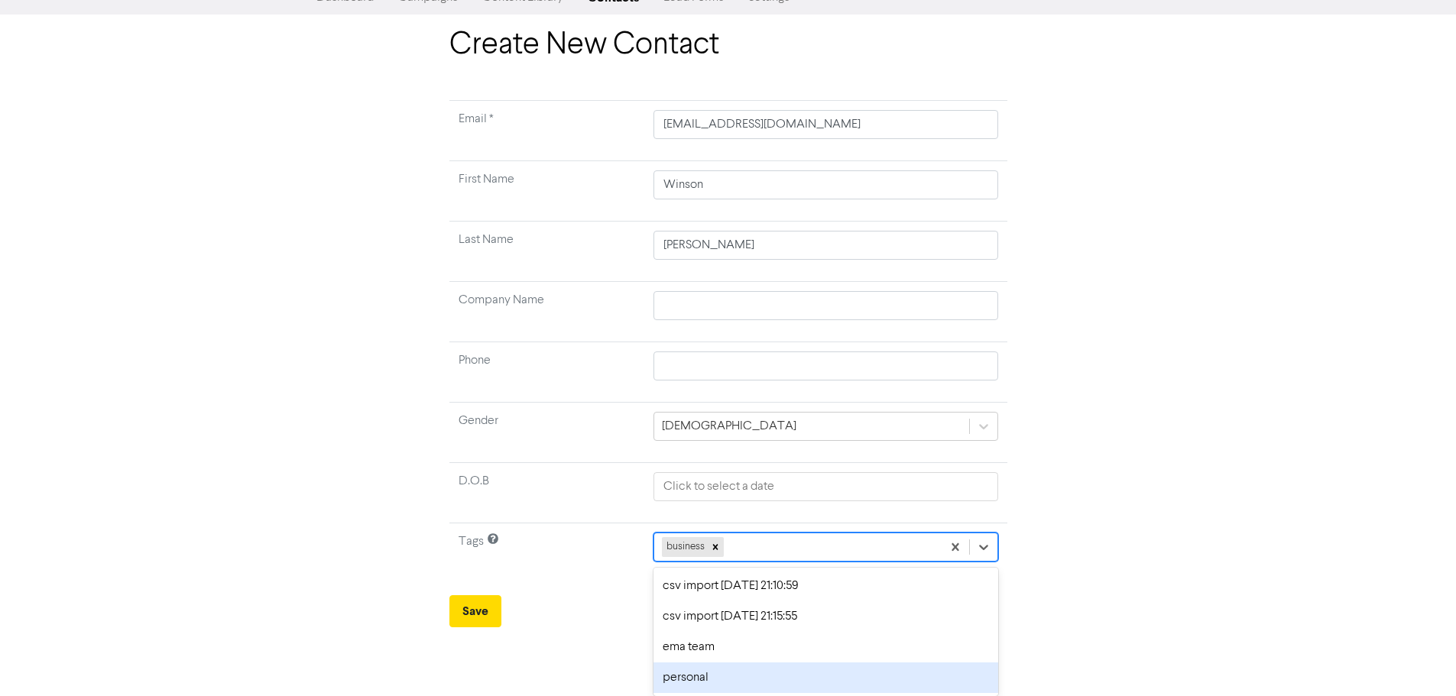
click at [676, 680] on div "personal" at bounding box center [825, 678] width 344 height 31
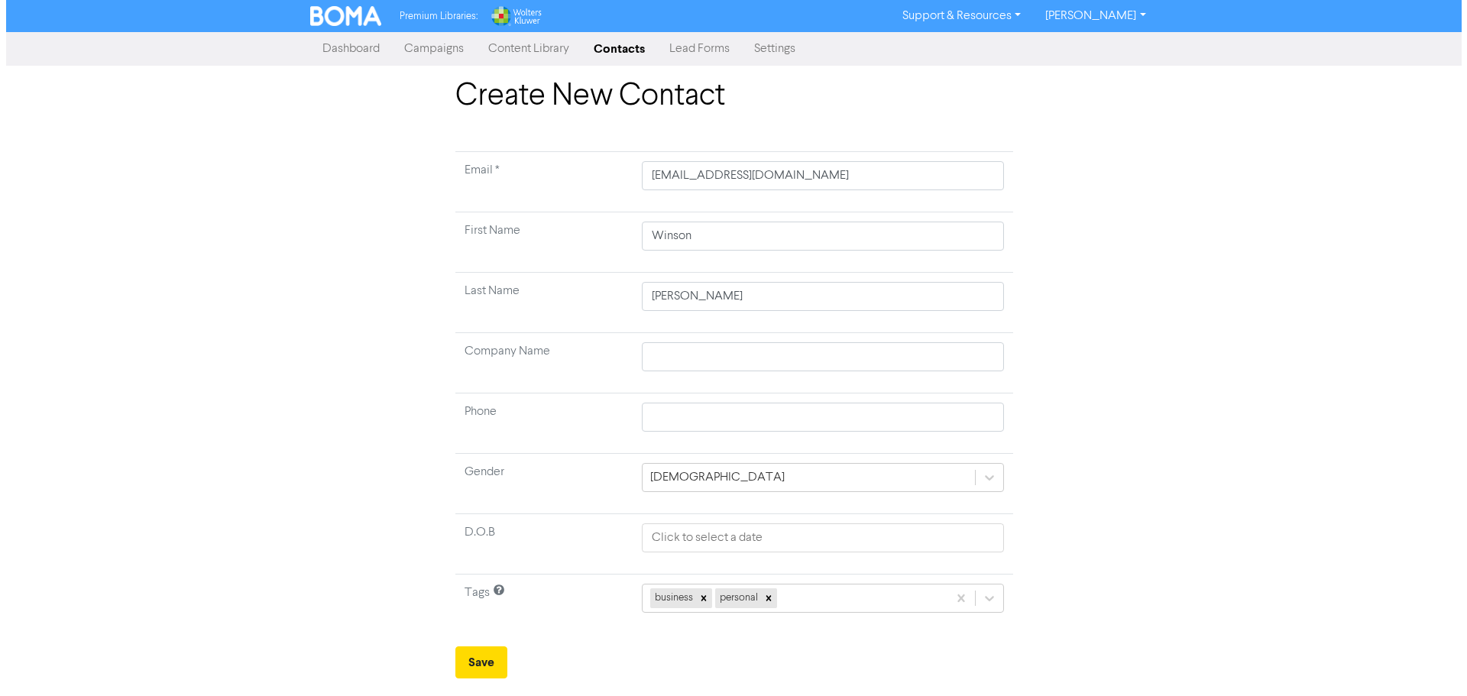
scroll to position [0, 0]
click at [502, 661] on button "Save" at bounding box center [481, 663] width 52 height 32
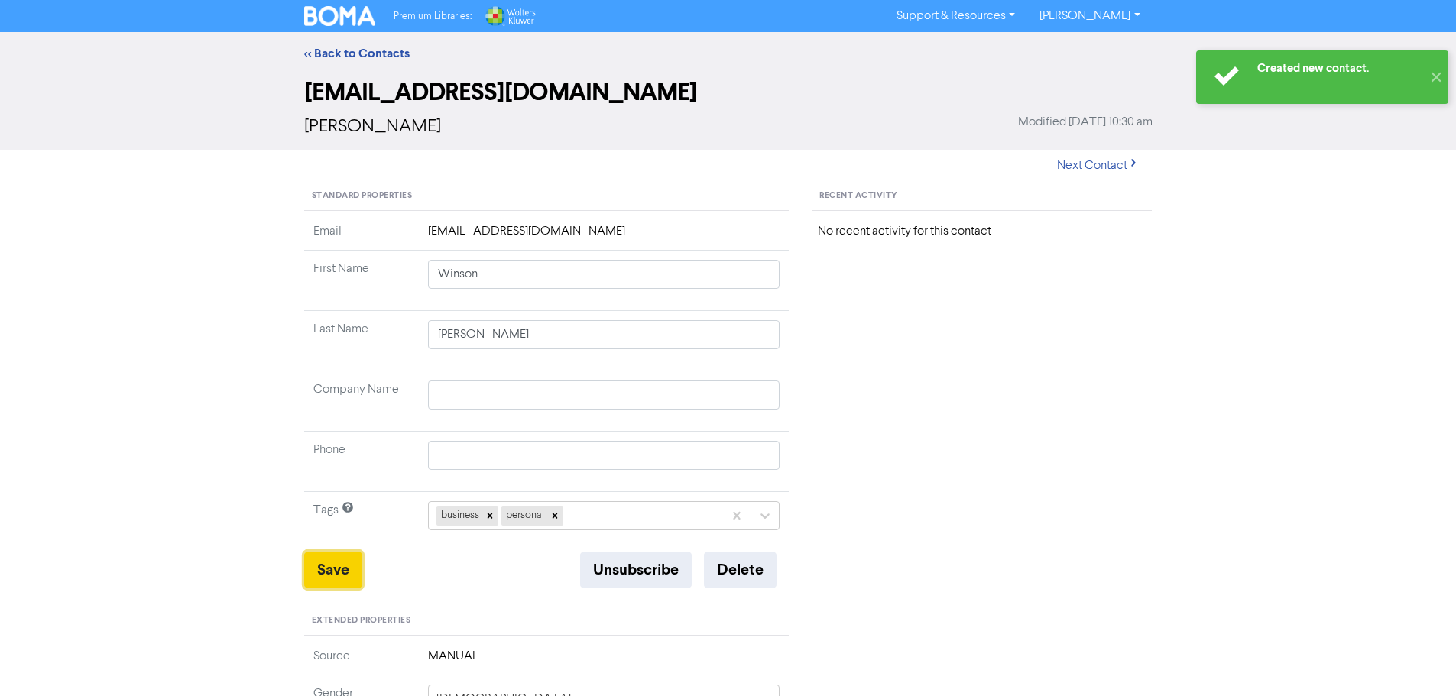
click at [332, 575] on button "Save" at bounding box center [333, 570] width 58 height 37
click at [335, 50] on link "<< Back to Contacts" at bounding box center [356, 53] width 105 height 15
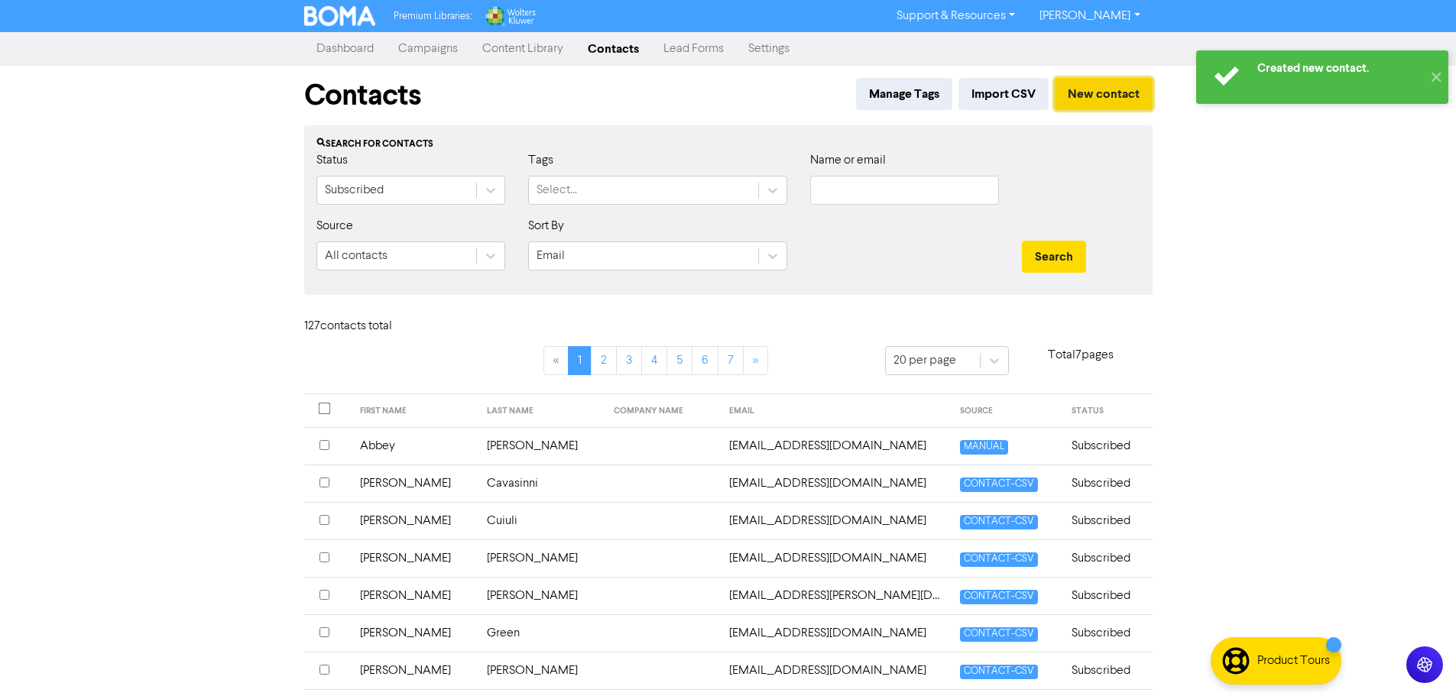
click at [1114, 95] on button "New contact" at bounding box center [1104, 94] width 98 height 32
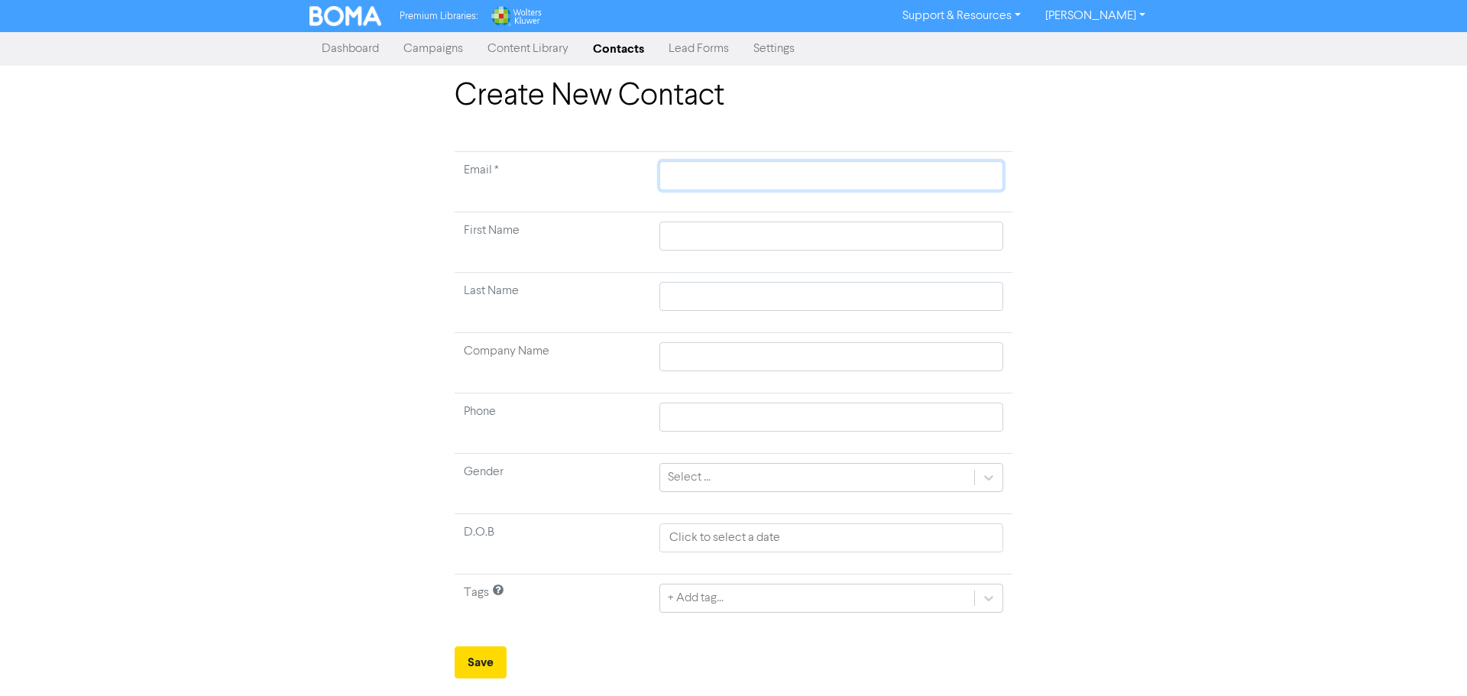
click at [676, 177] on input "text" at bounding box center [832, 175] width 344 height 29
click at [994, 481] on icon at bounding box center [988, 477] width 15 height 15
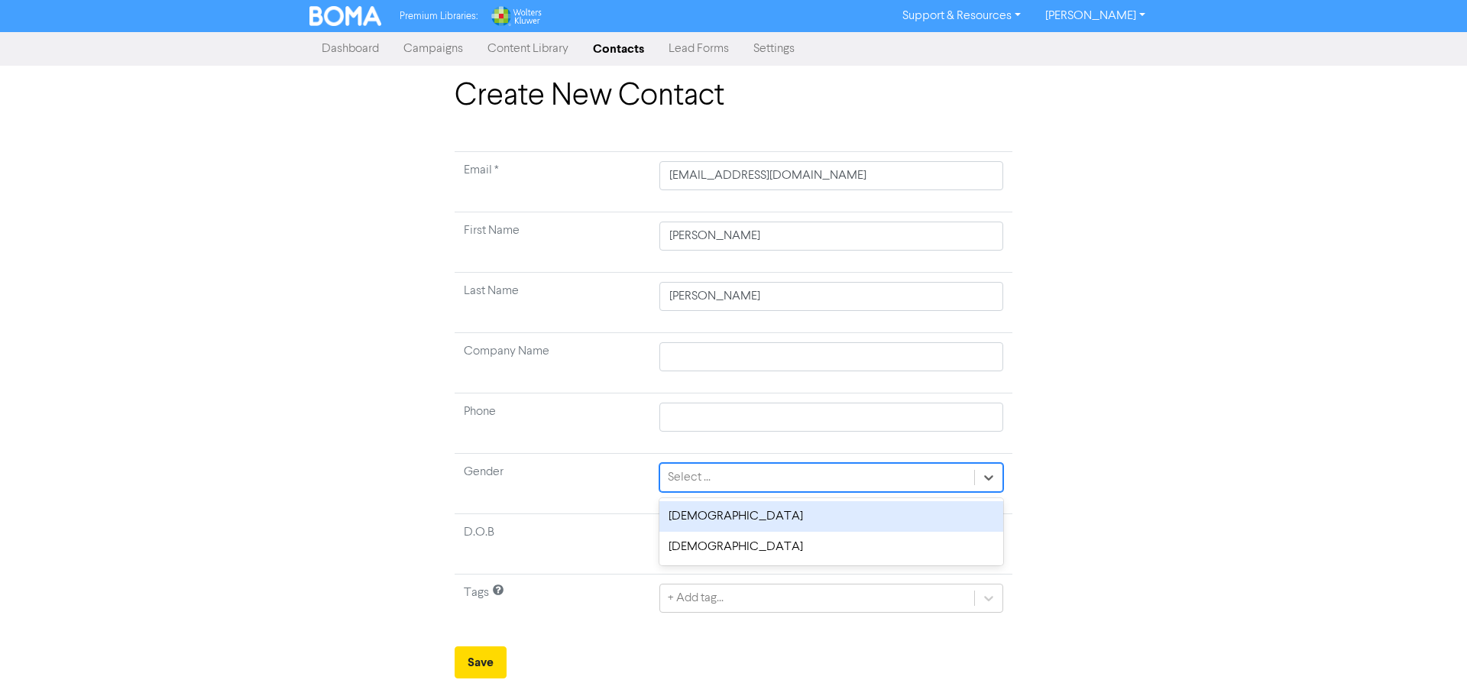
click at [733, 510] on div "[DEMOGRAPHIC_DATA]" at bounding box center [832, 516] width 344 height 31
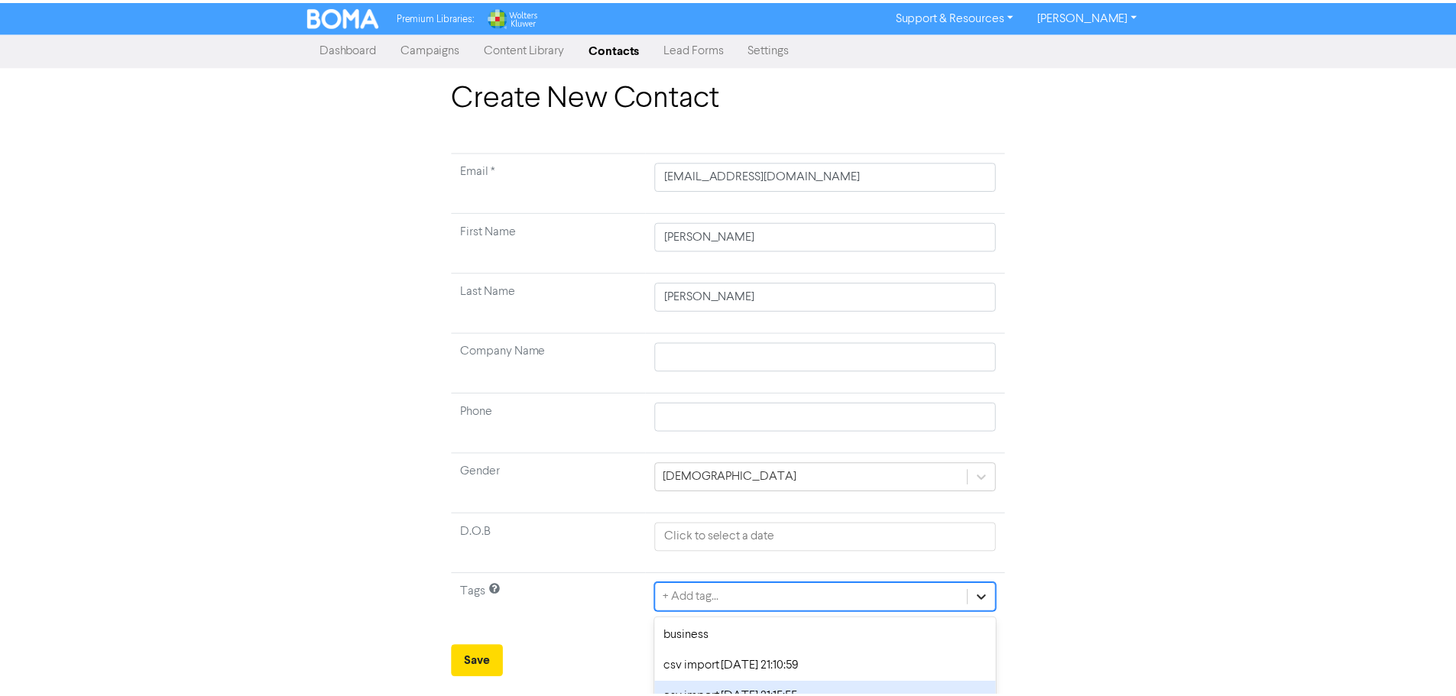
scroll to position [82, 0]
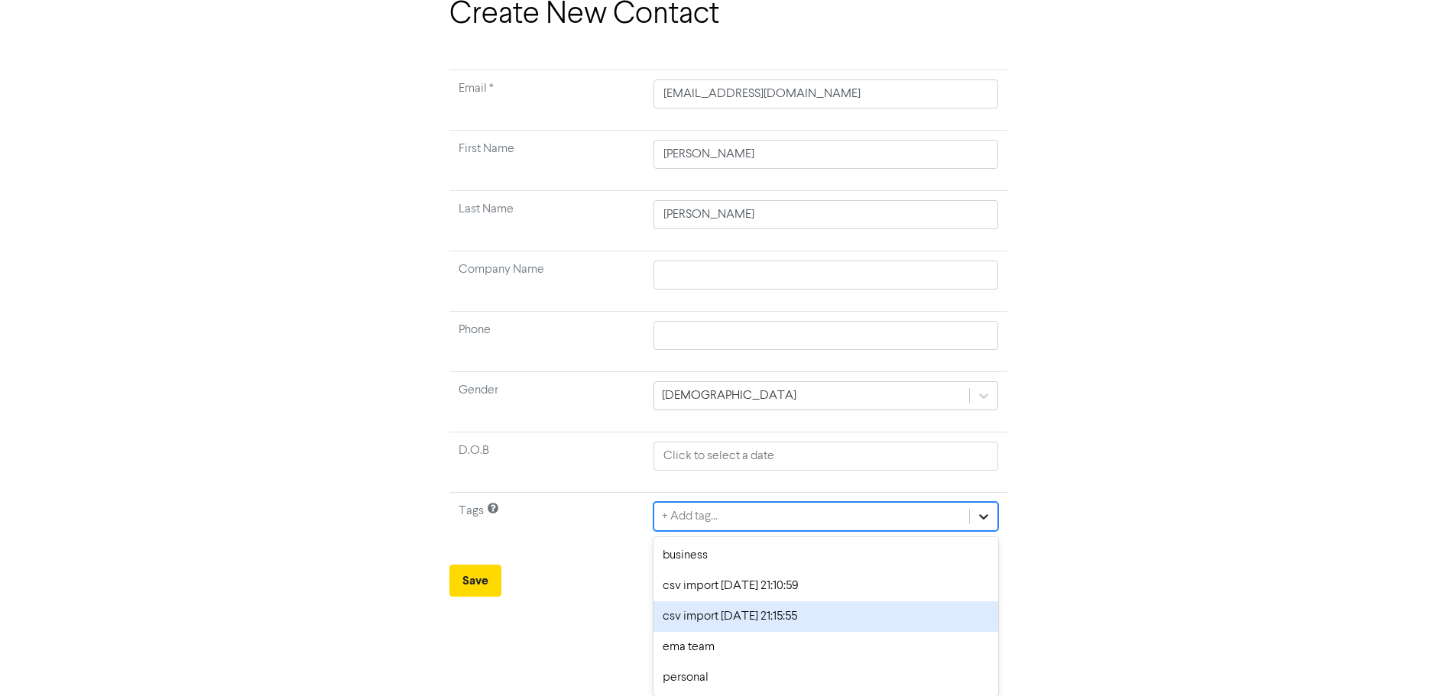
click at [985, 531] on div "option csv import [DATE] 21:15:55 focused, 3 of 5. 5 results available. Use Up …" at bounding box center [825, 516] width 344 height 29
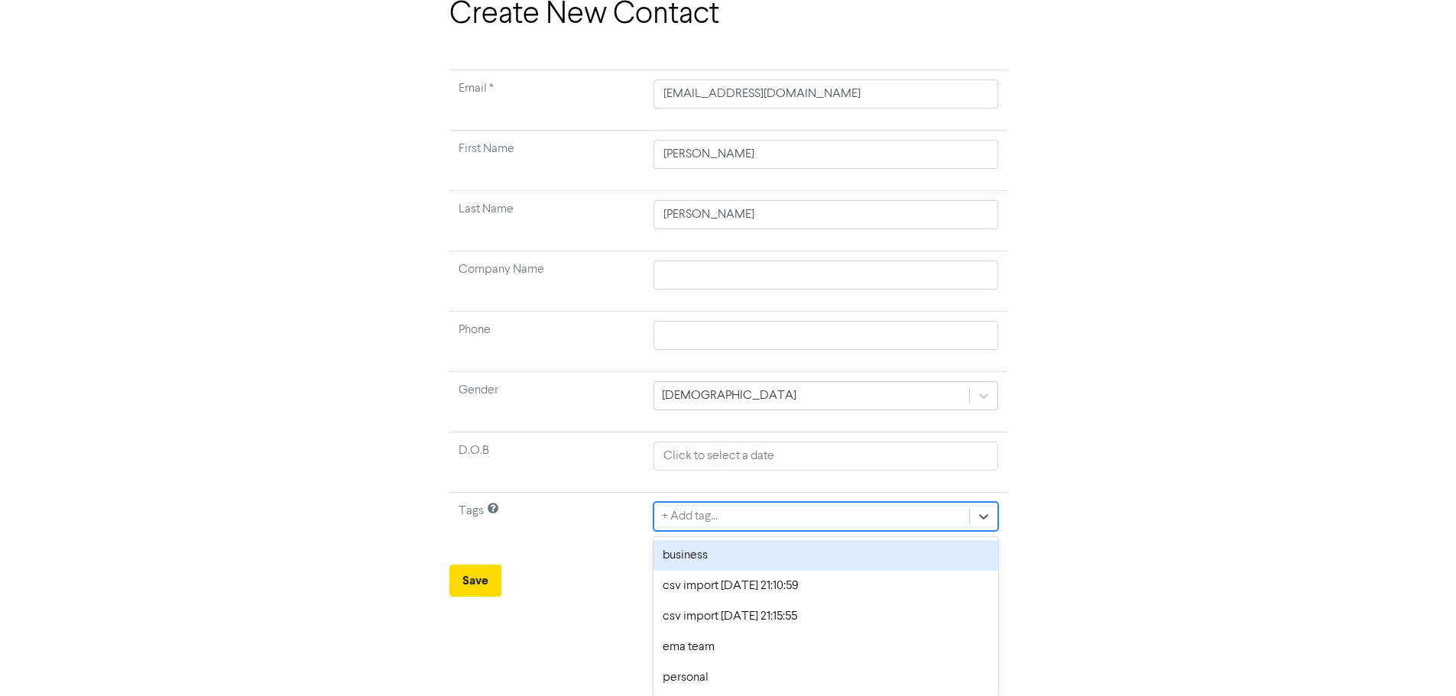
click at [721, 555] on div "business" at bounding box center [825, 555] width 344 height 31
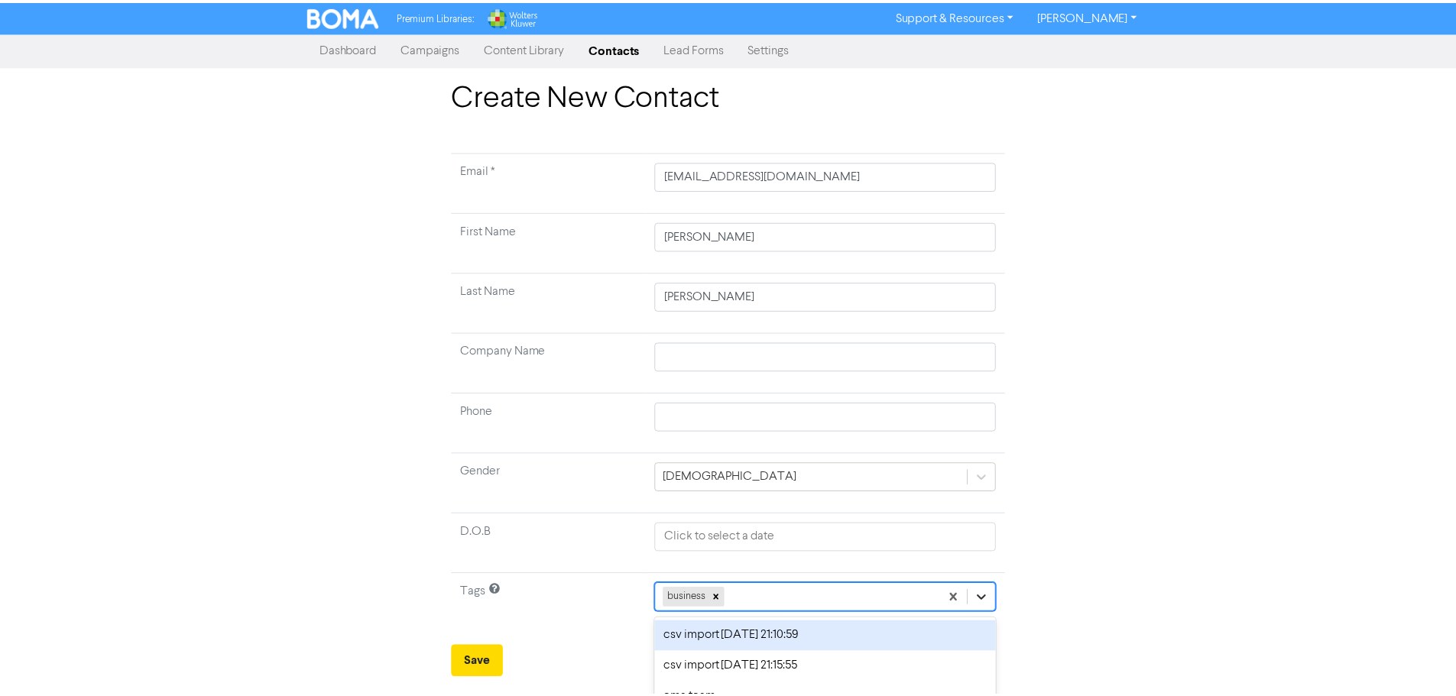
scroll to position [51, 0]
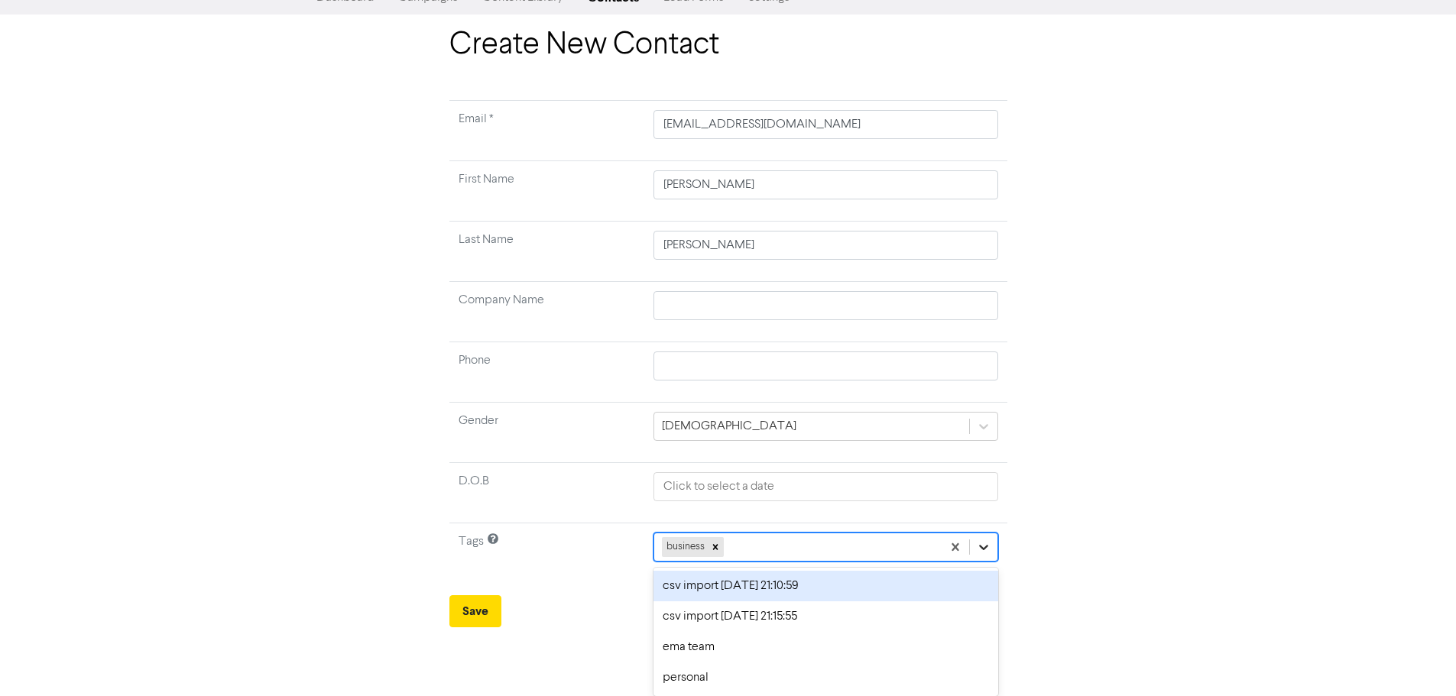
click at [986, 562] on div "option csv import [DATE] 21:10:59 focused, 2 of 5. 4 results available. Use Up …" at bounding box center [825, 547] width 344 height 29
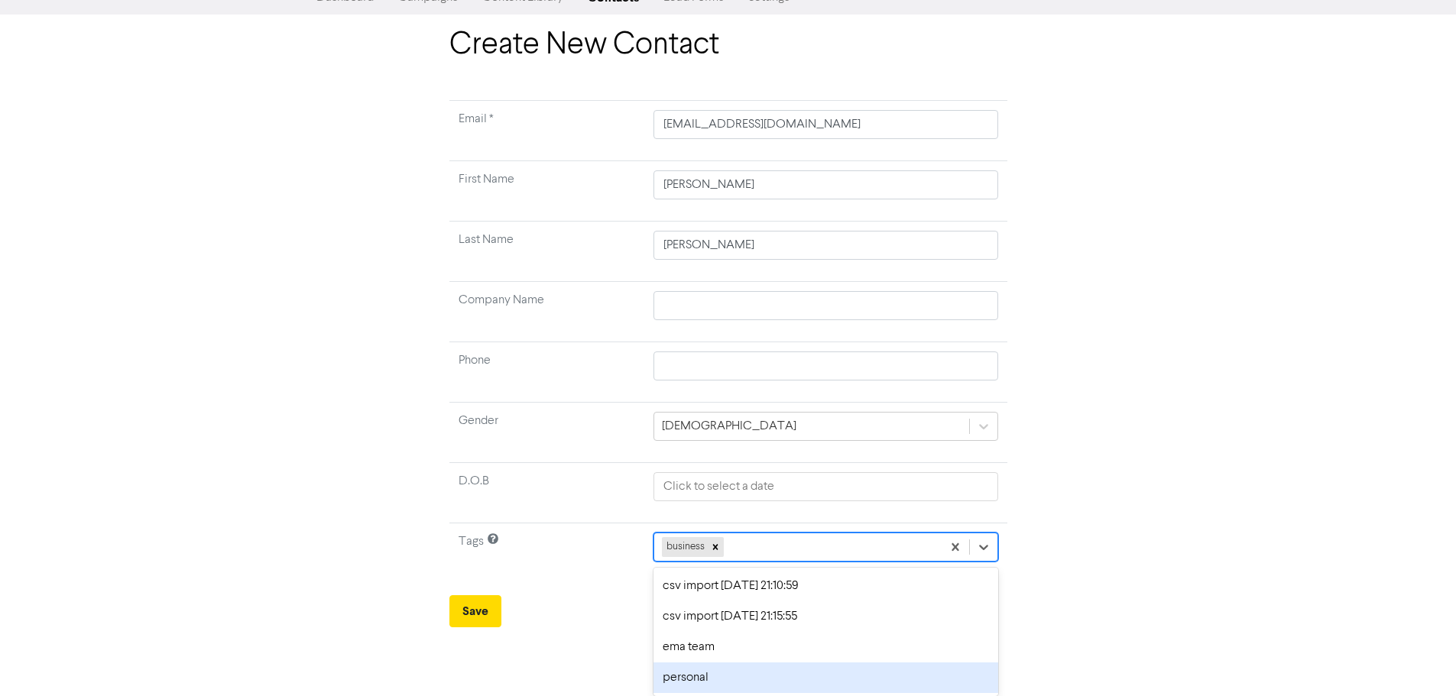
click at [682, 684] on div "personal" at bounding box center [825, 678] width 344 height 31
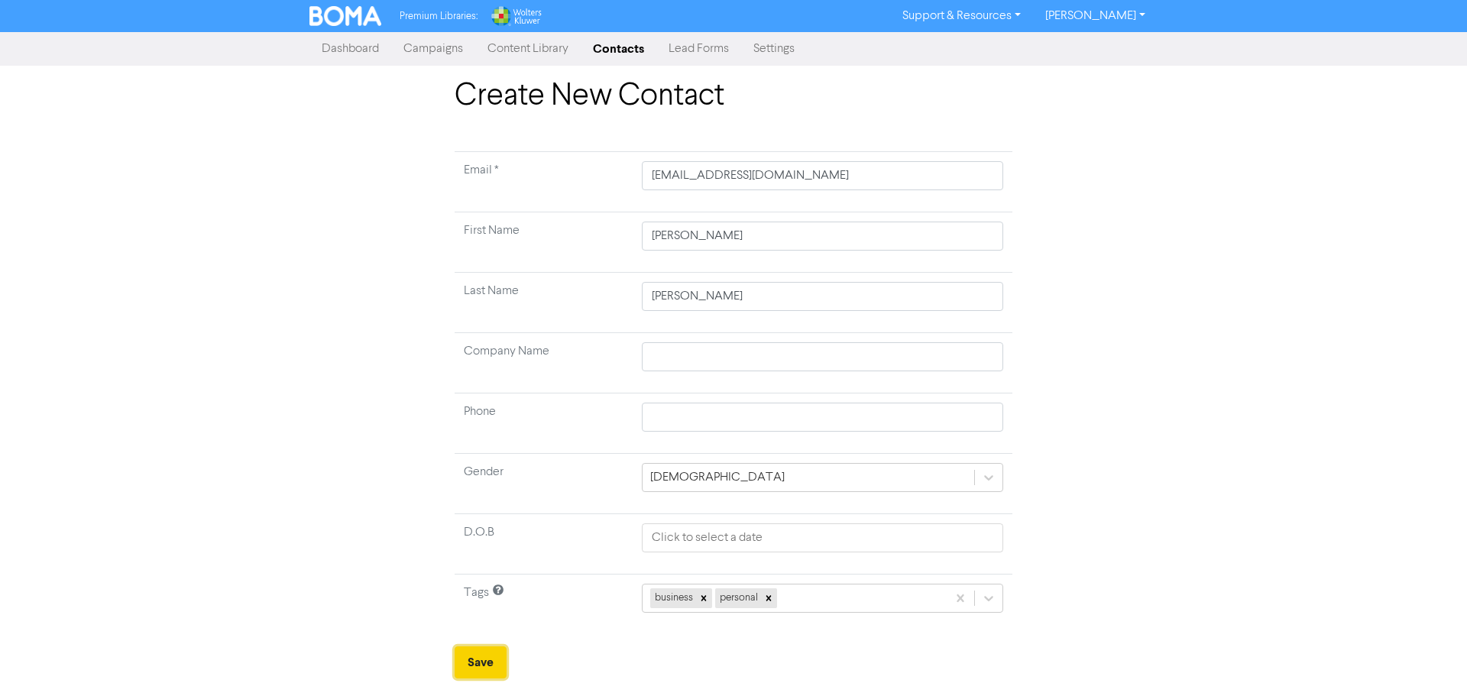
click at [482, 667] on button "Save" at bounding box center [481, 663] width 52 height 32
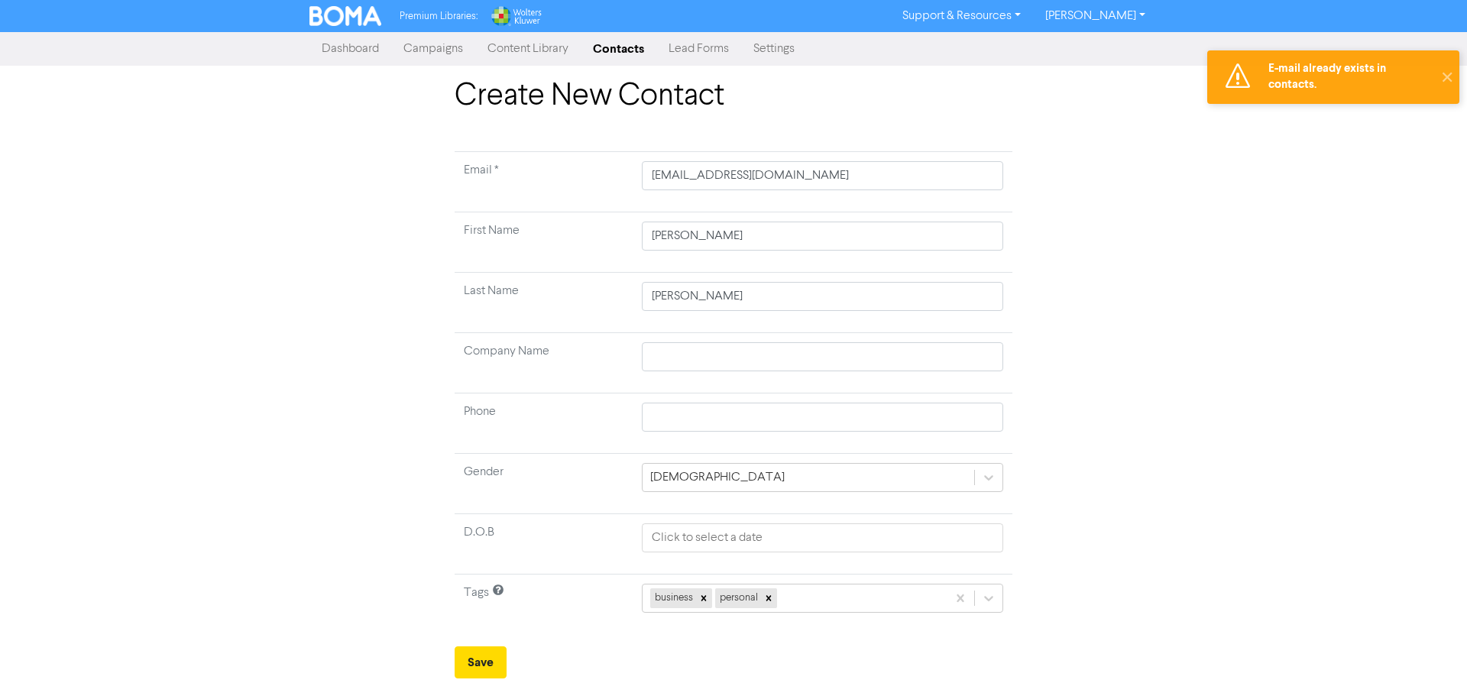
click at [1319, 210] on div "Create New Contact Email * [EMAIL_ADDRESS][DOMAIN_NAME] First Name [PERSON_NAME…" at bounding box center [733, 378] width 1467 height 601
click at [820, 172] on input "[EMAIL_ADDRESS][DOMAIN_NAME]" at bounding box center [823, 175] width 362 height 29
drag, startPoint x: 820, startPoint y: 172, endPoint x: 508, endPoint y: 157, distance: 312.1
click at [508, 157] on tr "Email * [EMAIL_ADDRESS][DOMAIN_NAME]" at bounding box center [734, 182] width 558 height 60
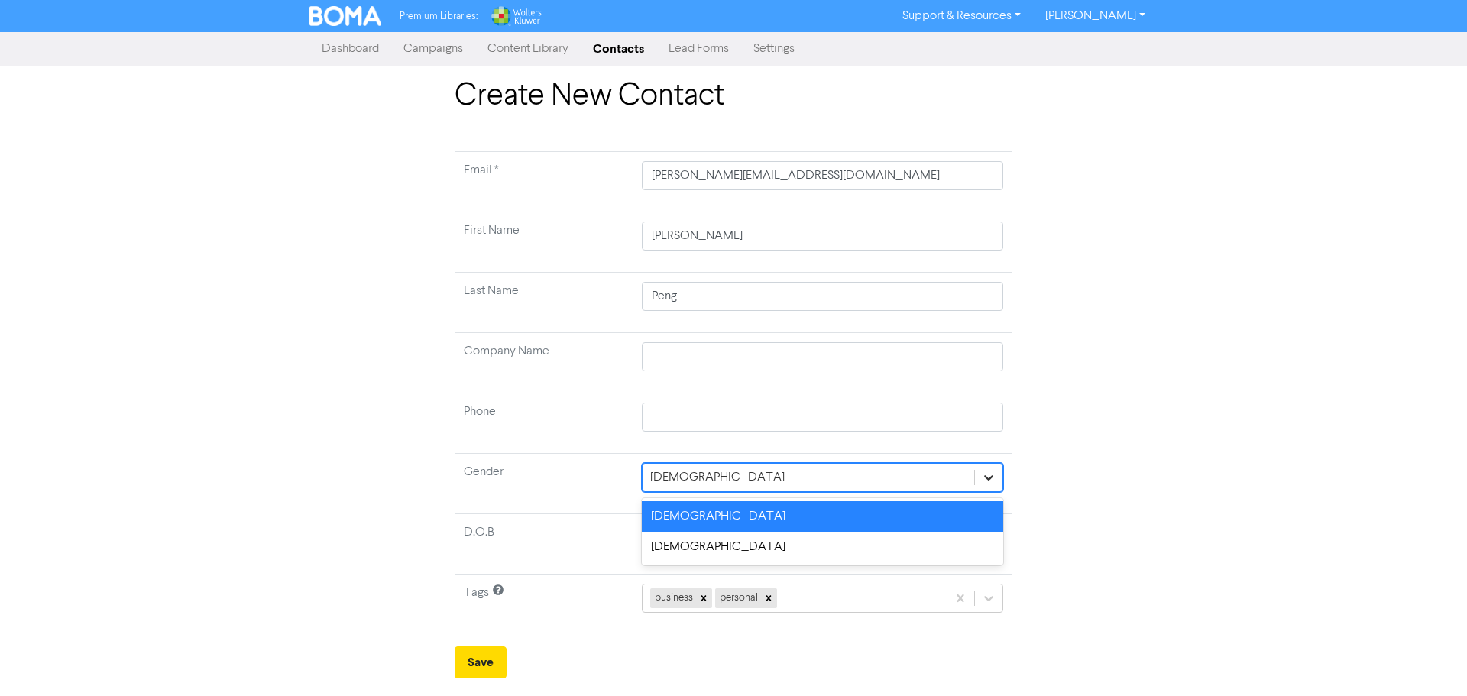
click at [990, 471] on icon at bounding box center [988, 477] width 15 height 15
click at [731, 556] on div "[DEMOGRAPHIC_DATA]" at bounding box center [823, 547] width 362 height 31
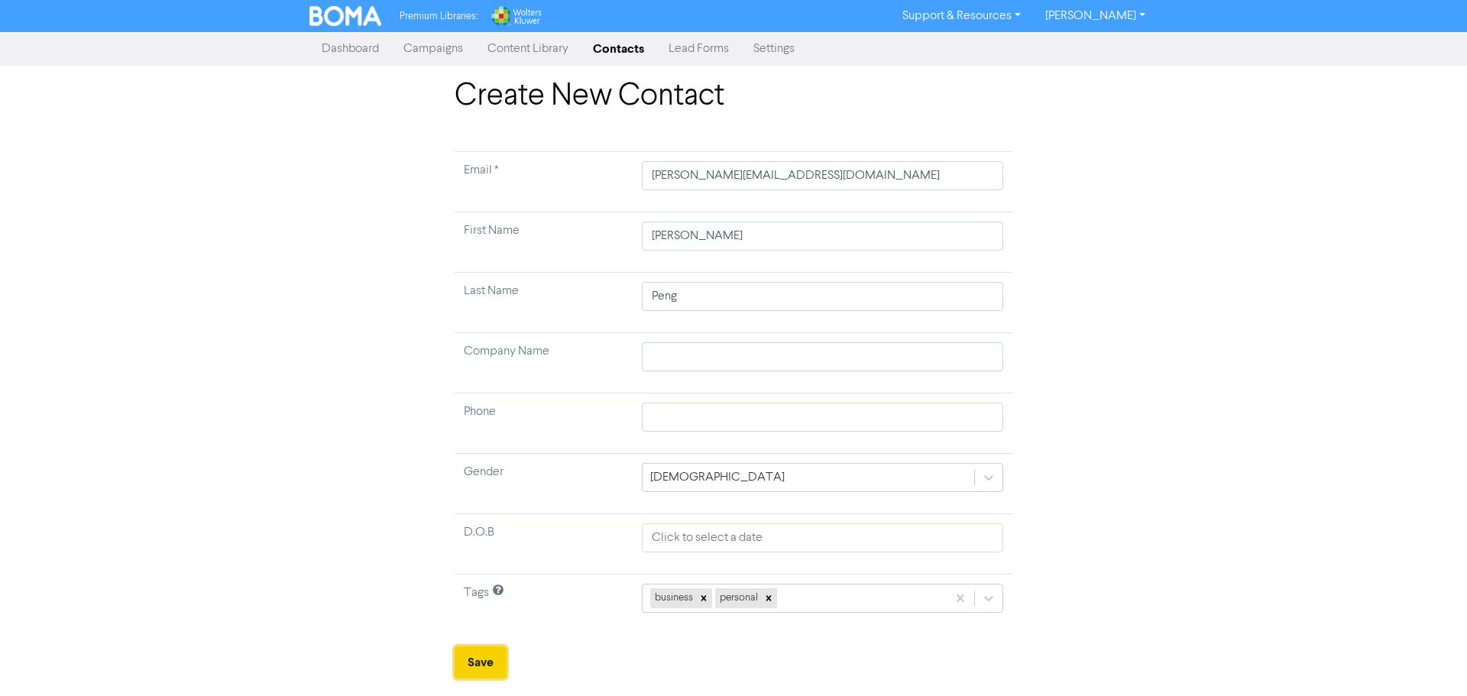
click at [494, 664] on button "Save" at bounding box center [481, 663] width 52 height 32
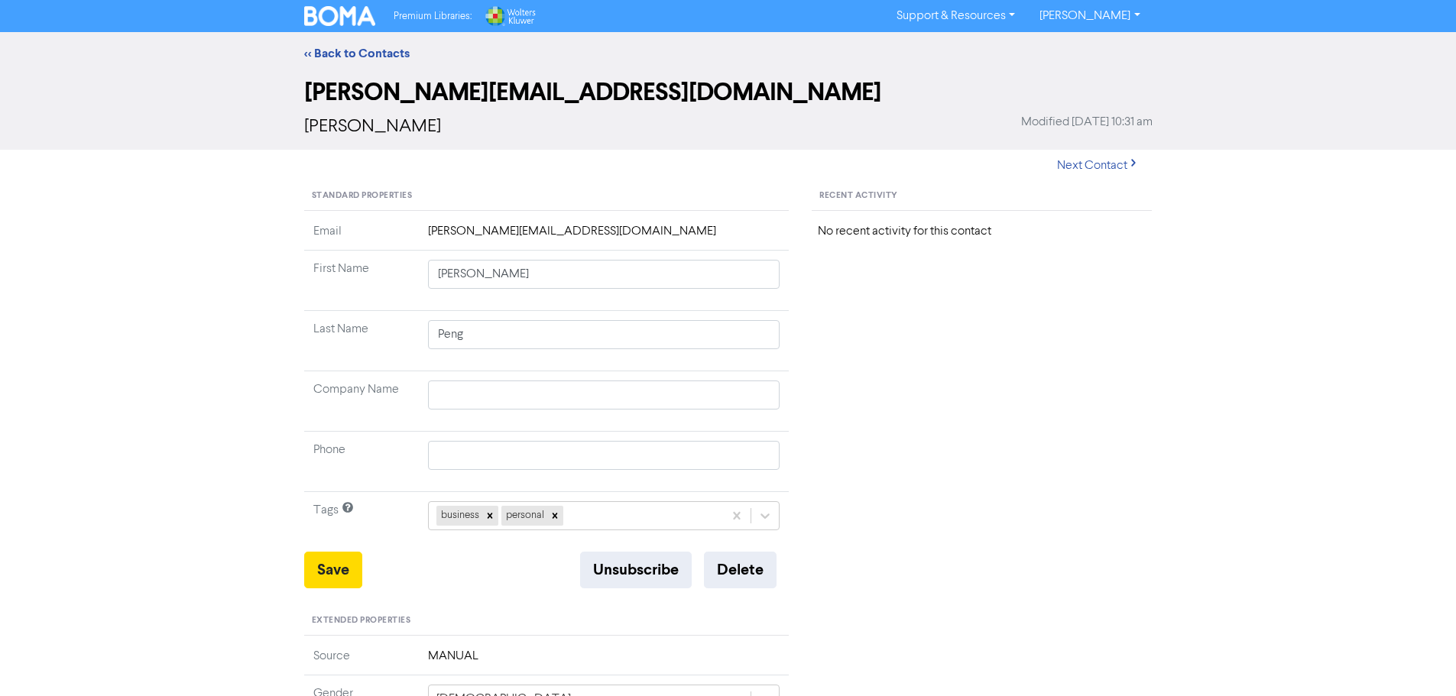
click at [334, 9] on img at bounding box center [340, 16] width 72 height 20
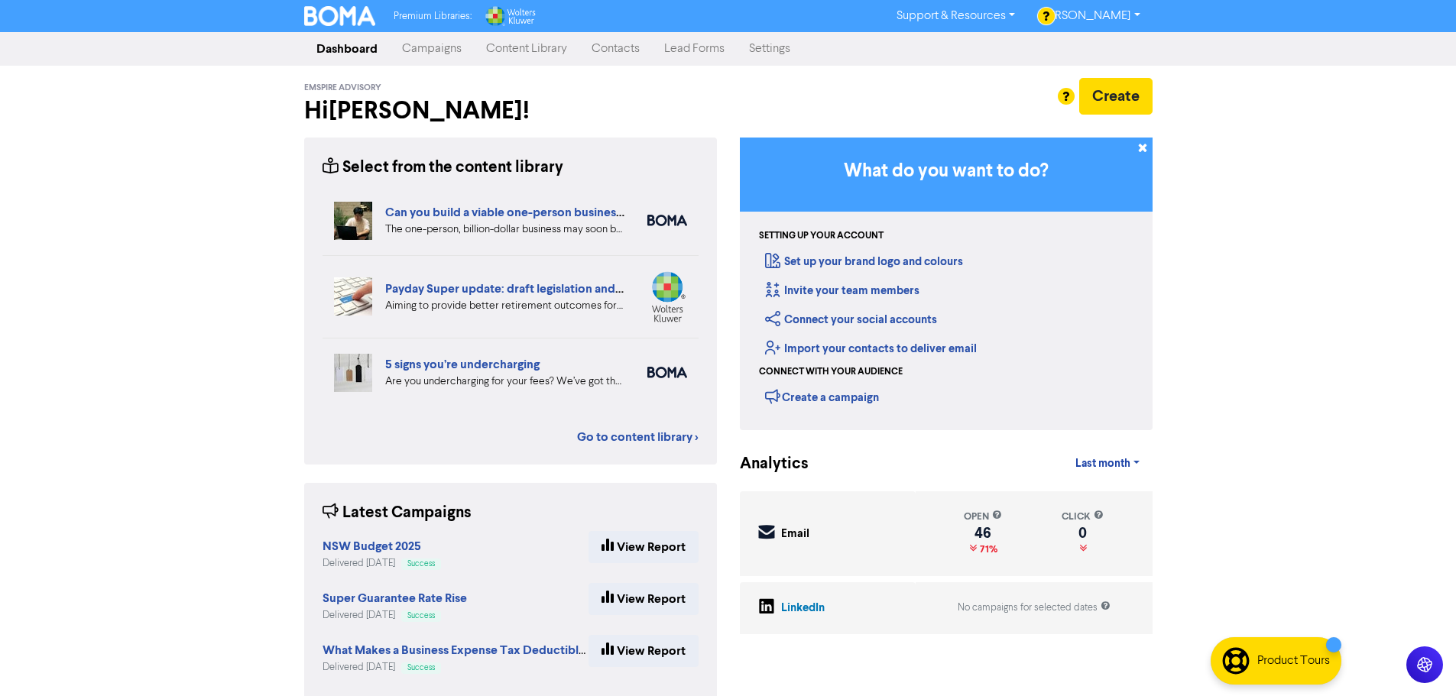
click at [433, 45] on link "Campaigns" at bounding box center [432, 49] width 84 height 31
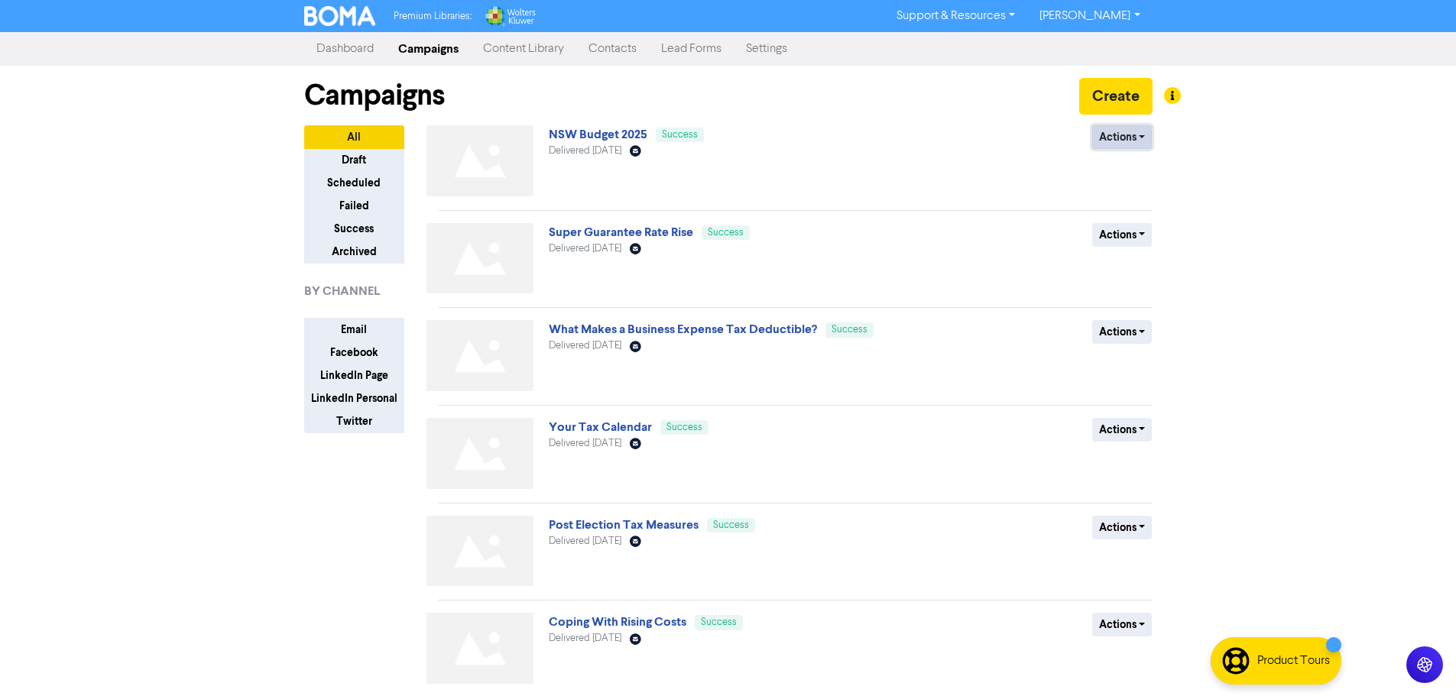
click at [1144, 136] on button "Actions" at bounding box center [1122, 137] width 60 height 24
click at [1139, 164] on button "Duplicate" at bounding box center [1153, 169] width 121 height 24
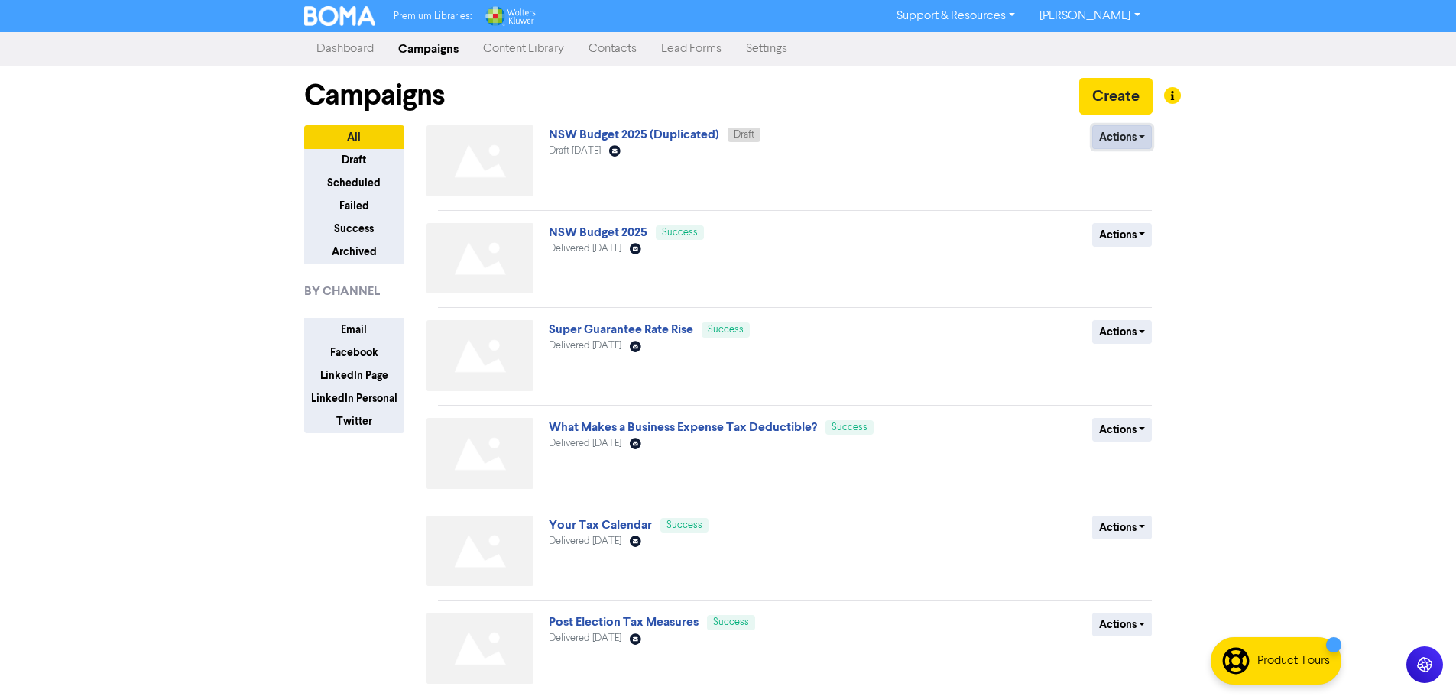
click at [1146, 136] on button "Actions" at bounding box center [1122, 137] width 60 height 24
click at [1131, 221] on button "Rename" at bounding box center [1153, 218] width 121 height 24
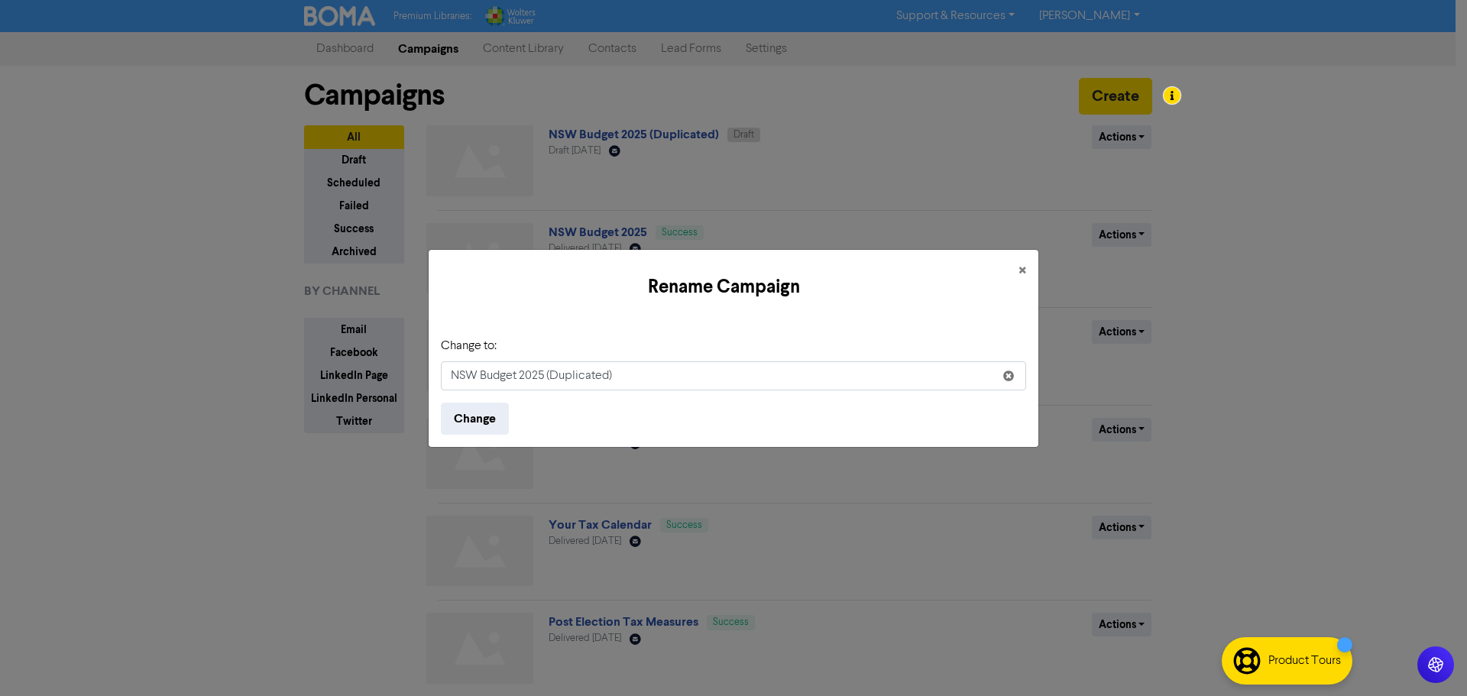
drag, startPoint x: 629, startPoint y: 372, endPoint x: 326, endPoint y: 371, distance: 303.4
click at [326, 371] on div "Rename Campaign × Change to: NSW Budget 2025 (Duplicated) Change" at bounding box center [733, 348] width 1467 height 696
type input "Investing In Your Passions"
click at [481, 417] on button "Change" at bounding box center [475, 419] width 68 height 32
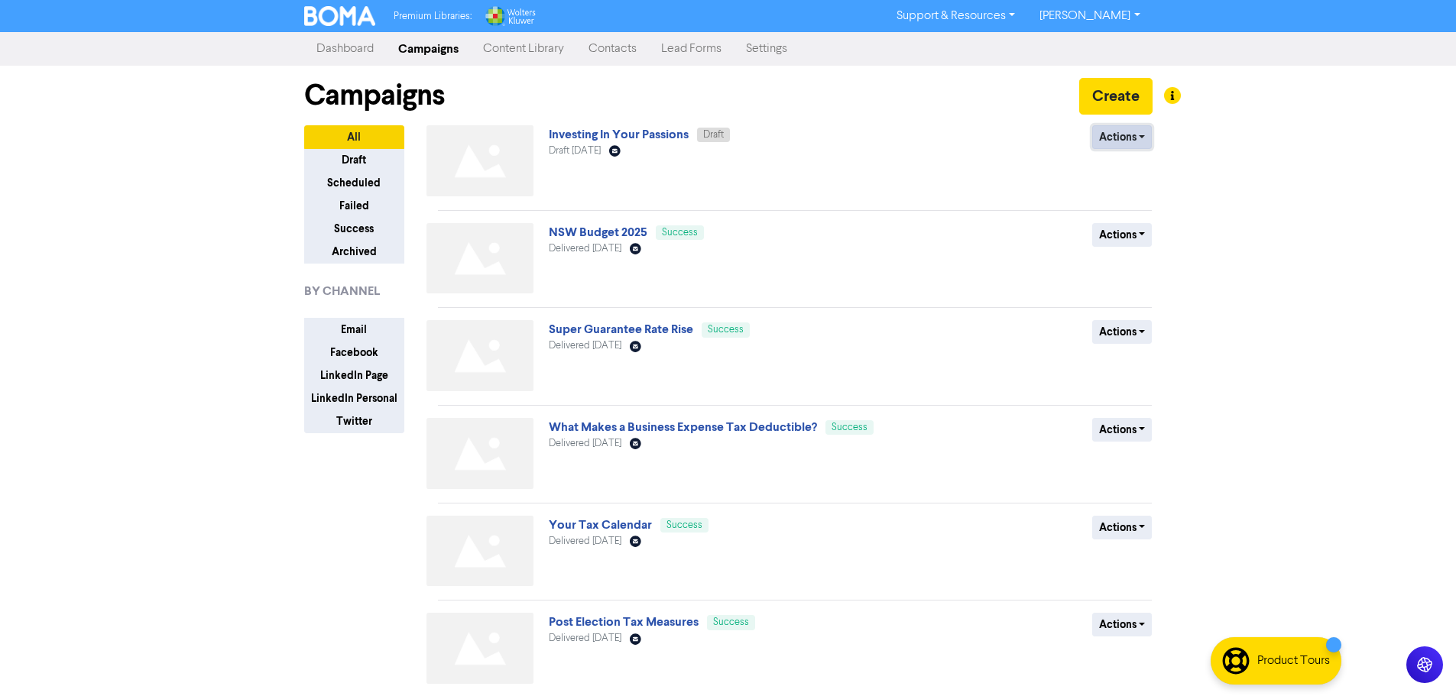
click at [1145, 133] on button "Actions" at bounding box center [1122, 137] width 60 height 24
click at [608, 136] on link "Investing In Your Passions" at bounding box center [619, 134] width 140 height 15
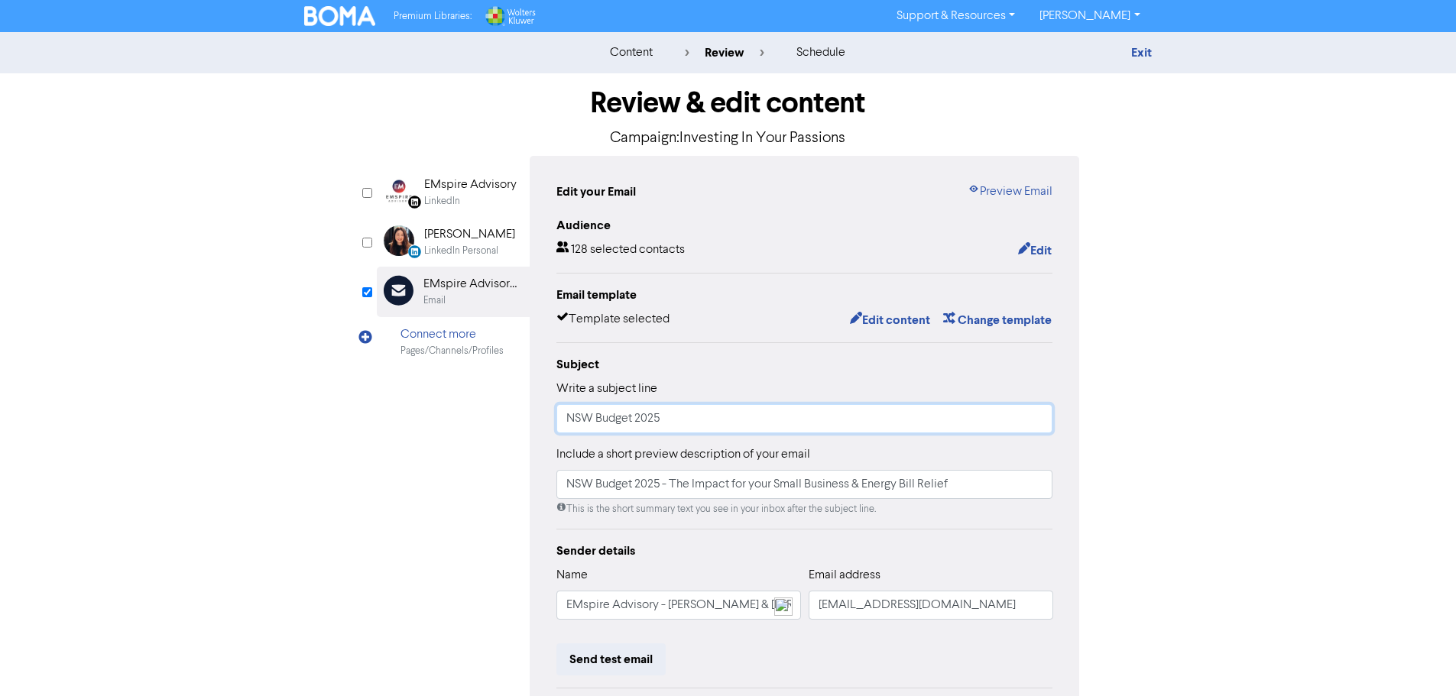
drag, startPoint x: 698, startPoint y: 415, endPoint x: 518, endPoint y: 415, distance: 180.4
click at [518, 415] on div "LinkedIn Page Created with Sketch. EMspire Advisory LinkedIn LinkedIn Personal …" at bounding box center [728, 481] width 703 height 650
type input "I"
type input "Making Your Business Work for You & ATO's 2025 Wild Tax Deductions"
drag, startPoint x: 965, startPoint y: 486, endPoint x: 772, endPoint y: 456, distance: 195.6
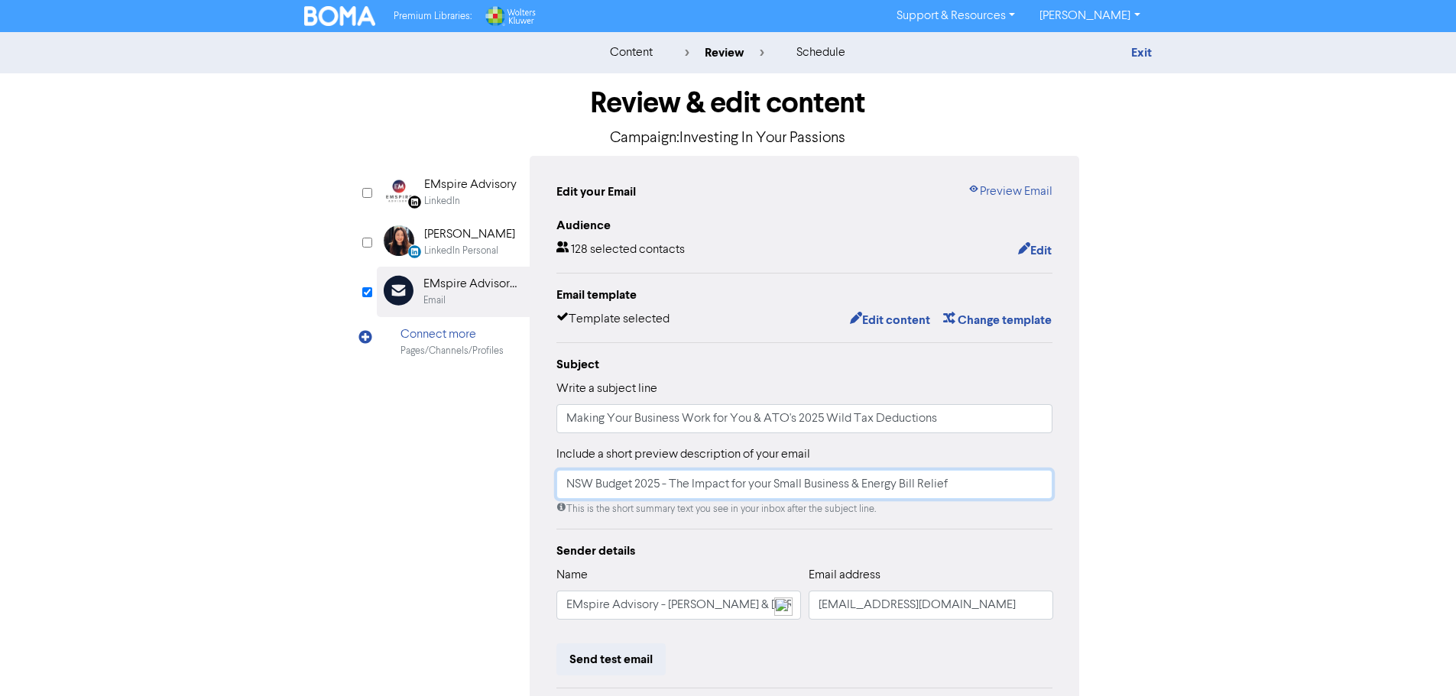
click at [535, 472] on div "Edit your Email Preview Email Audience 128 selected contacts Edit Email templat…" at bounding box center [805, 481] width 550 height 650
drag, startPoint x: 950, startPoint y: 422, endPoint x: 561, endPoint y: 401, distance: 389.5
click at [561, 401] on div "Write a subject line Making Your Business Work for You & ATO's 2025 Wild Tax De…" at bounding box center [804, 406] width 497 height 53
click at [684, 488] on input "NSW Budget 2025 - The Impact for your Small Business & Energy Bill Relief" at bounding box center [804, 484] width 497 height 29
drag, startPoint x: 958, startPoint y: 485, endPoint x: 490, endPoint y: 503, distance: 468.0
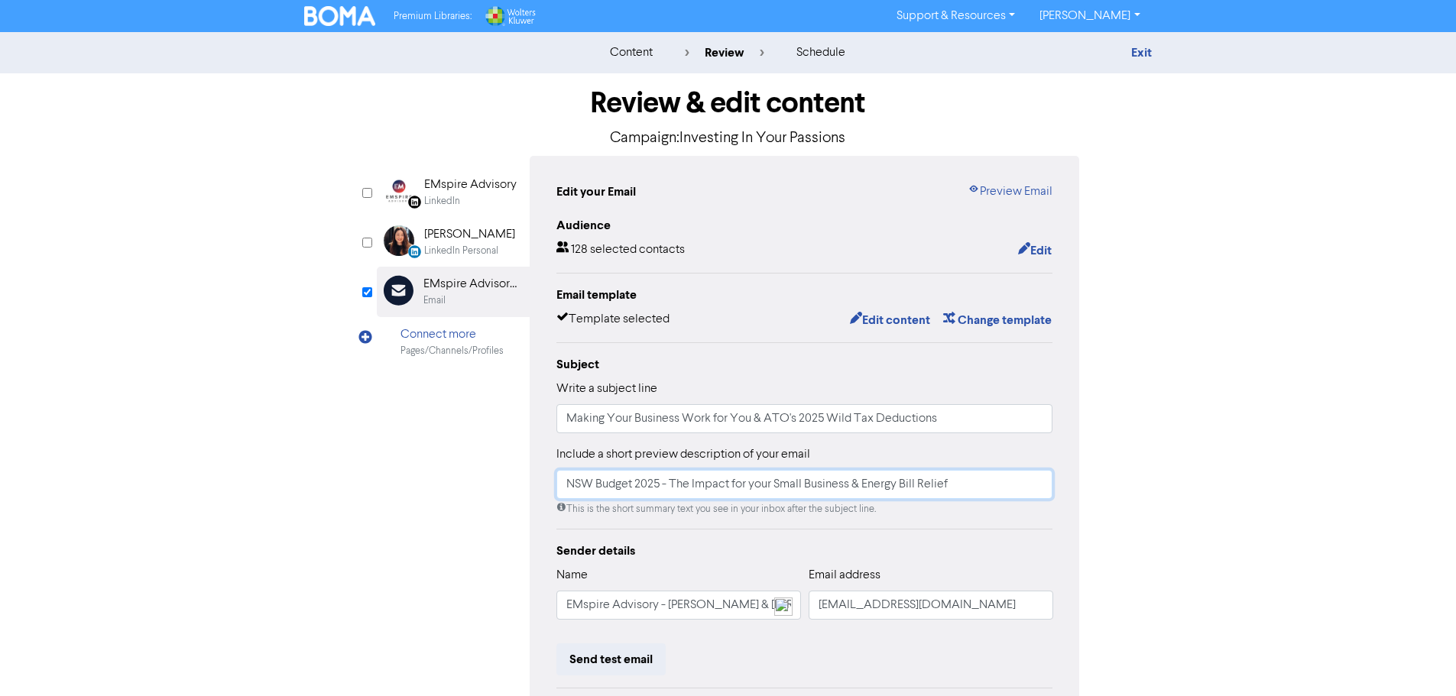
click at [490, 503] on div "LinkedIn Page Created with Sketch. EMspire Advisory LinkedIn LinkedIn Personal …" at bounding box center [728, 481] width 703 height 650
paste input ""In this edition: How to make your business truly work for you, plus a look at …"
click at [656, 490] on input ""In this edition: How to make your business truly work for you, plus a look at …" at bounding box center [804, 484] width 497 height 29
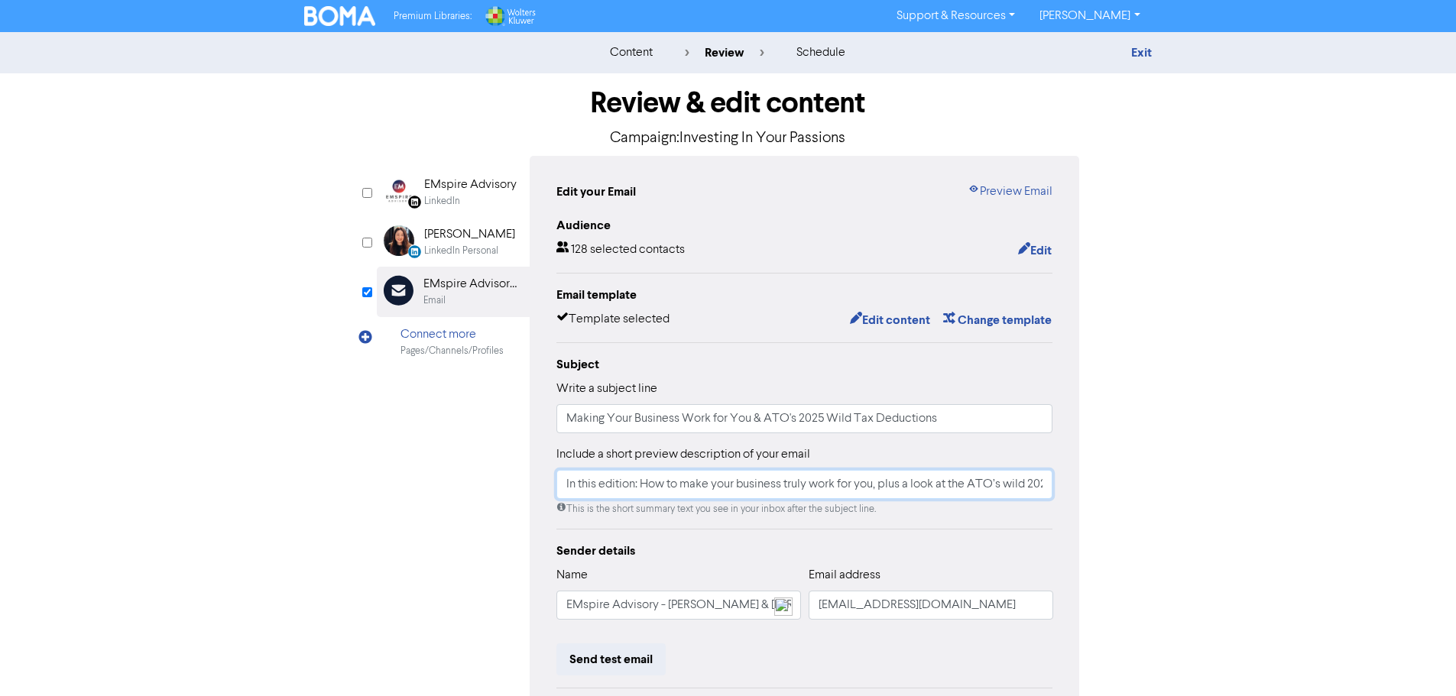
click at [785, 486] on input "In this edition: How to make your business truly work for you, plus a look at t…" at bounding box center [804, 484] width 497 height 29
type input "In this edition: How to make your business truly work for you, plus a look at t…"
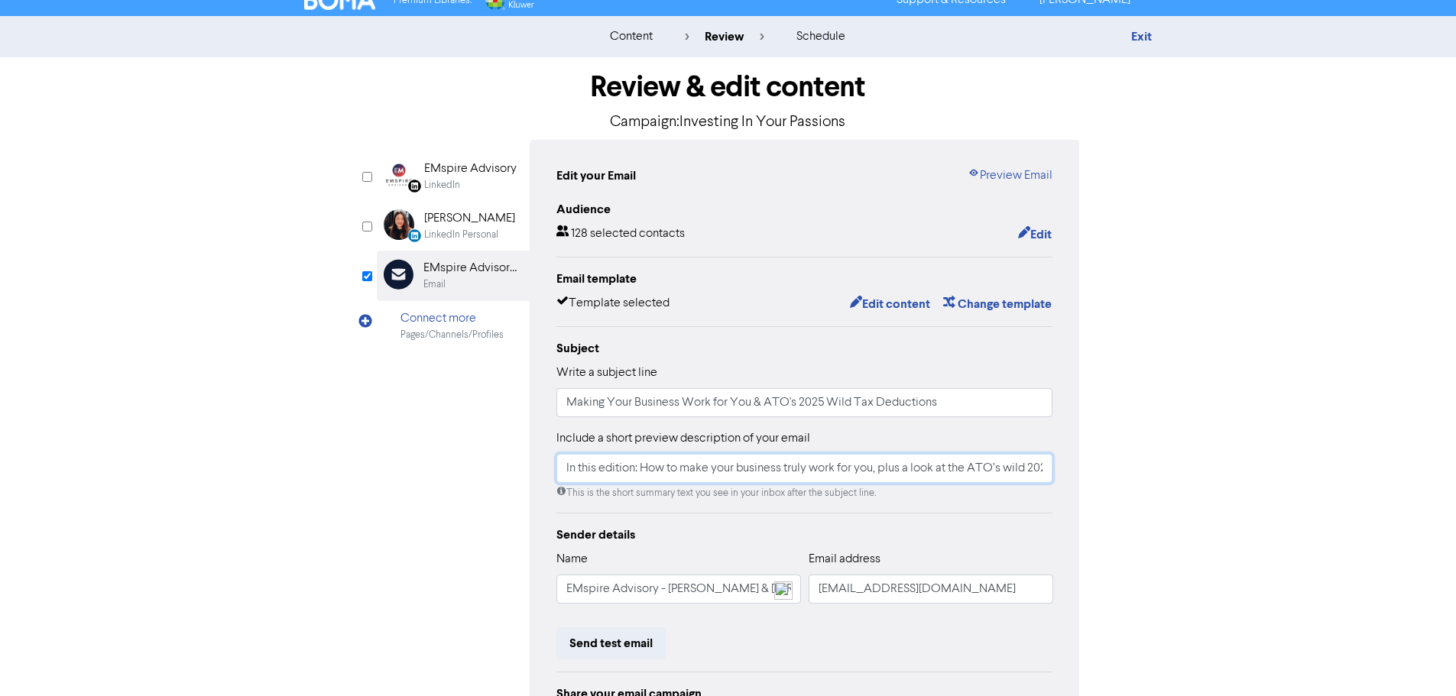
scroll to position [0, 0]
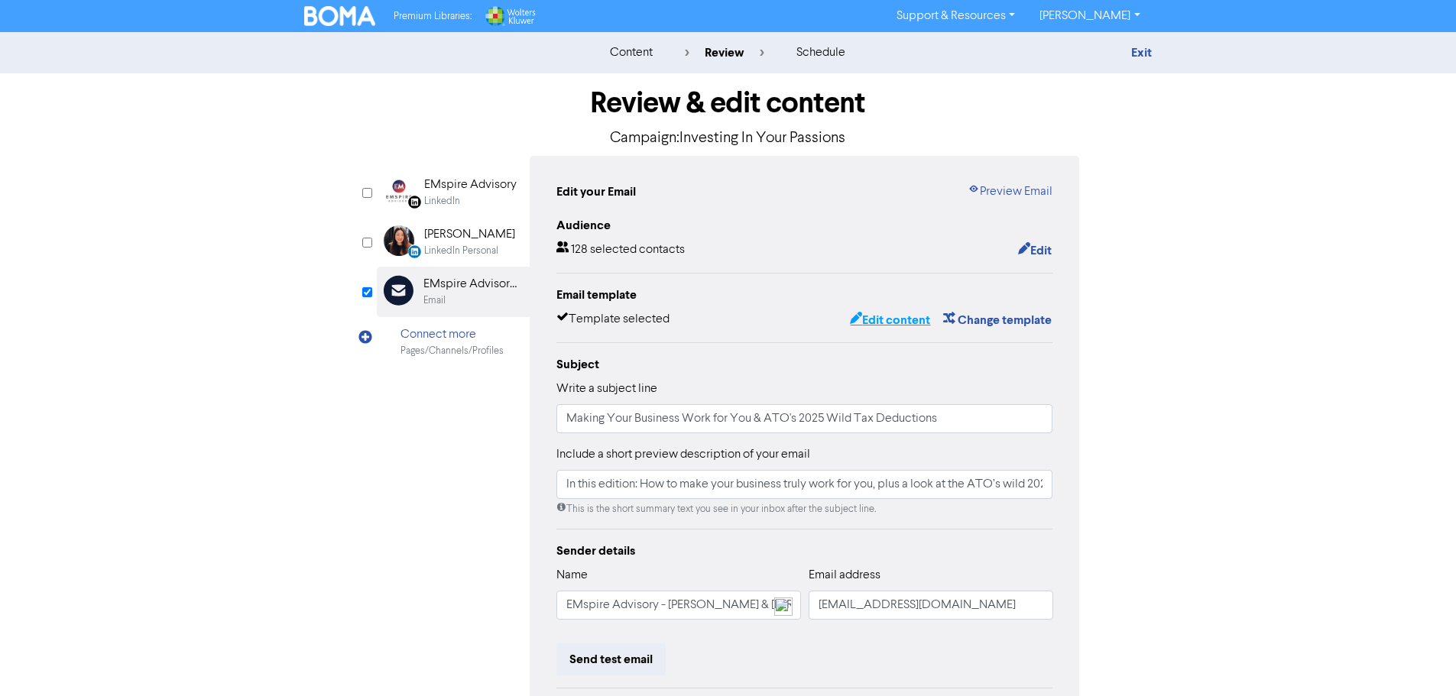
click at [894, 322] on button "Edit content" at bounding box center [890, 320] width 82 height 20
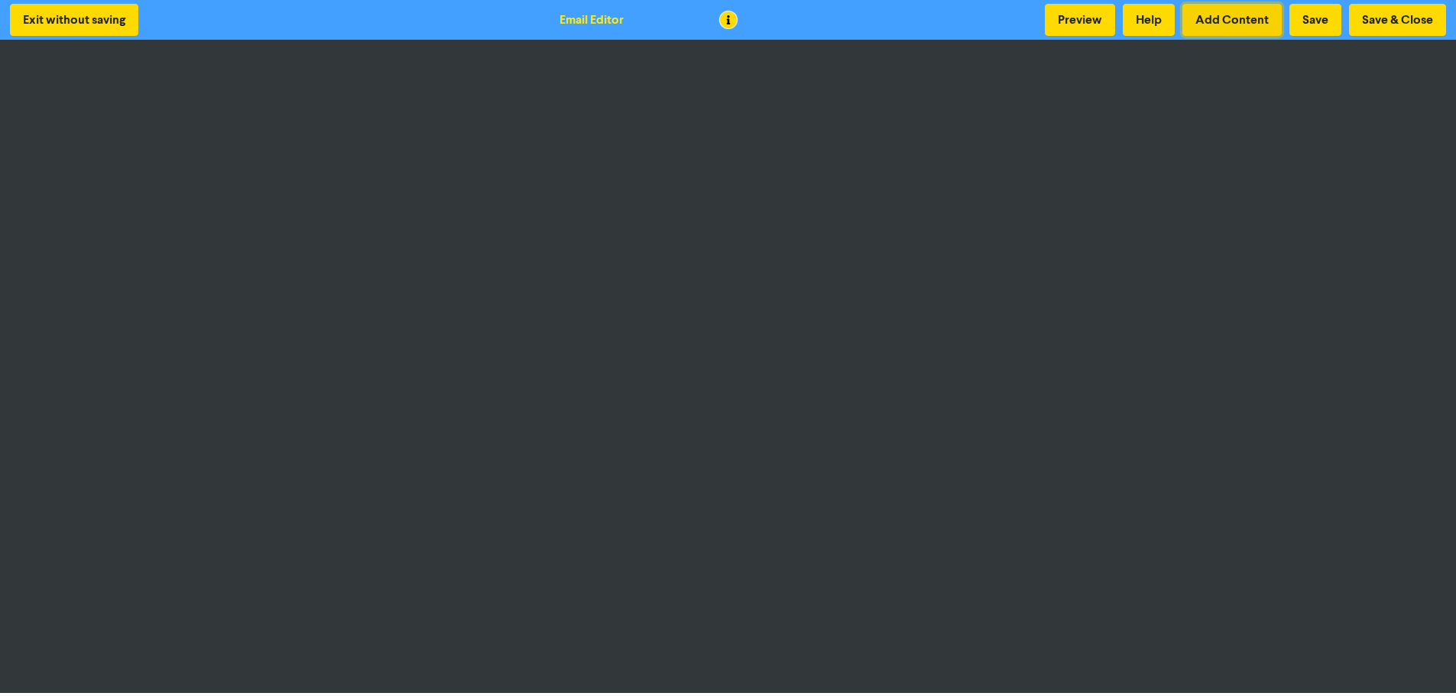
click at [1236, 22] on button "Add Content" at bounding box center [1231, 20] width 99 height 32
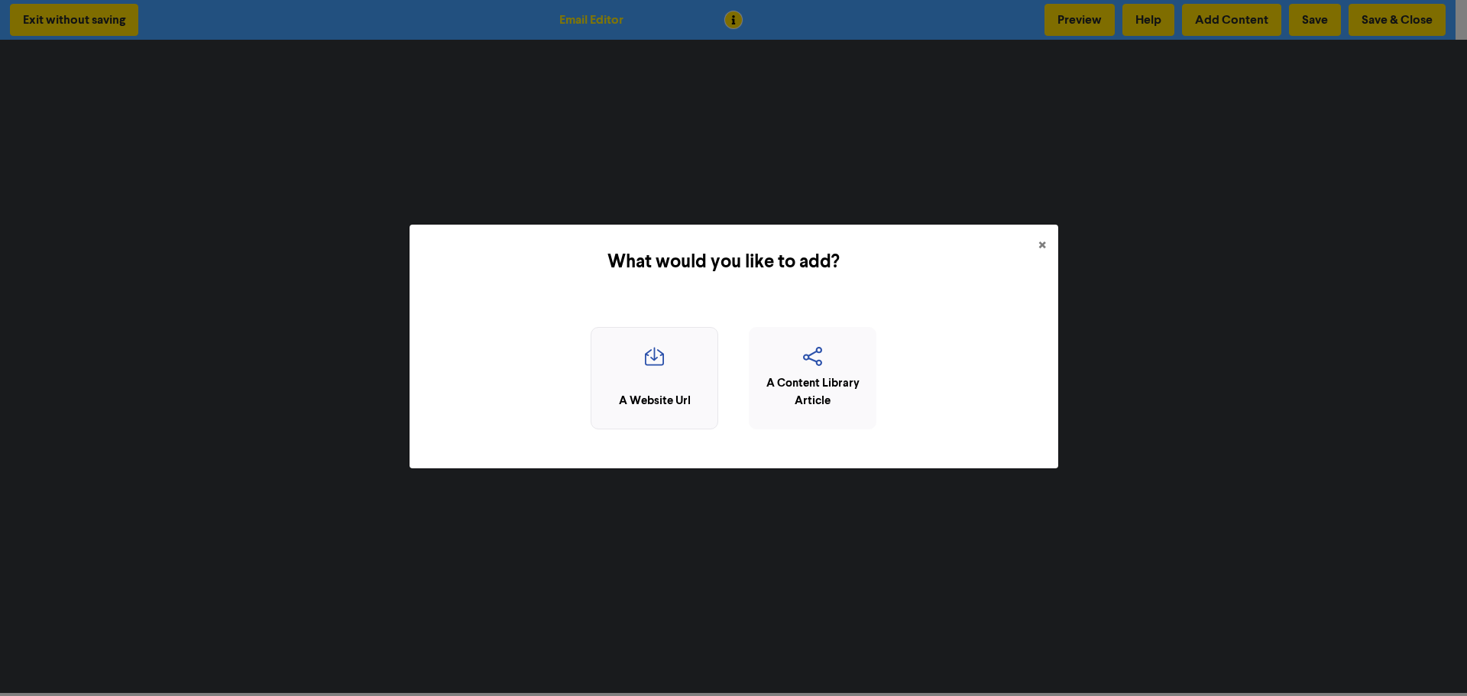
click at [650, 342] on div "A Website Url" at bounding box center [655, 378] width 128 height 103
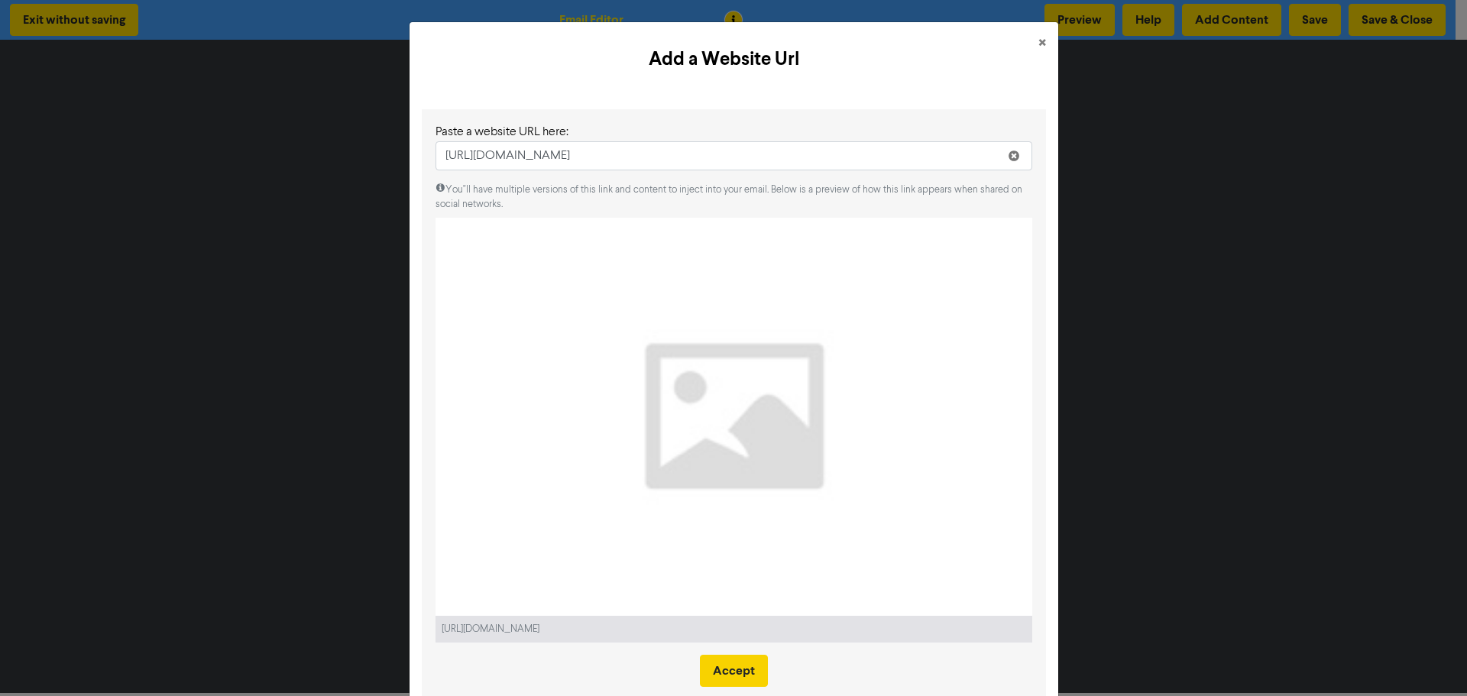
type input "https://www.emspire.com.au/making-your-business-work-for-you-investing-in-your-…"
click at [731, 672] on button "Accept" at bounding box center [734, 671] width 68 height 32
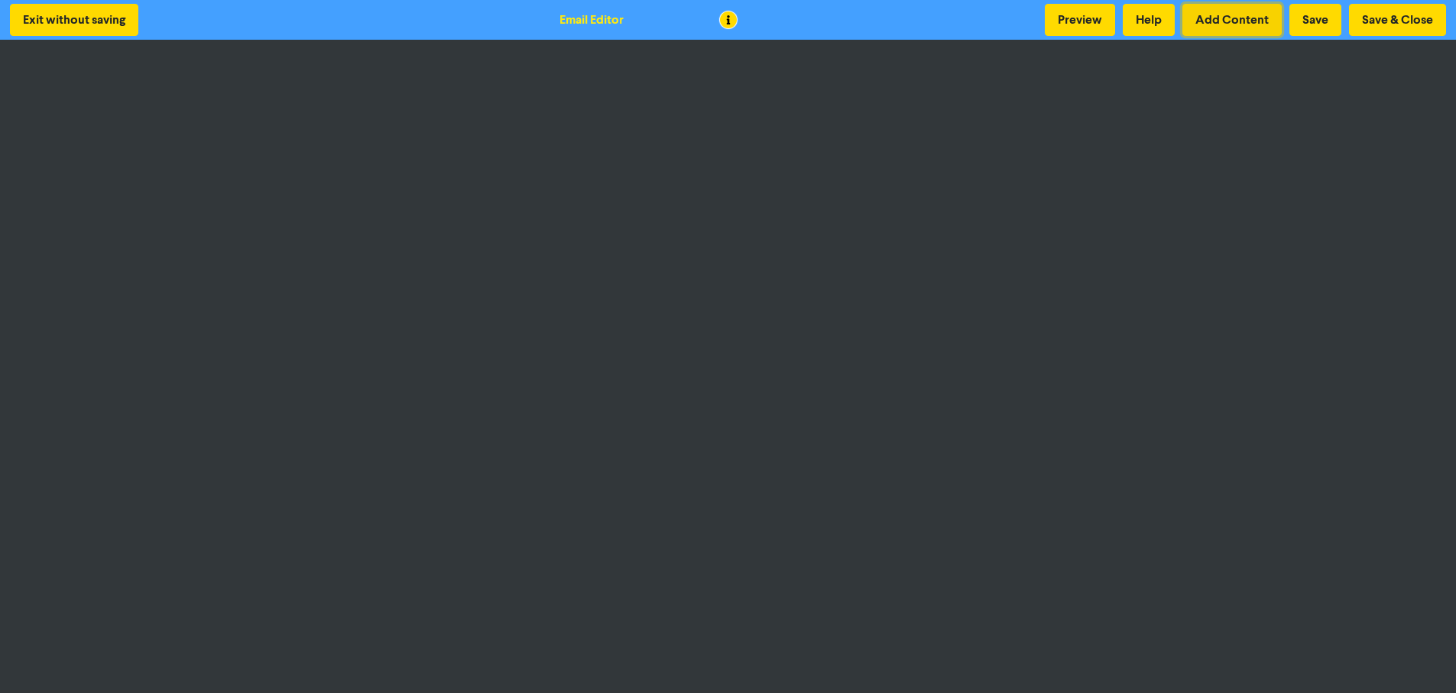
click at [1230, 16] on button "Add Content" at bounding box center [1231, 20] width 99 height 32
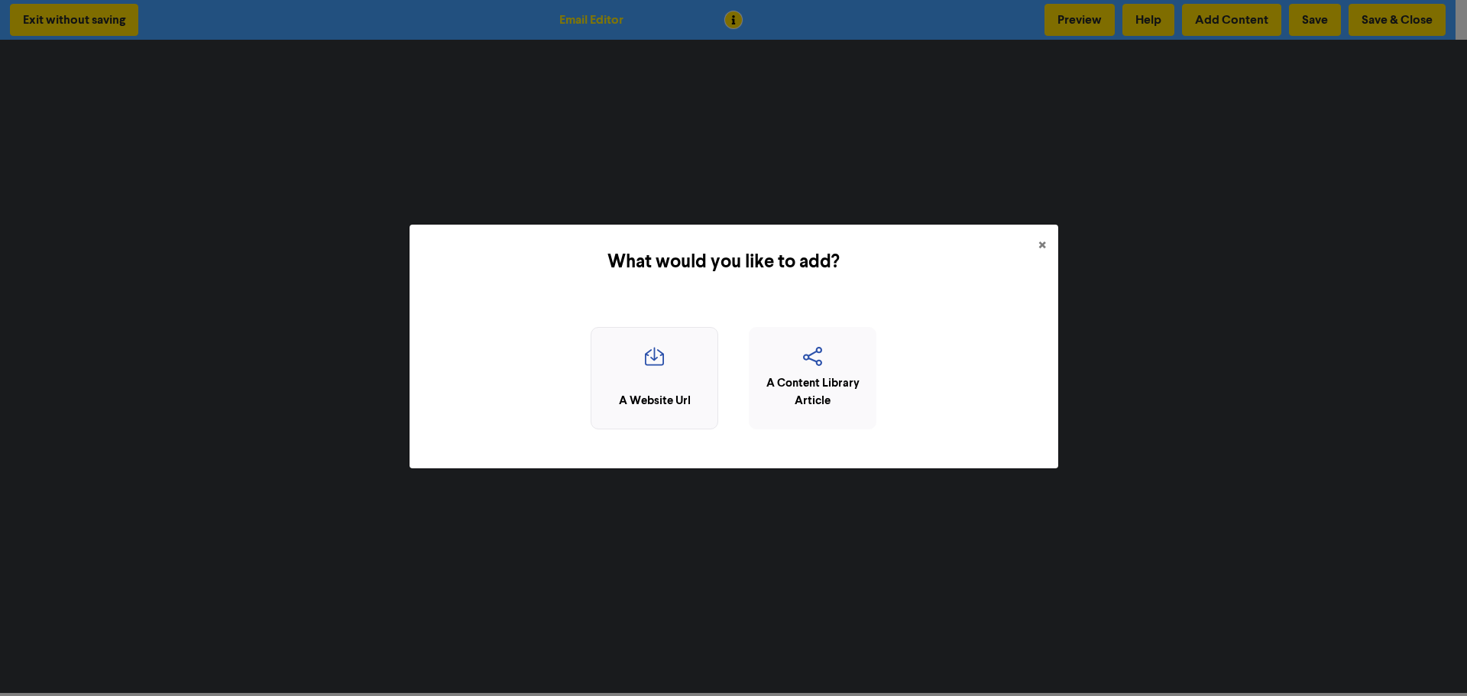
click at [646, 366] on icon "button" at bounding box center [654, 361] width 111 height 29
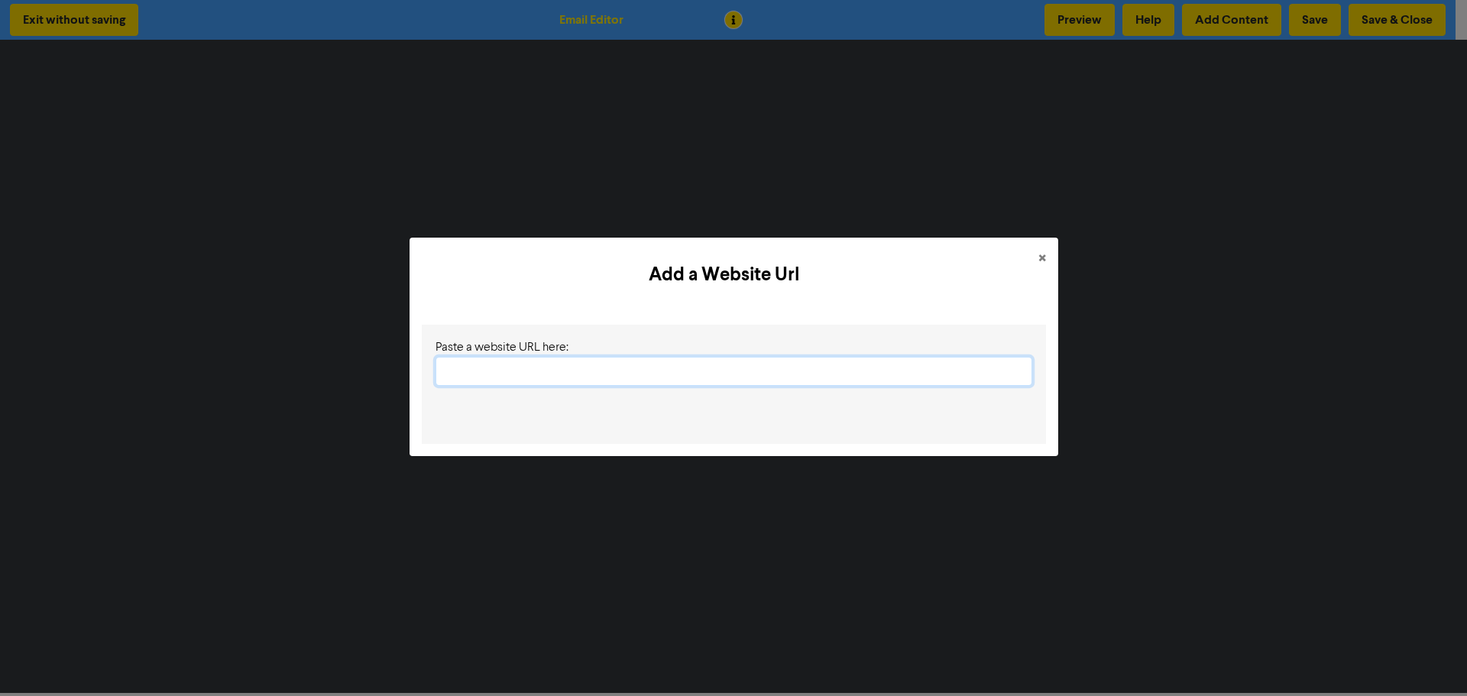
paste input "https://www.emspire.com.au/making-your-business-work-for-you-investing-in-your-…"
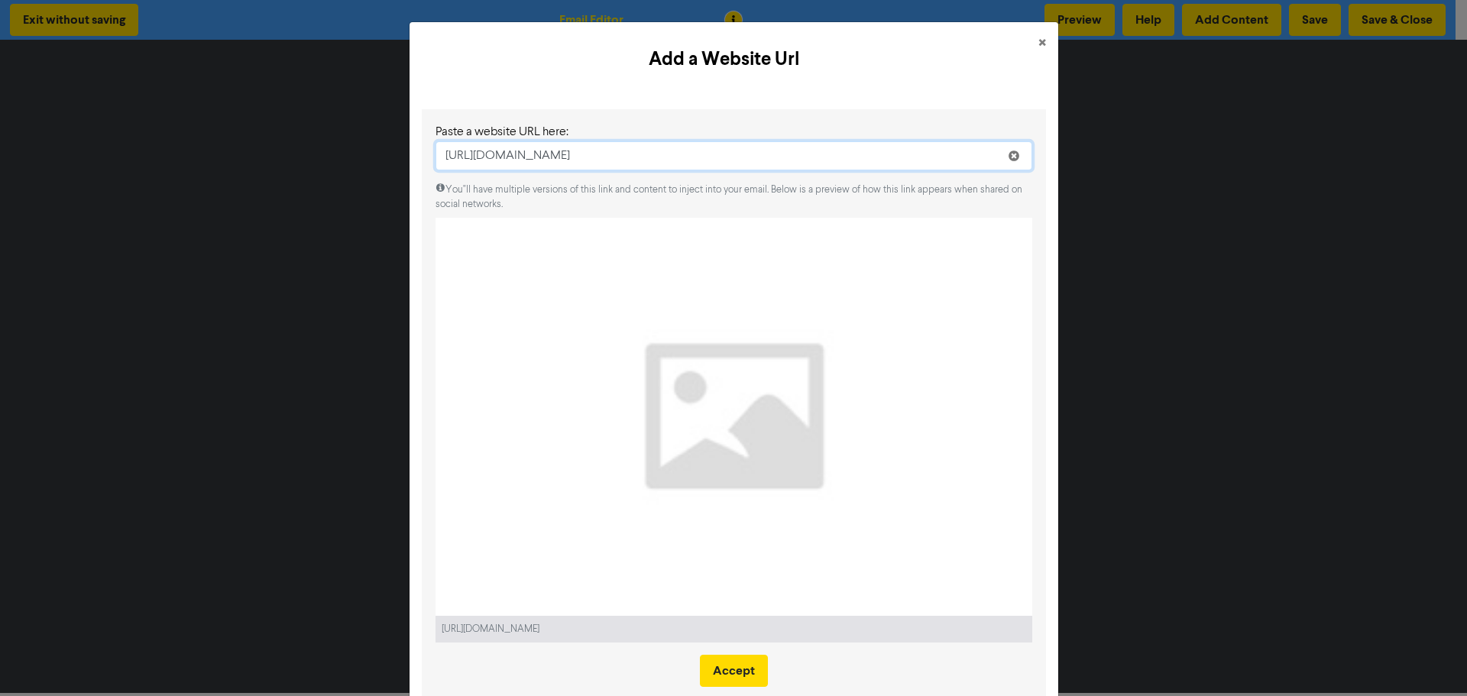
type input "https://www.emspire.com.au/making-your-business-work-for-you-investing-in-your-…"
click at [1039, 39] on span "×" at bounding box center [1043, 43] width 8 height 23
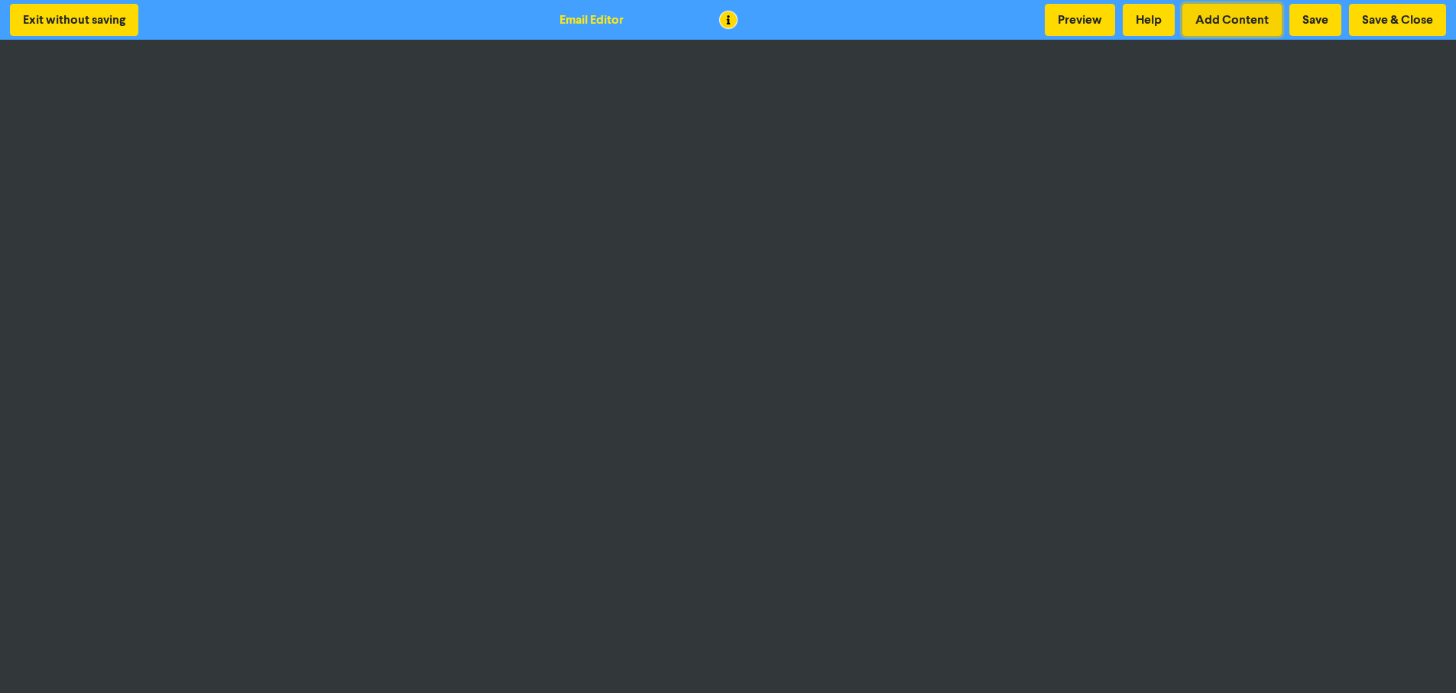
click at [1214, 18] on button "Add Content" at bounding box center [1231, 20] width 99 height 32
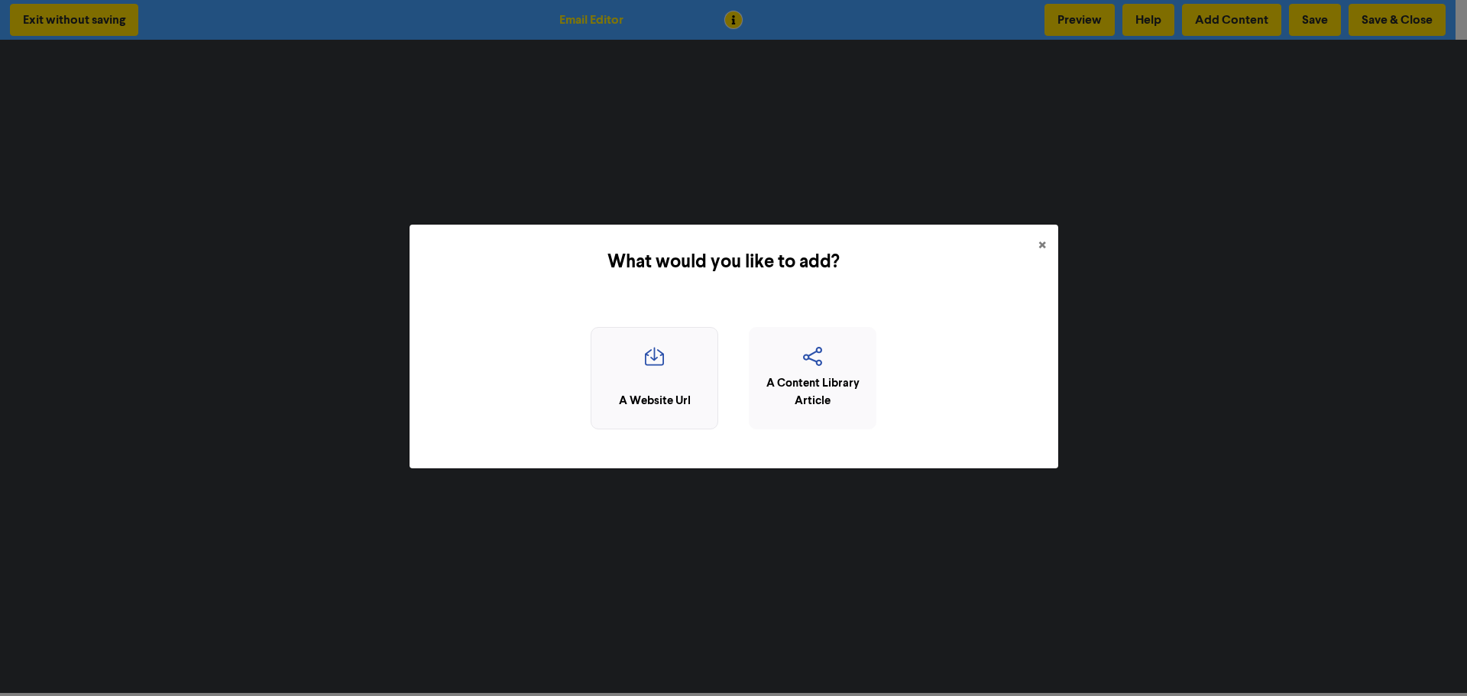
click at [670, 371] on icon "button" at bounding box center [654, 361] width 111 height 29
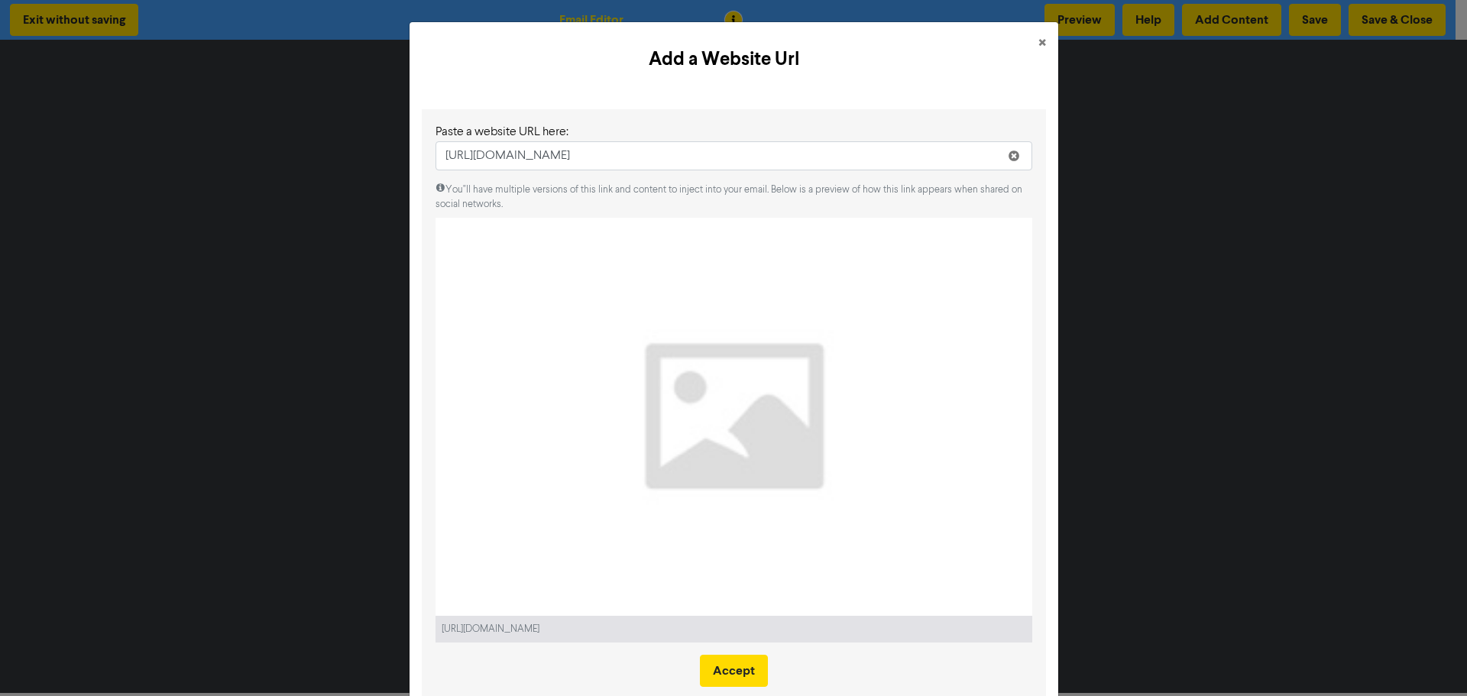
type input "https://www.emspire.com.au/making-your-business-work-for-you-investing-in-your-…"
click at [1041, 36] on button "×" at bounding box center [1042, 43] width 32 height 43
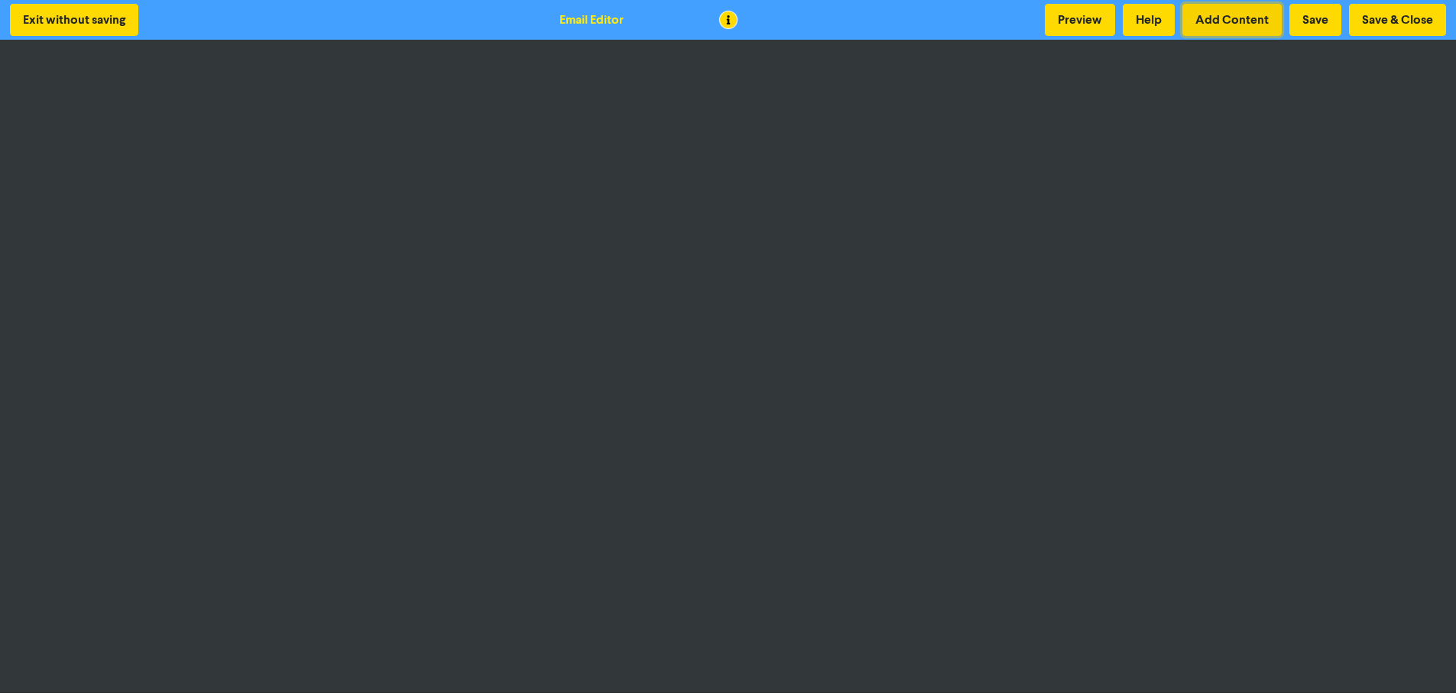
click at [1217, 18] on button "Add Content" at bounding box center [1231, 20] width 99 height 32
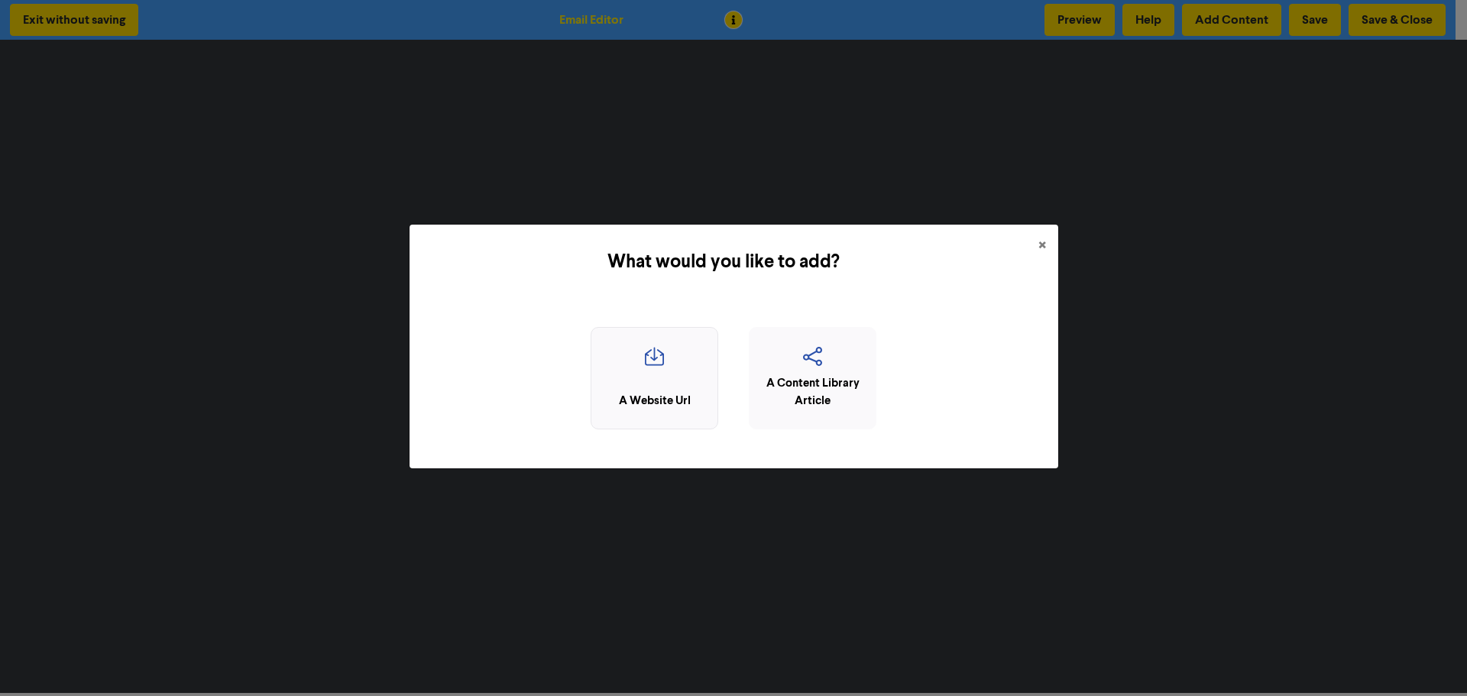
click at [665, 356] on icon "button" at bounding box center [654, 361] width 111 height 29
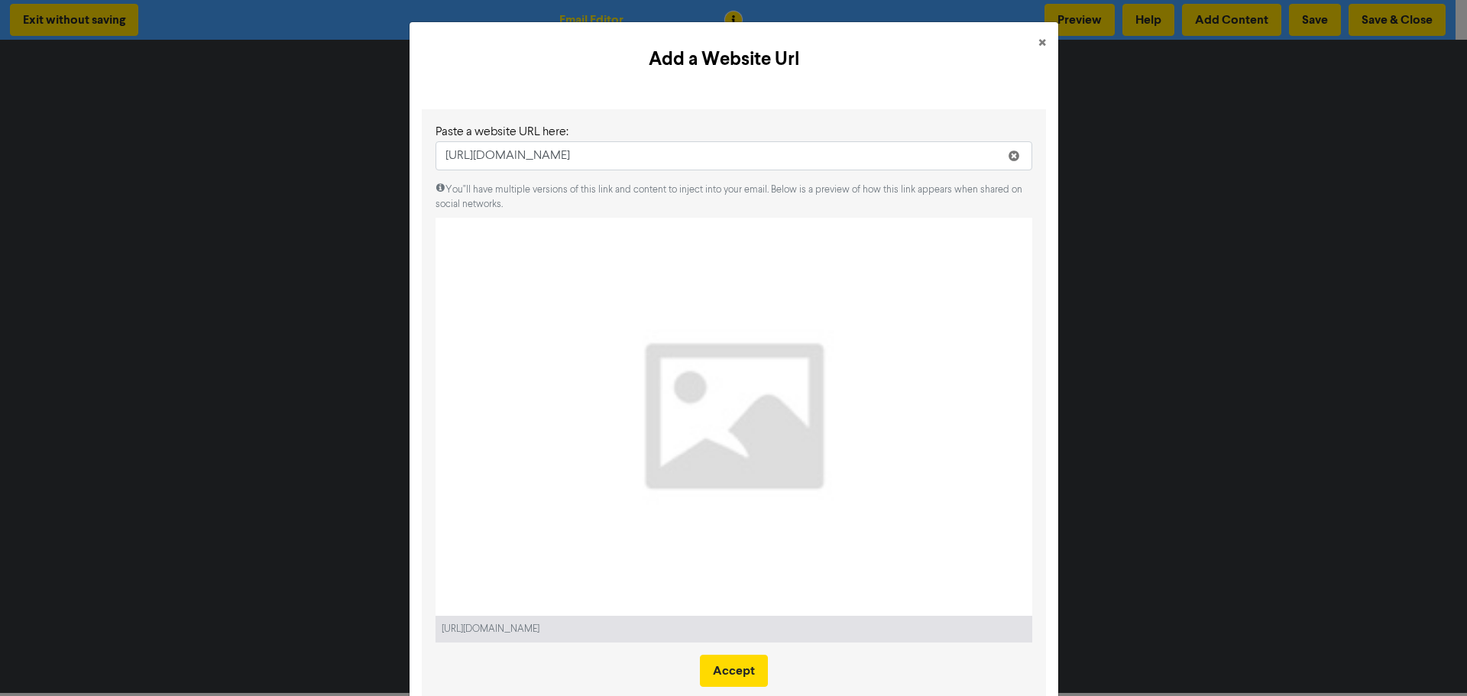
type input "https://www.emspire.com.au/making-your-business-work-for-you-investing-in-your-…"
click at [1039, 40] on span "×" at bounding box center [1043, 43] width 8 height 23
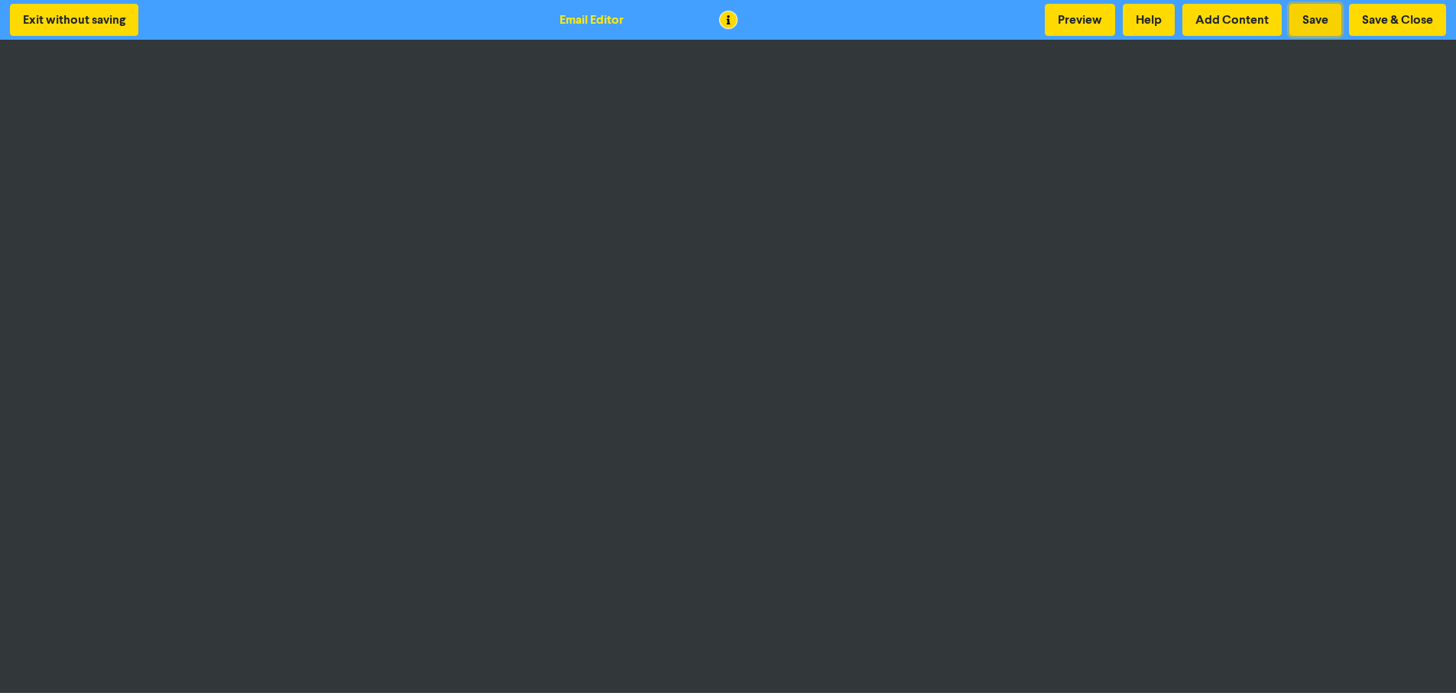
click at [1317, 19] on button "Save" at bounding box center [1315, 20] width 52 height 32
click at [1235, 17] on button "Add Content" at bounding box center [1231, 20] width 99 height 32
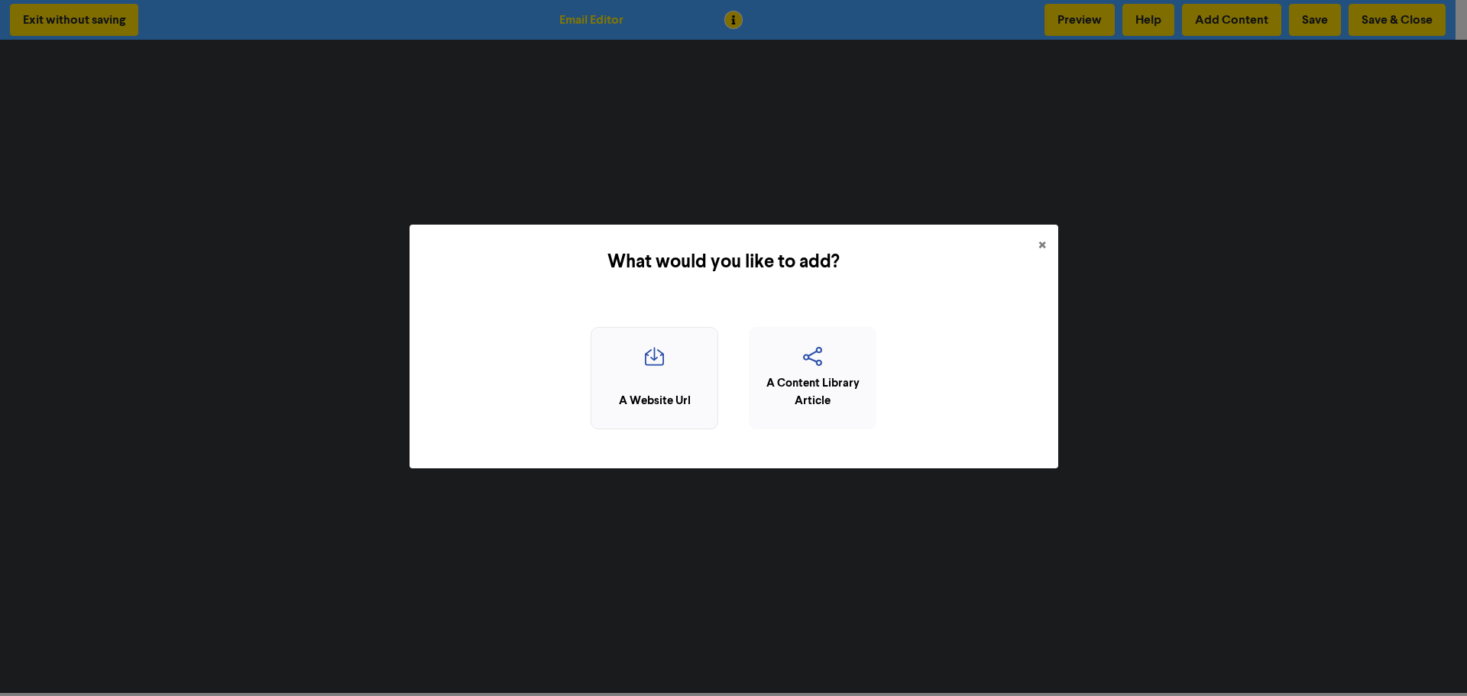
click at [659, 387] on div "A Website Url" at bounding box center [655, 378] width 128 height 103
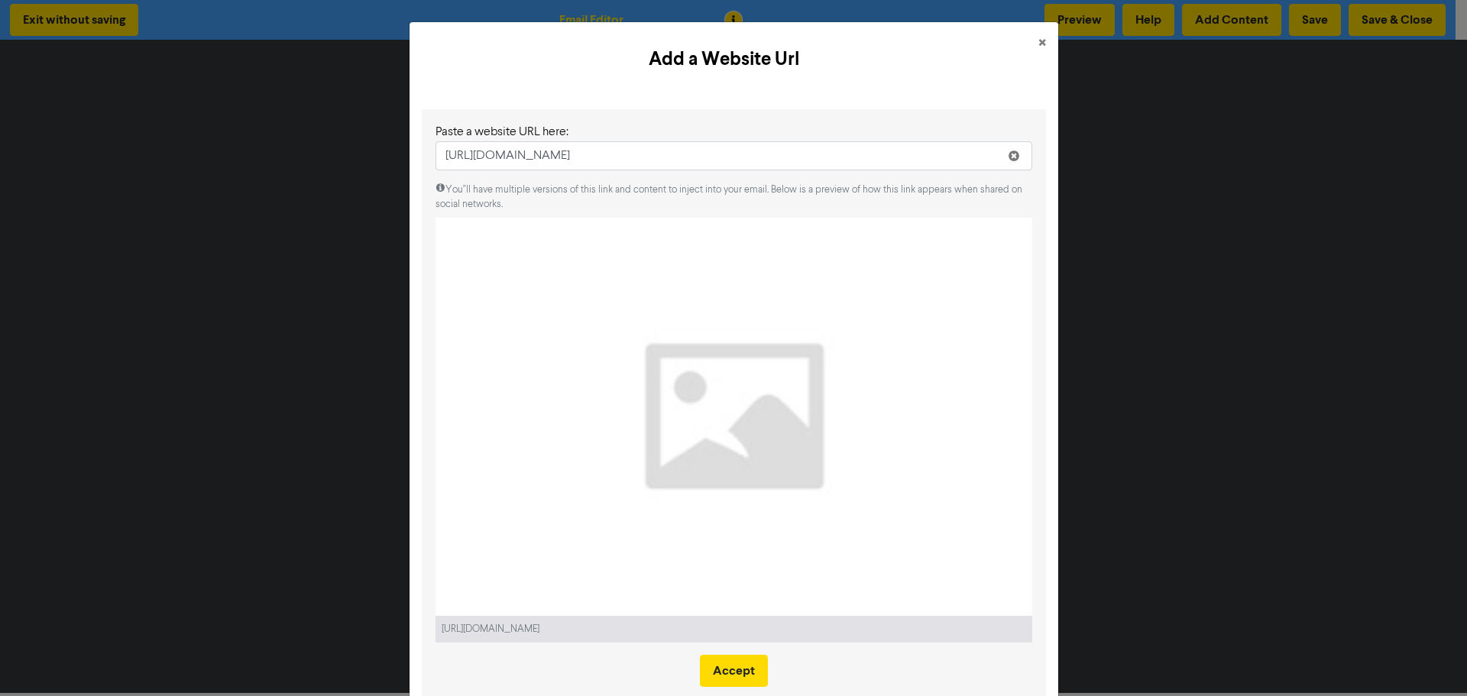
type input "https://www.emspire.com.au/ato-2025-hit-list-wild-tax-deductions-disallowed/"
click at [1041, 43] on button "×" at bounding box center [1042, 43] width 32 height 43
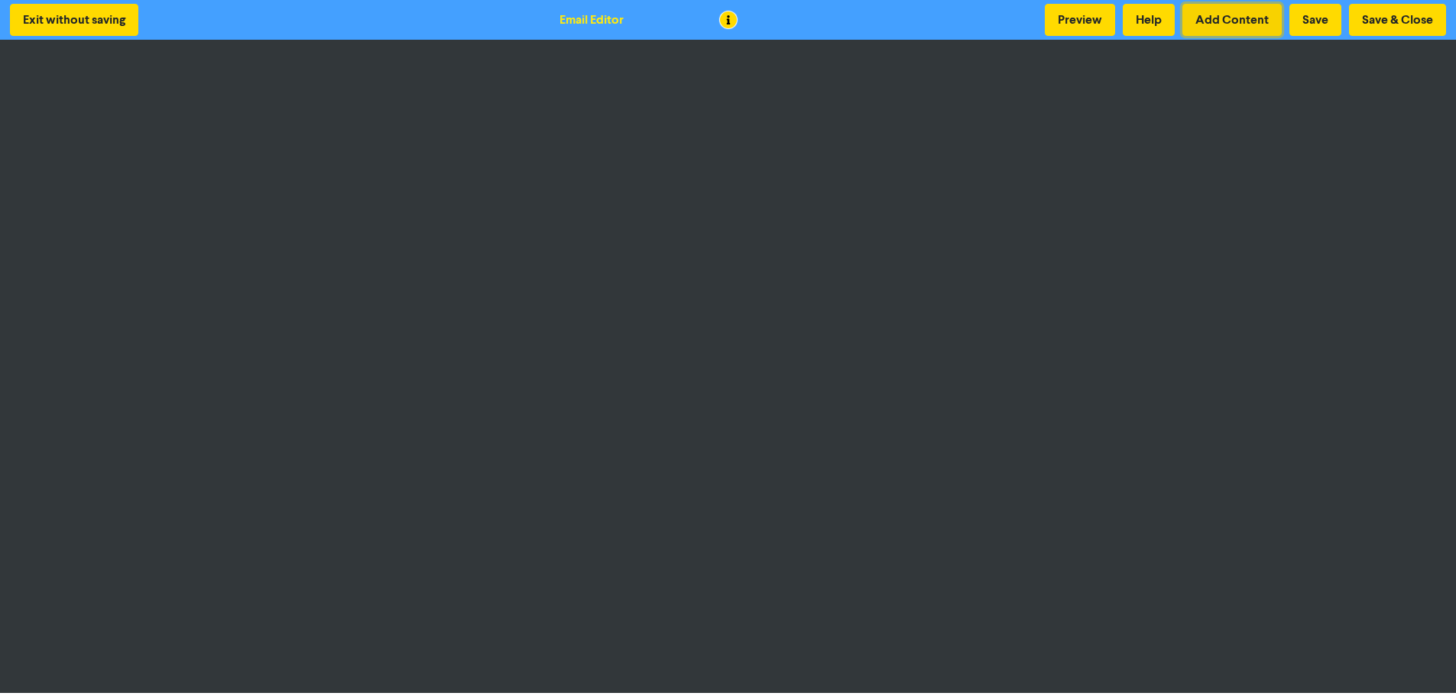
click at [1233, 8] on button "Add Content" at bounding box center [1231, 20] width 99 height 32
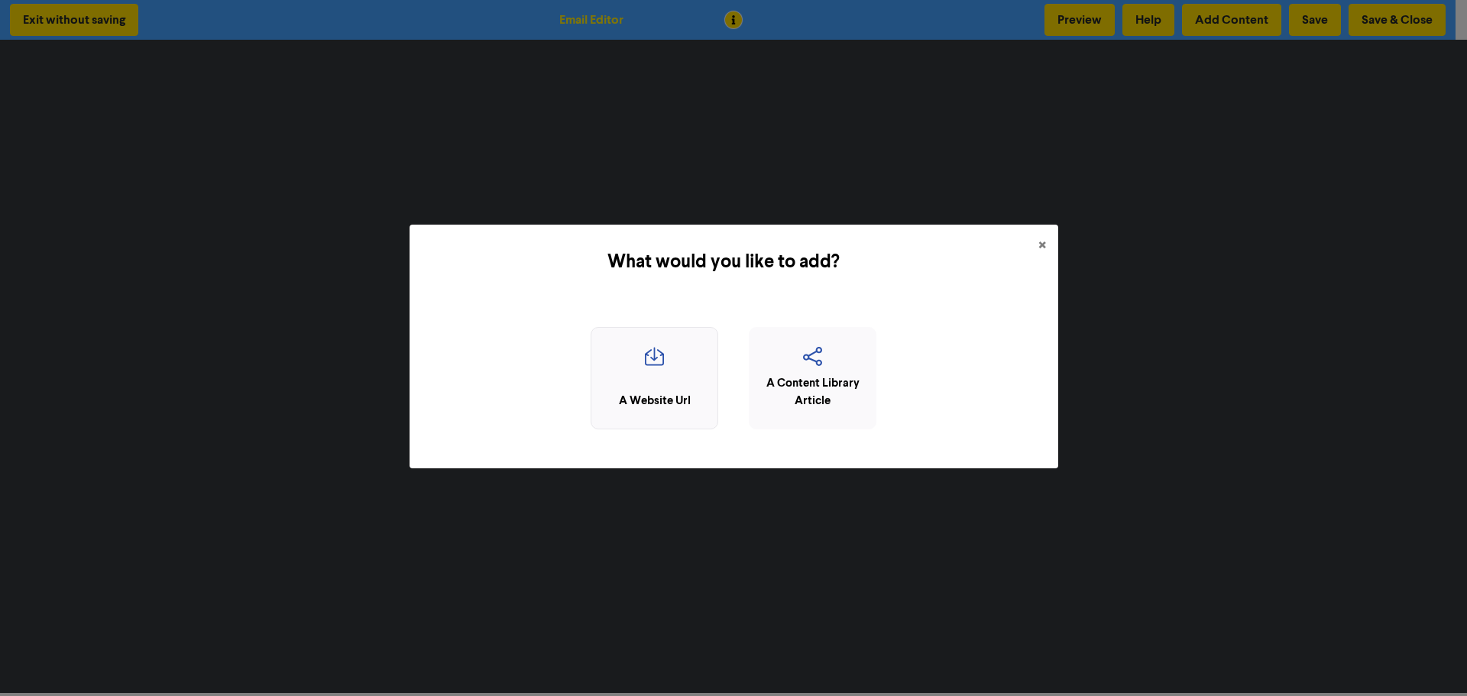
click at [657, 370] on icon "button" at bounding box center [654, 361] width 111 height 29
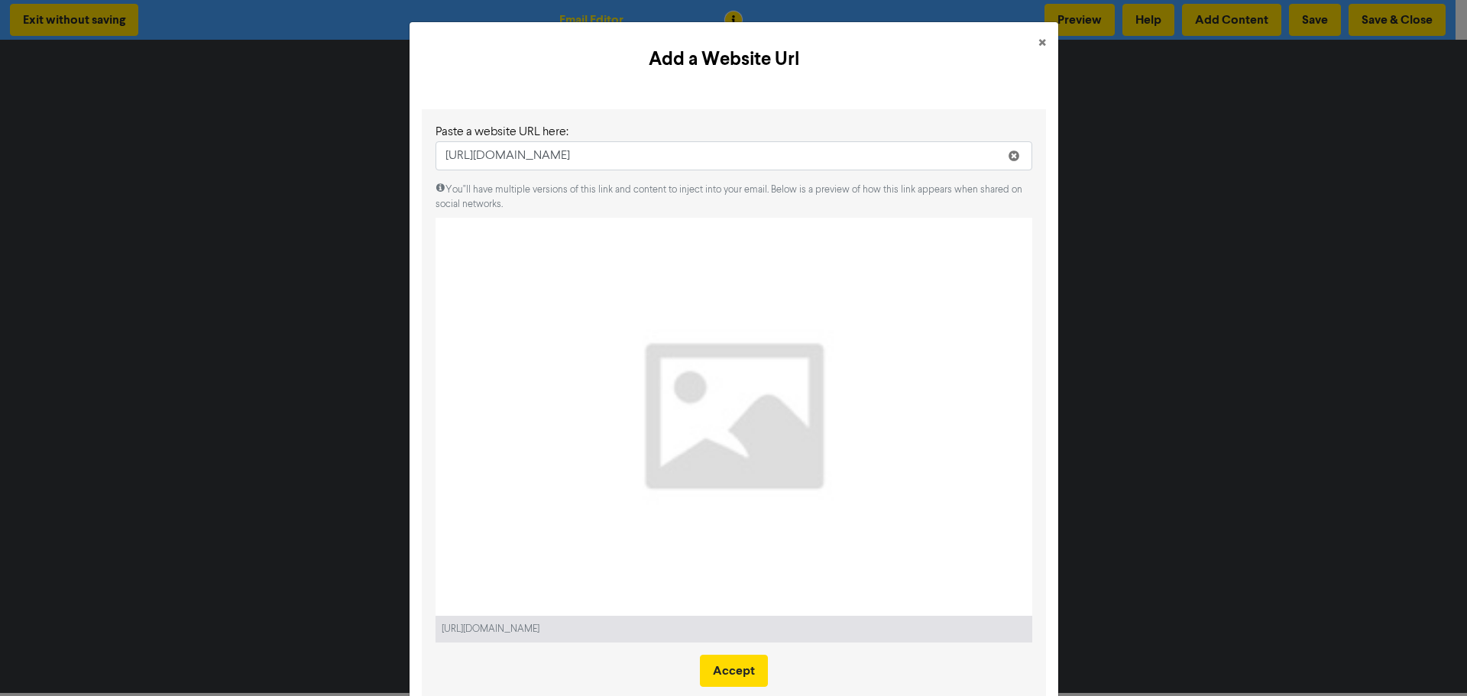
type input "https://www.emspire.com.au/making-your-business-work-for-you-investing-in-your-…"
click at [1009, 157] on icon at bounding box center [1014, 159] width 12 height 12
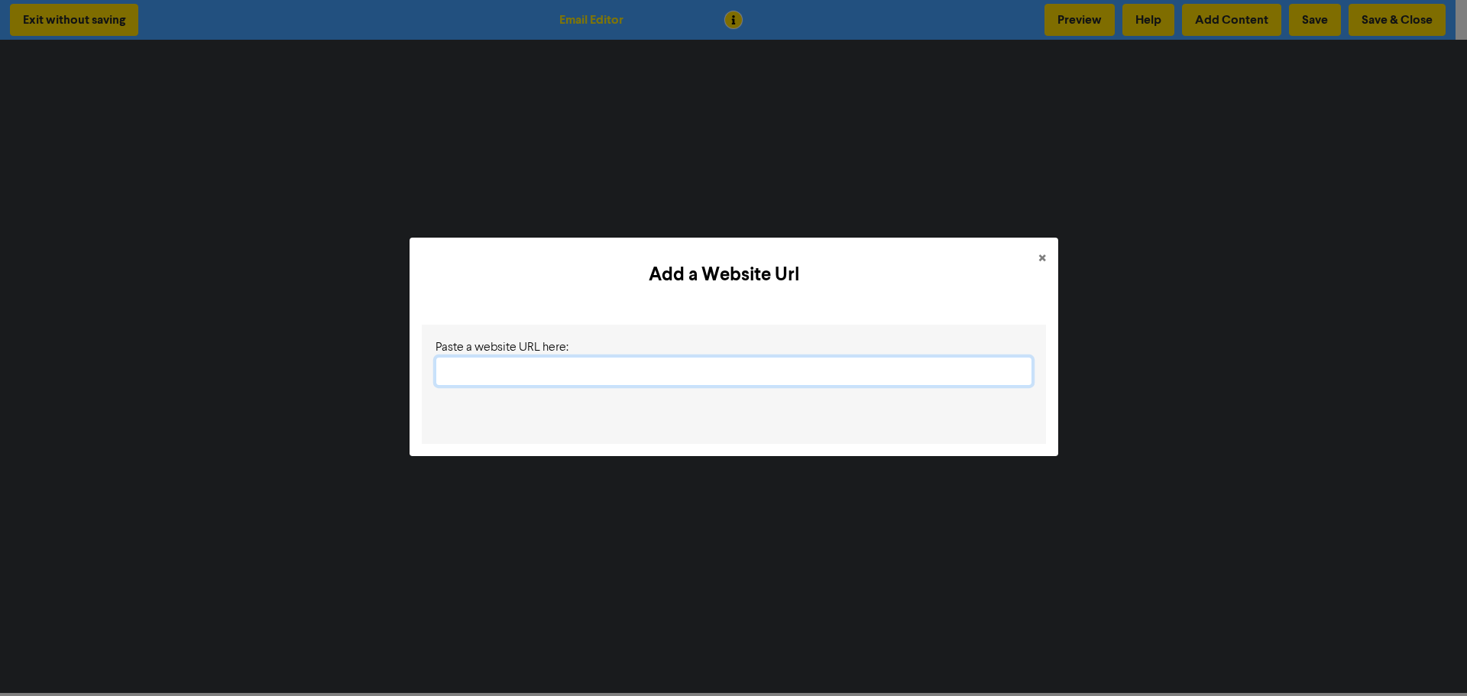
paste input "https://www.emspire.com.au/making-your-business-work-for-you-investing-in-your-…"
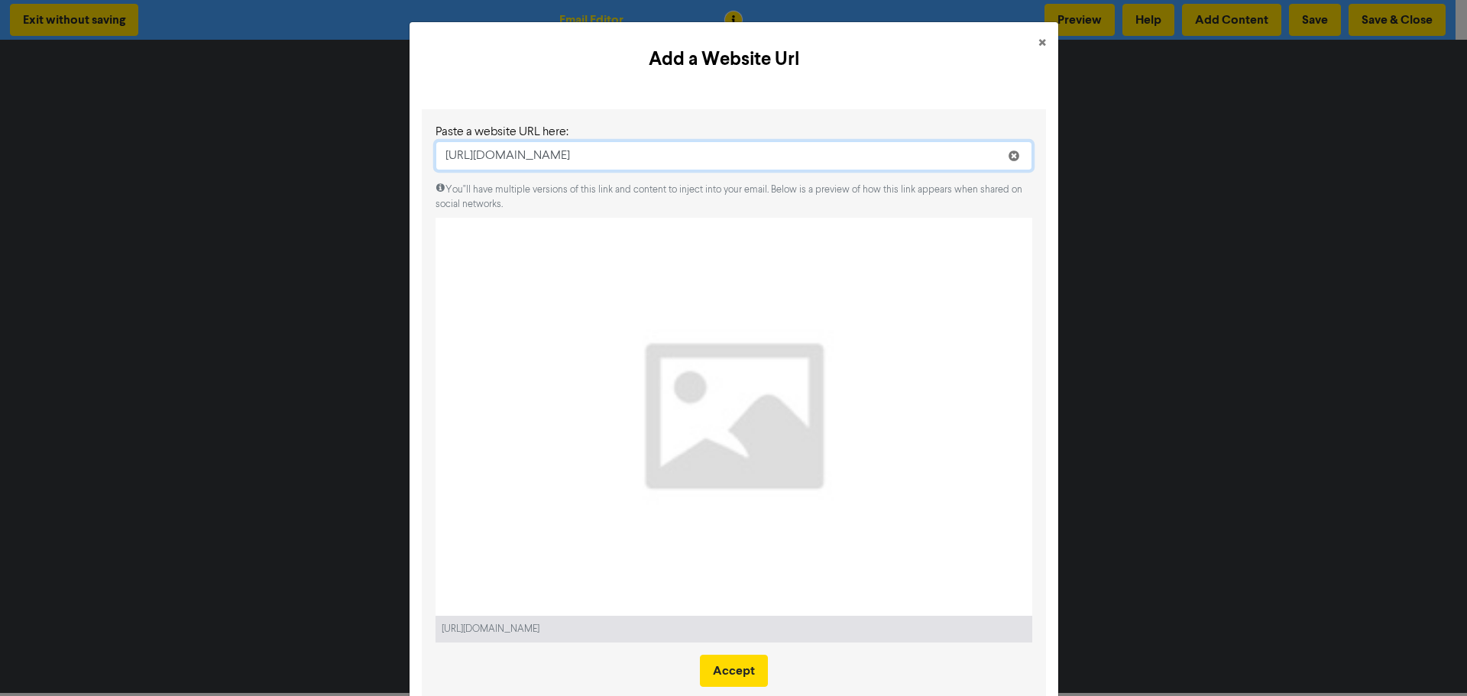
type input "https://www.emspire.com.au/making-your-business-work-for-you-investing-in-your-…"
click at [1008, 160] on icon at bounding box center [1014, 159] width 12 height 12
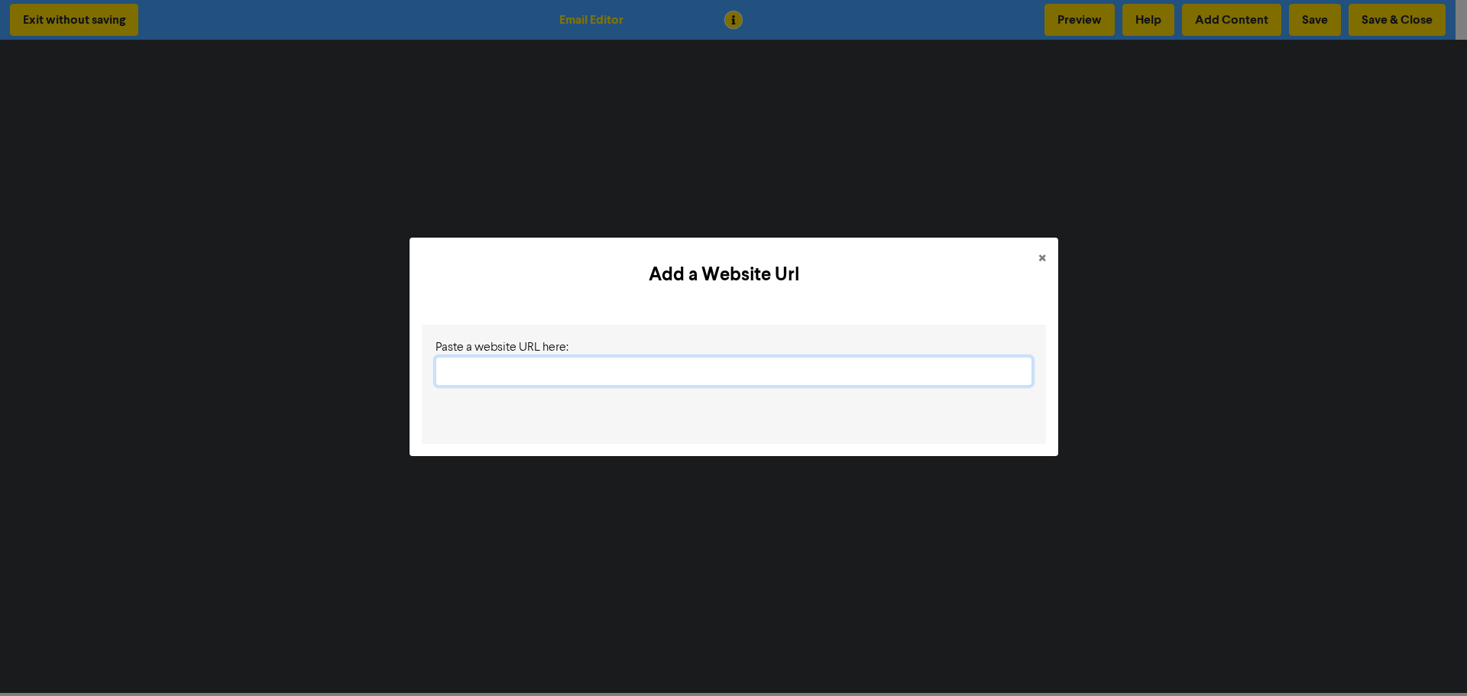
paste input "https://www.emspire.com.au/making-your-business-work-for-you-investing-in-your-…"
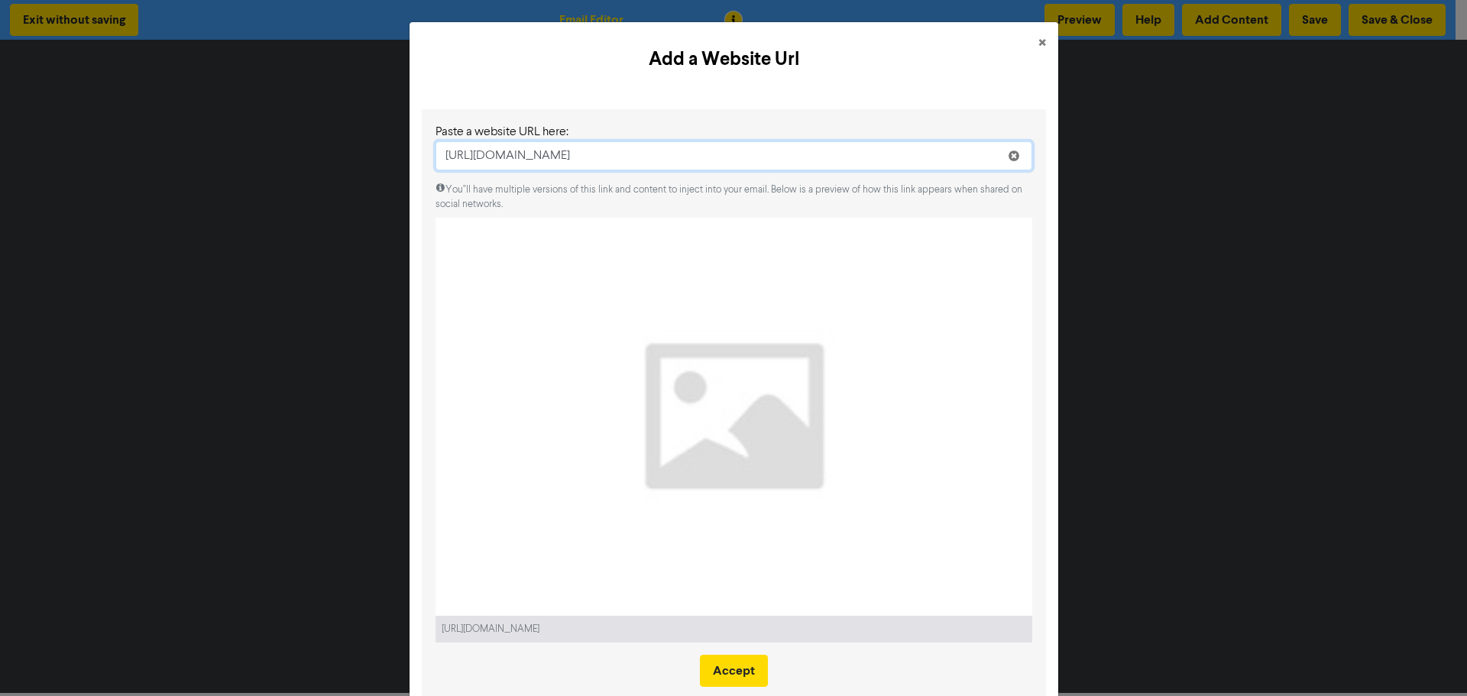
type input "https://www.emspire.com.au/making-your-business-work-for-you-investing-in-your-…"
click at [1011, 153] on icon at bounding box center [1014, 159] width 12 height 12
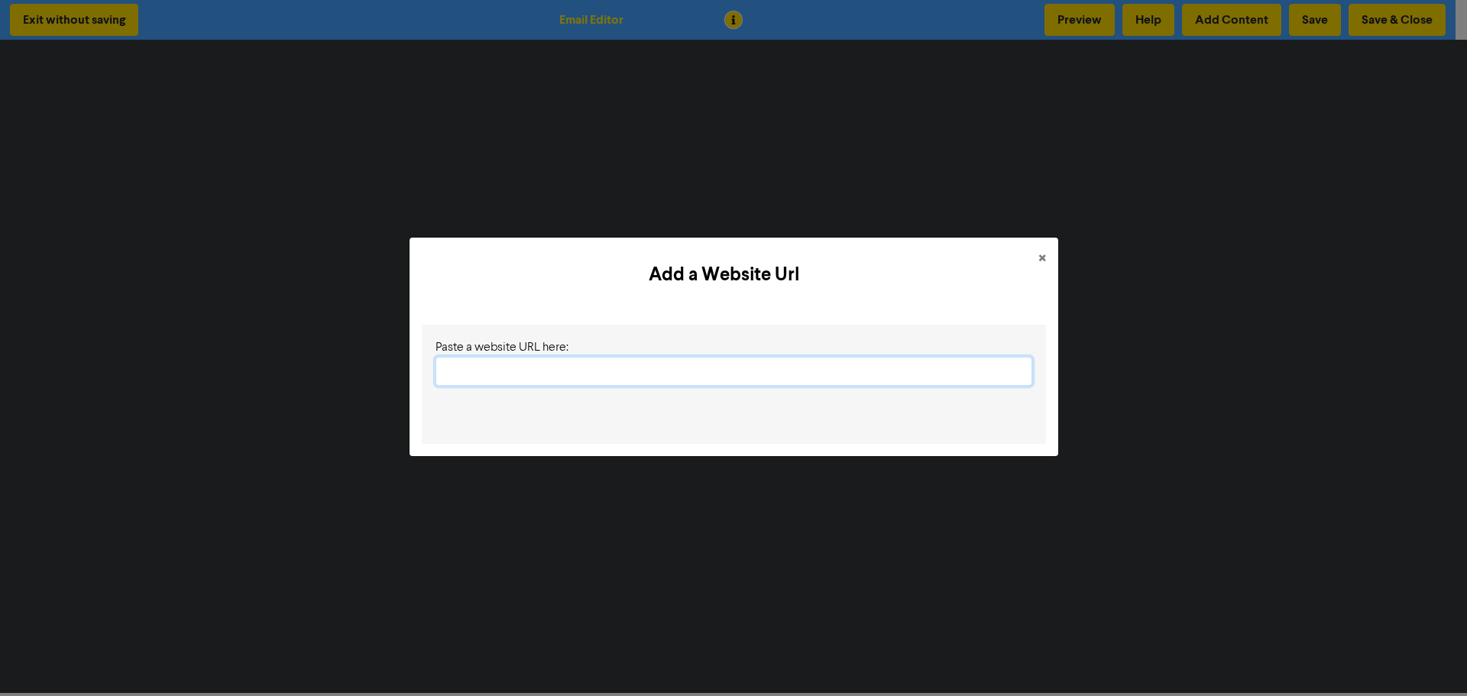
paste input "https://www.emspire.com.au/making-your-business-work-for-you-investing-in-your-…"
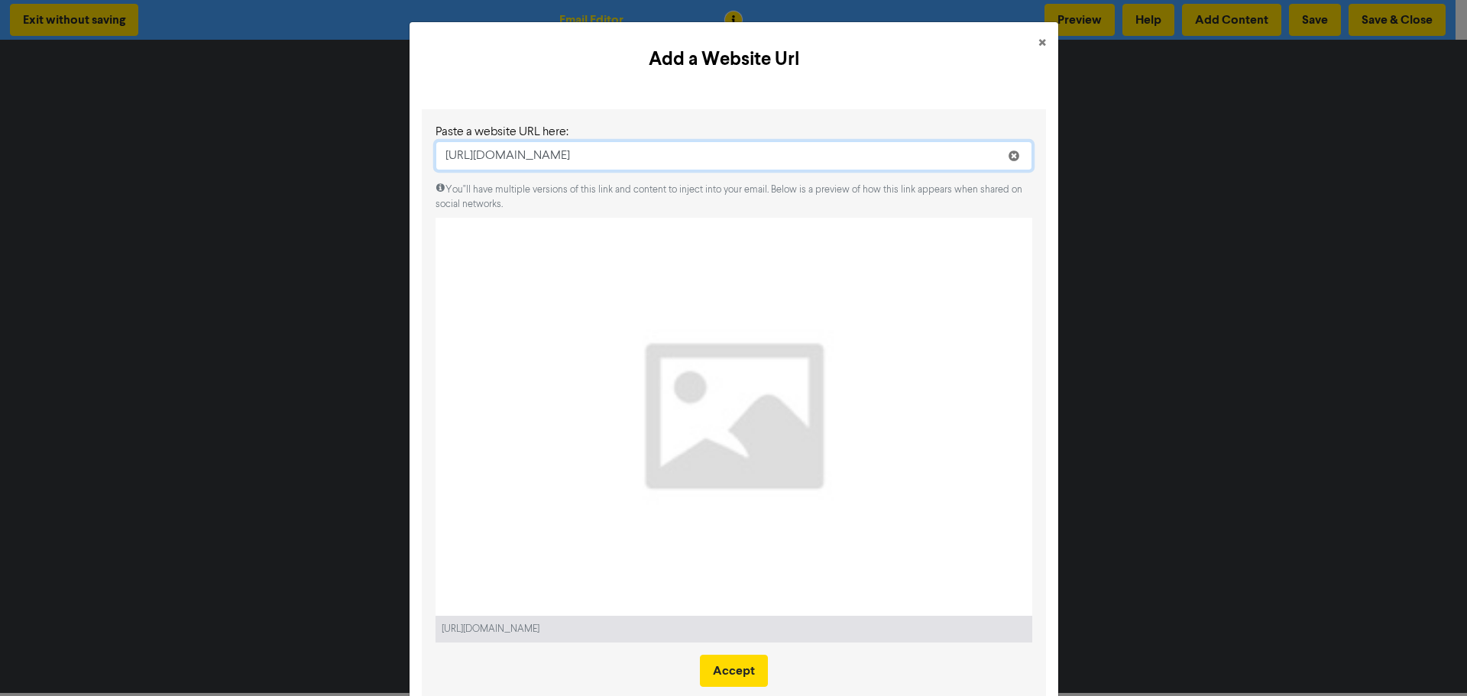
type input "https://www.emspire.com.au/making-your-business-work-for-you-investing-in-your-…"
click at [1039, 43] on span "×" at bounding box center [1043, 43] width 8 height 23
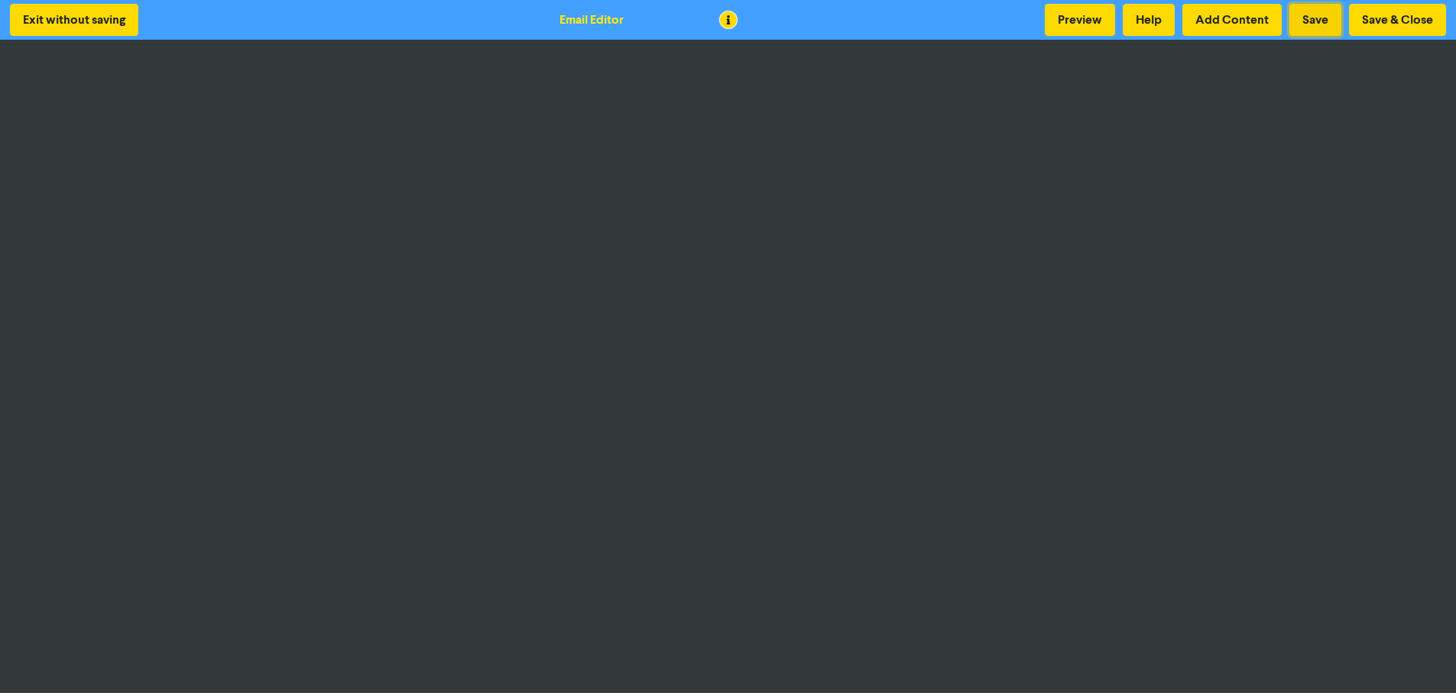
click at [1314, 12] on button "Save" at bounding box center [1315, 20] width 52 height 32
click at [1242, 23] on button "Add Content" at bounding box center [1231, 20] width 99 height 32
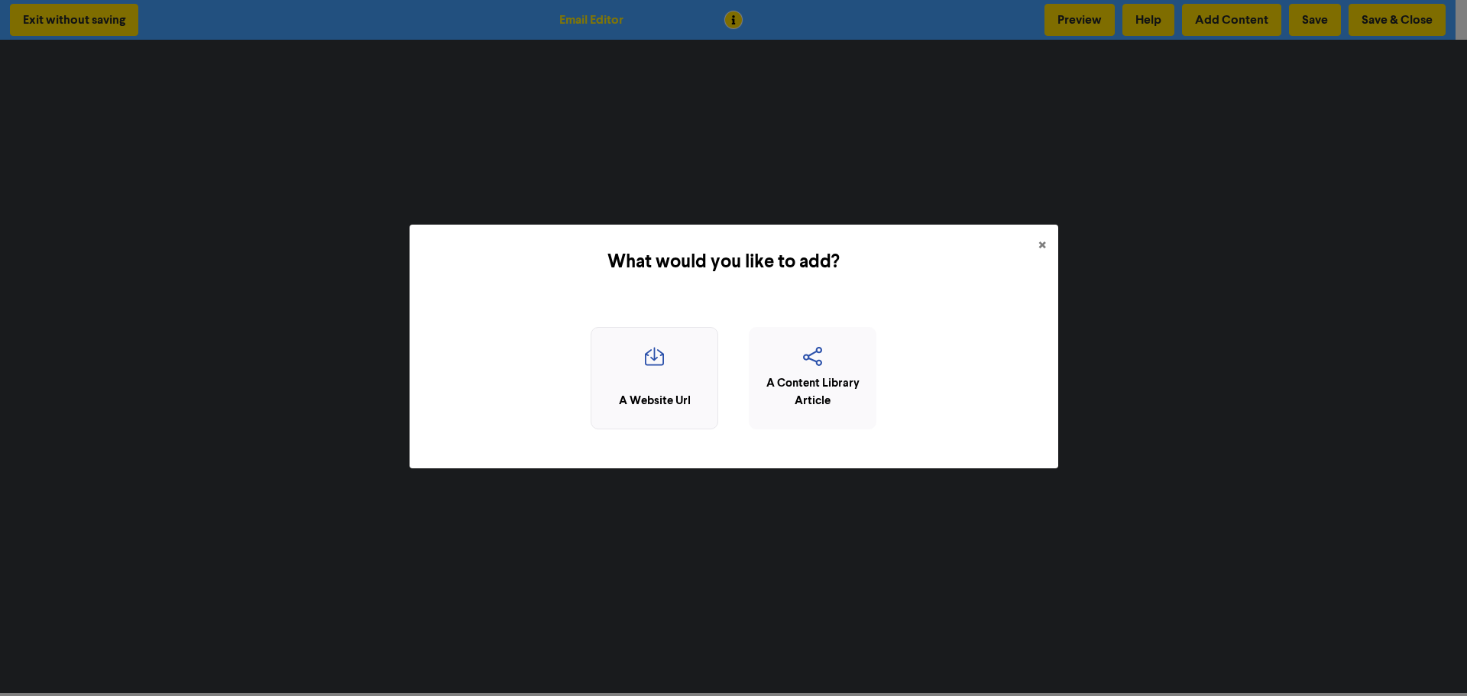
click at [634, 373] on icon "button" at bounding box center [654, 361] width 111 height 29
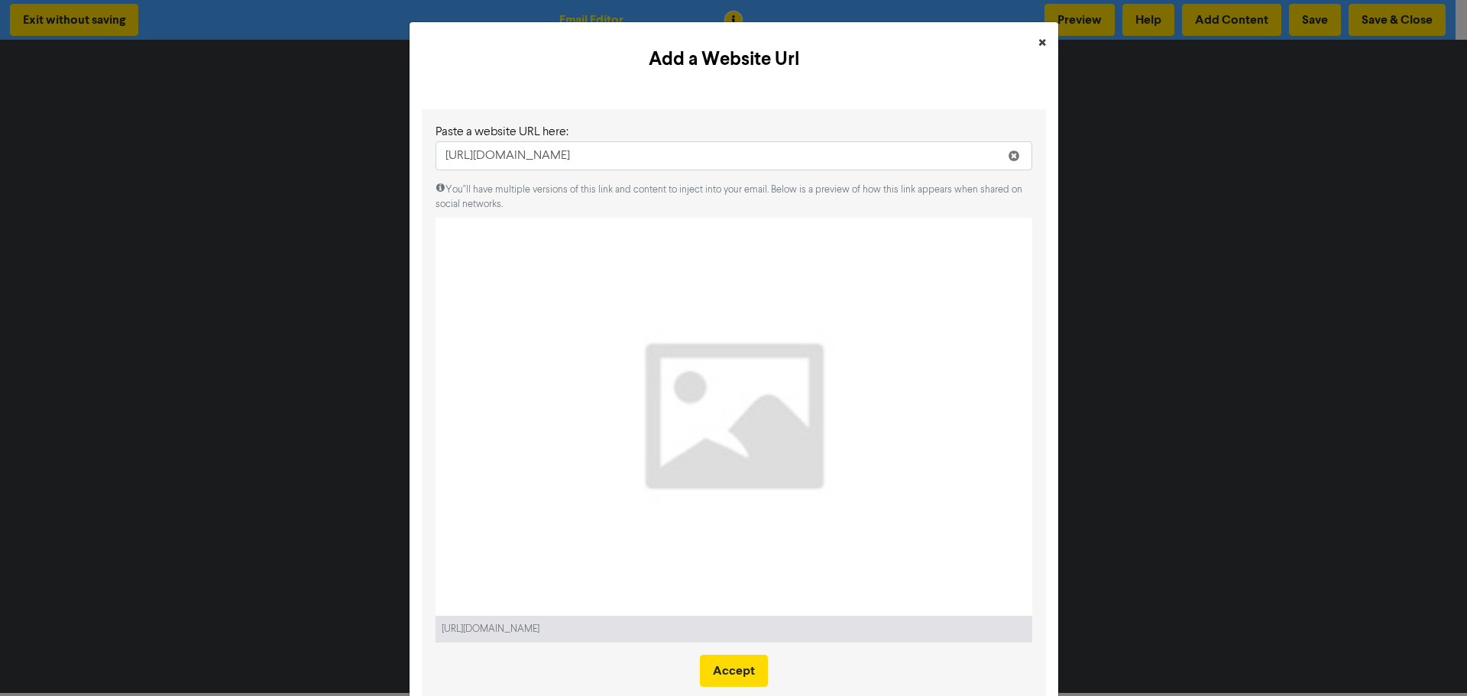
type input "https://www.emspire.com.au/making-your-business-work-for-you-investing-in-your-…"
click at [1039, 35] on span "×" at bounding box center [1043, 43] width 8 height 23
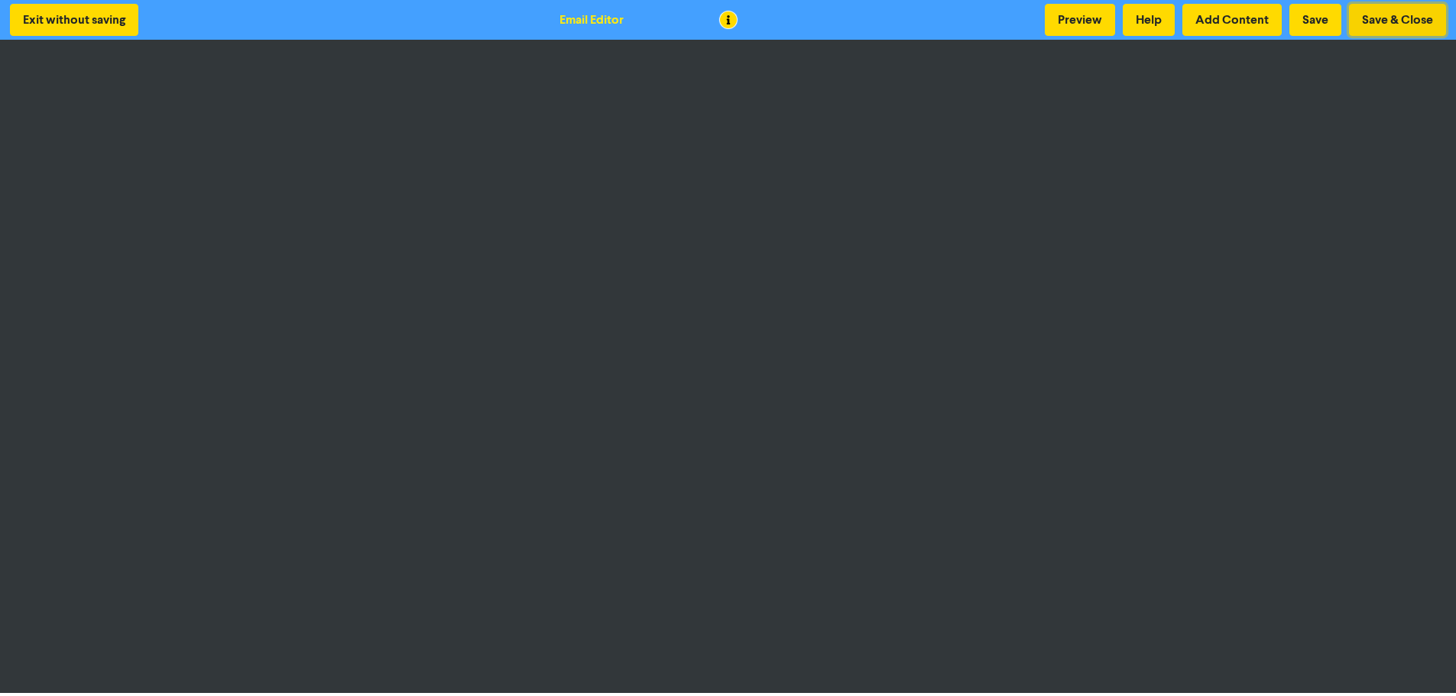
click at [1386, 16] on button "Save & Close" at bounding box center [1397, 20] width 97 height 32
